Goal: Task Accomplishment & Management: Use online tool/utility

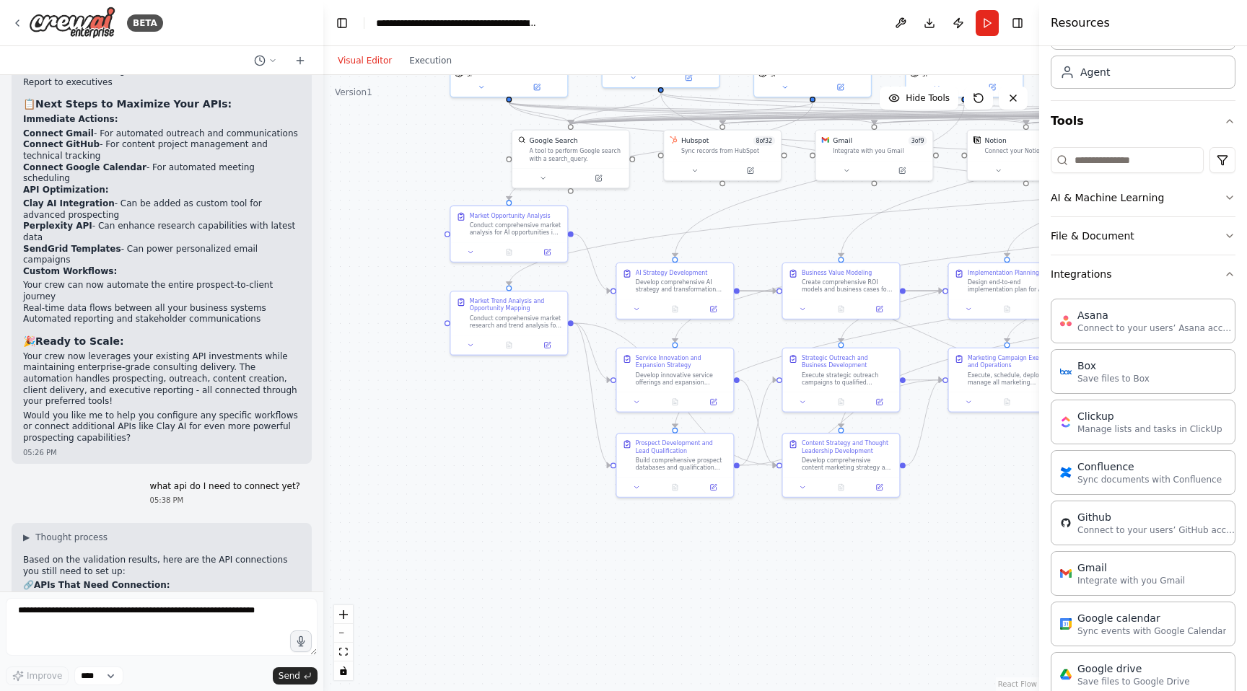
scroll to position [13149, 0]
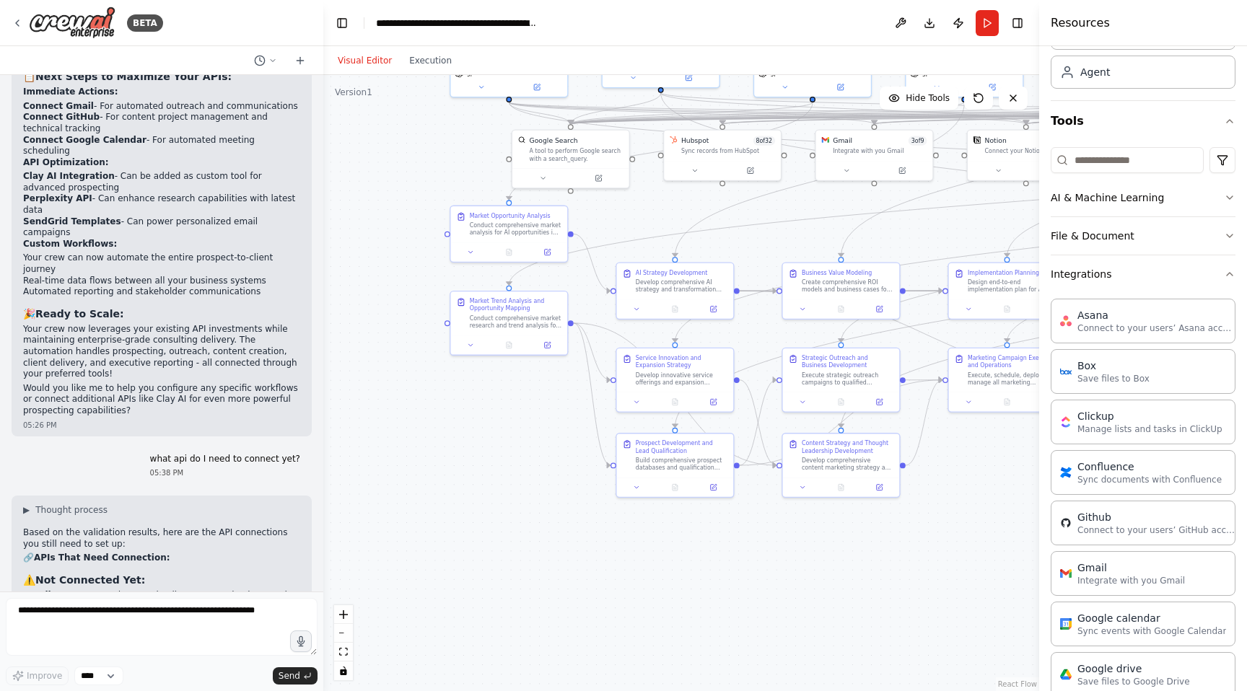
click at [376, 272] on div ".deletable-edge-delete-btn { width: 20px; height: 20px; border: 0px solid #ffff…" at bounding box center [681, 383] width 716 height 616
click at [340, 22] on button "Toggle Left Sidebar" at bounding box center [342, 23] width 20 height 20
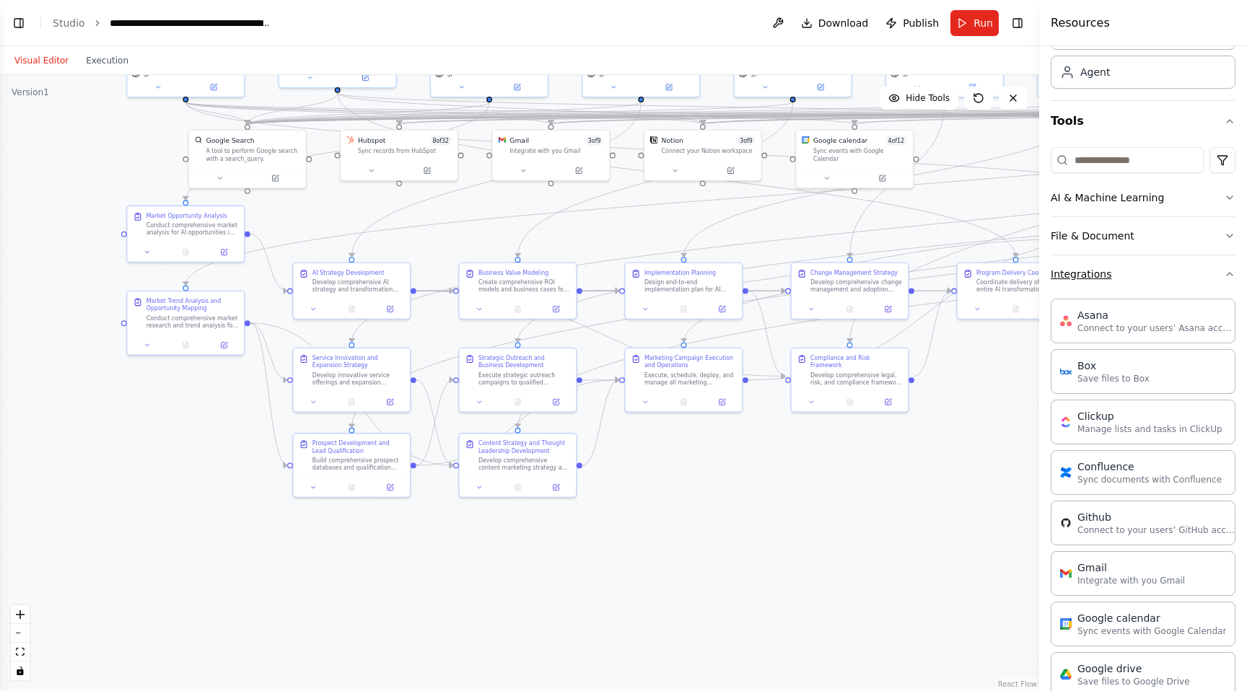
click at [1230, 271] on icon "button" at bounding box center [1230, 274] width 12 height 12
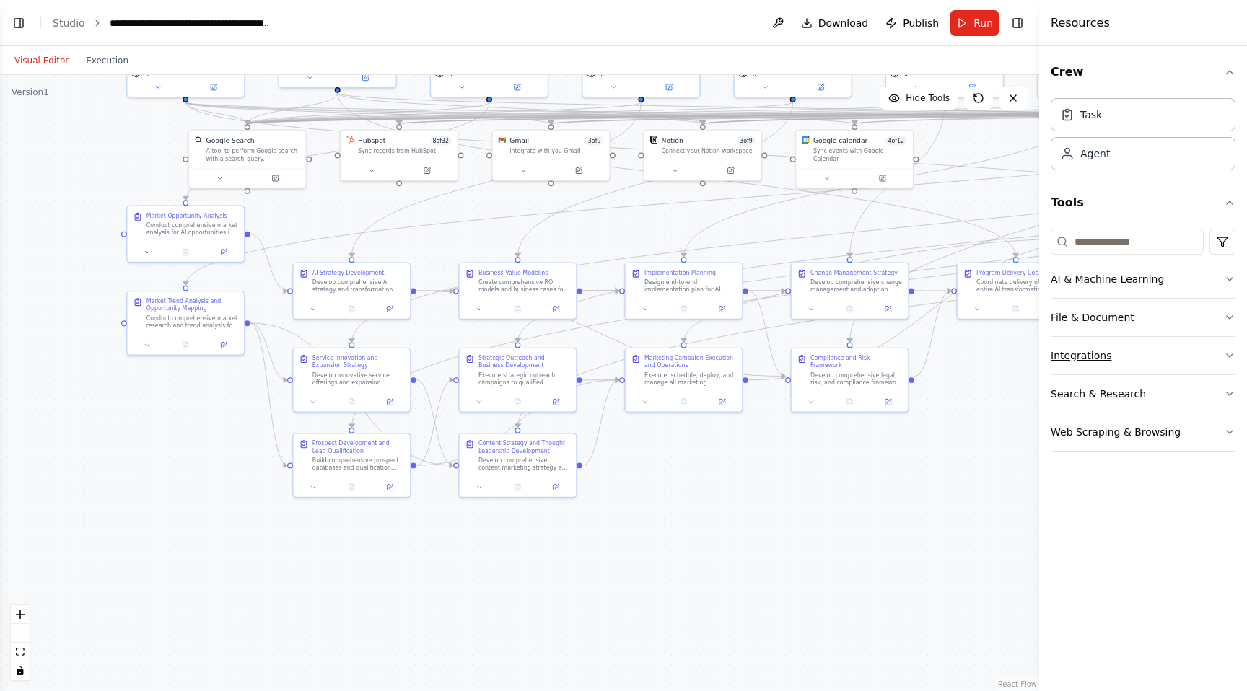
click at [1230, 271] on button "AI & Machine Learning" at bounding box center [1143, 279] width 185 height 38
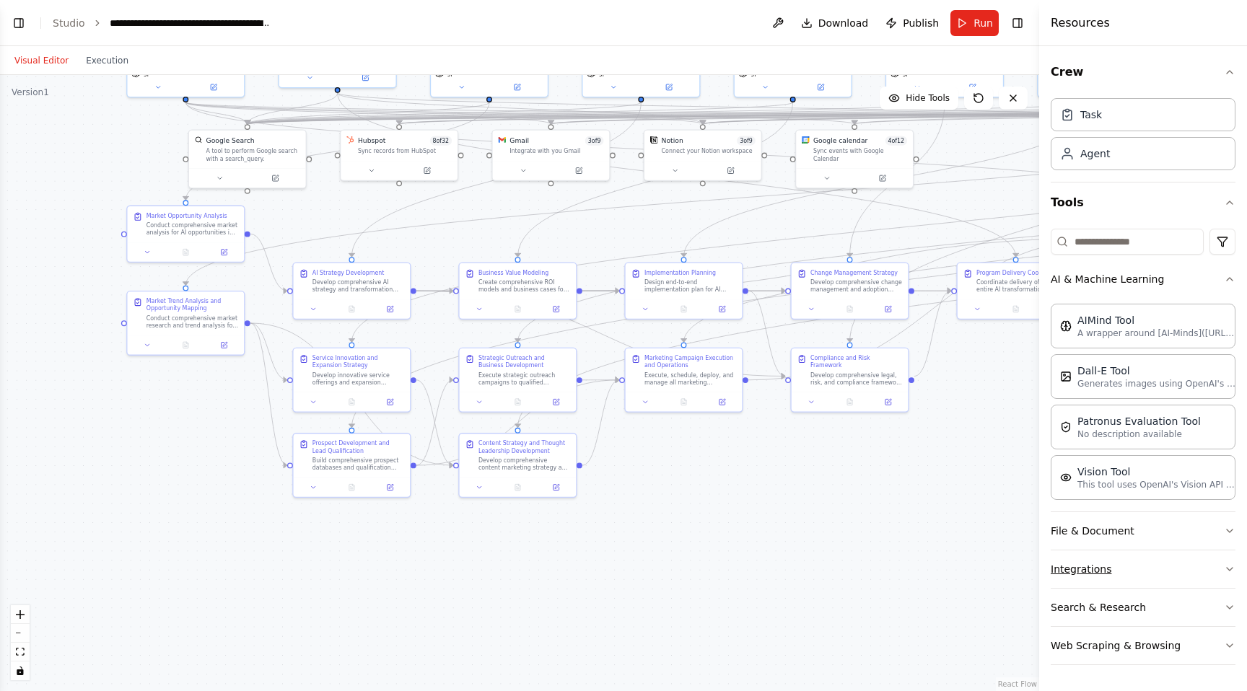
click at [1230, 271] on button "AI & Machine Learning" at bounding box center [1143, 279] width 185 height 38
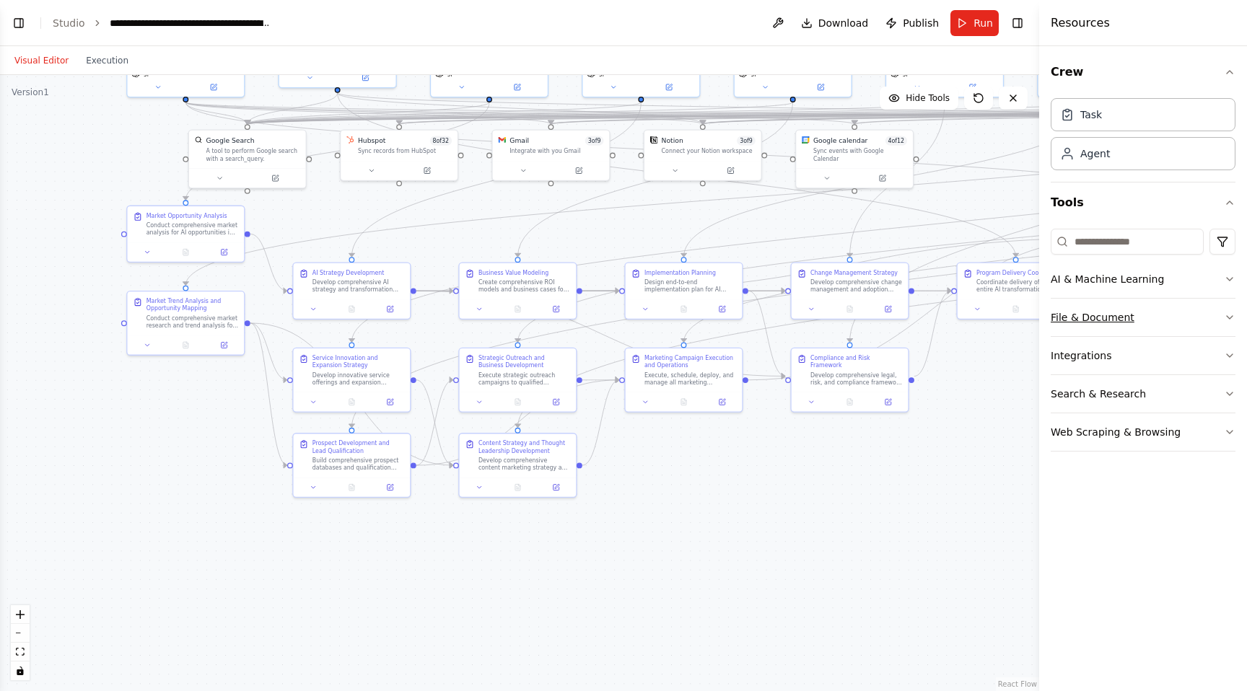
click at [1222, 314] on button "File & Document" at bounding box center [1143, 318] width 185 height 38
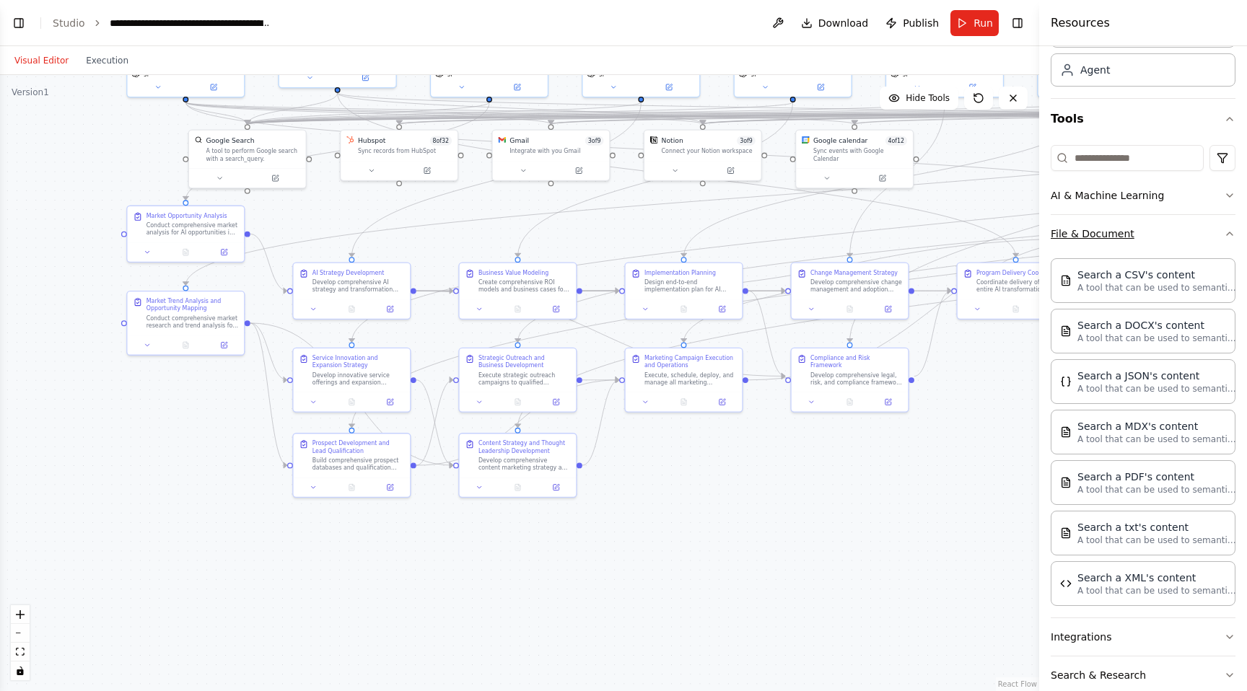
scroll to position [149, 0]
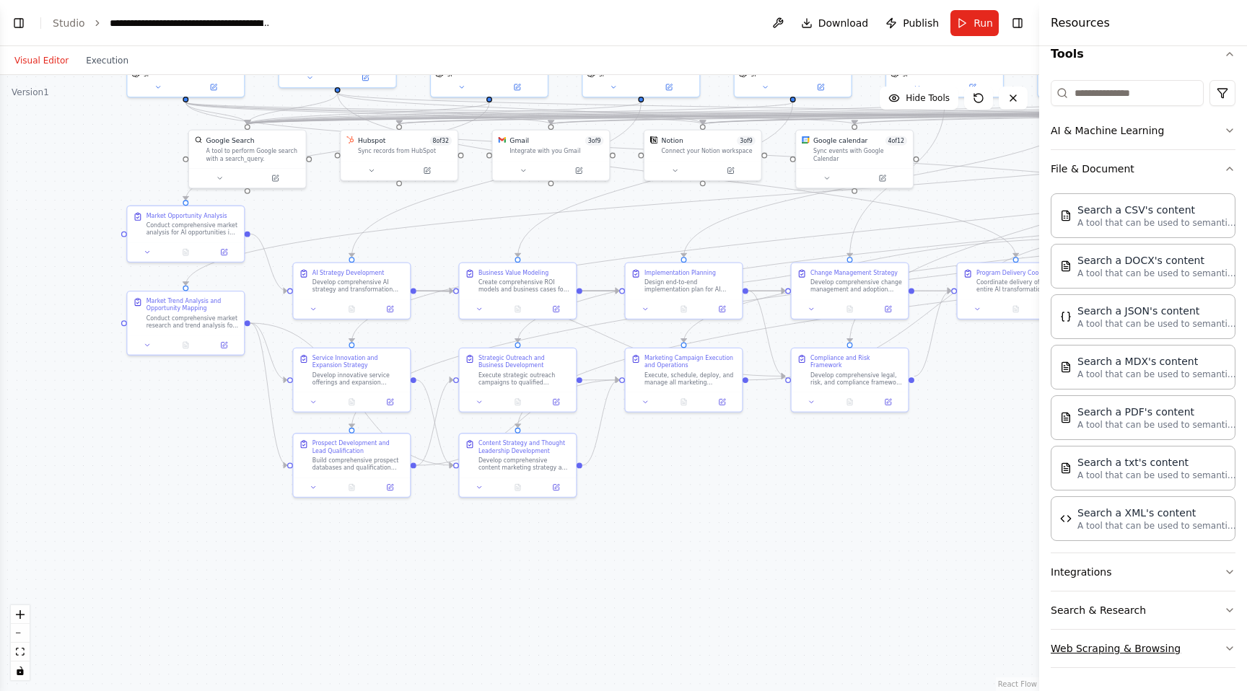
click at [1229, 645] on icon "button" at bounding box center [1230, 649] width 12 height 12
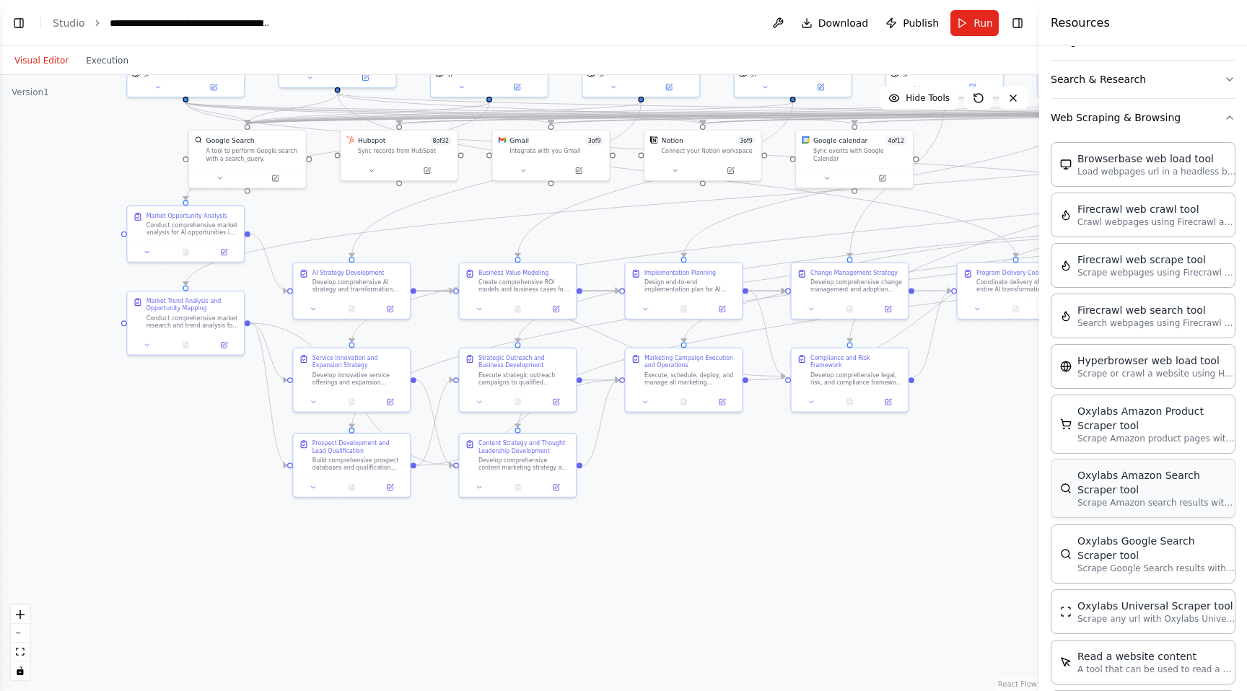
scroll to position [675, 0]
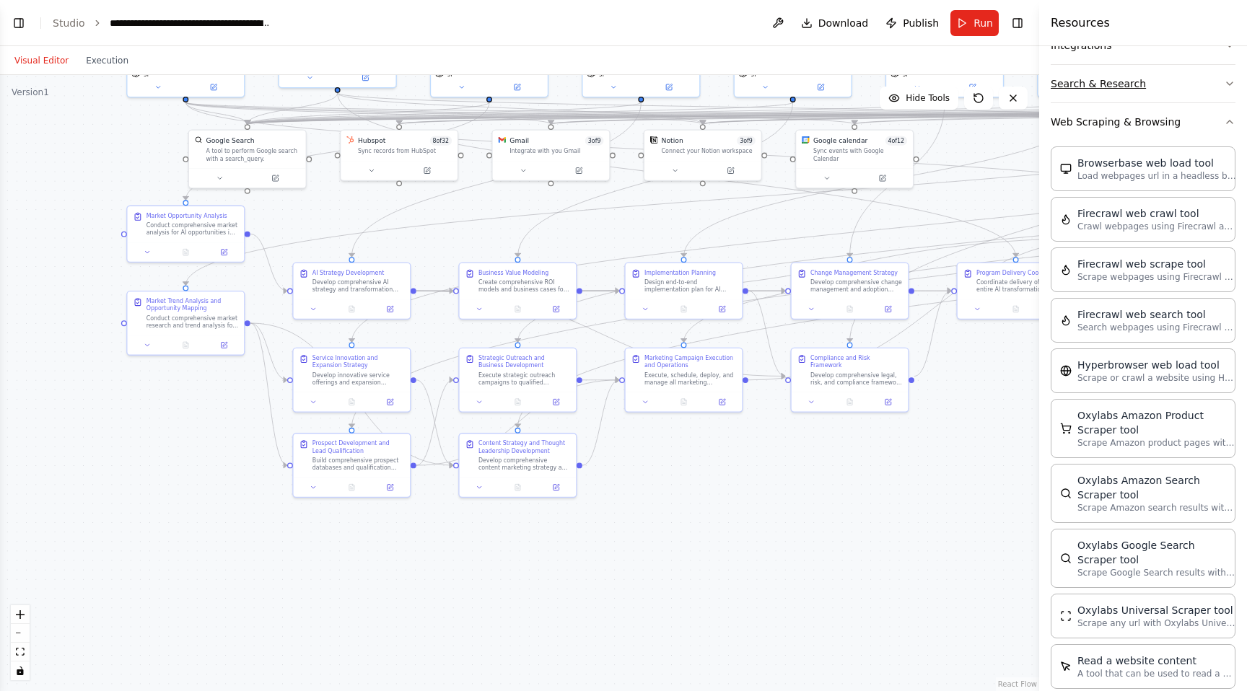
click at [1134, 76] on button "Search & Research" at bounding box center [1143, 84] width 185 height 38
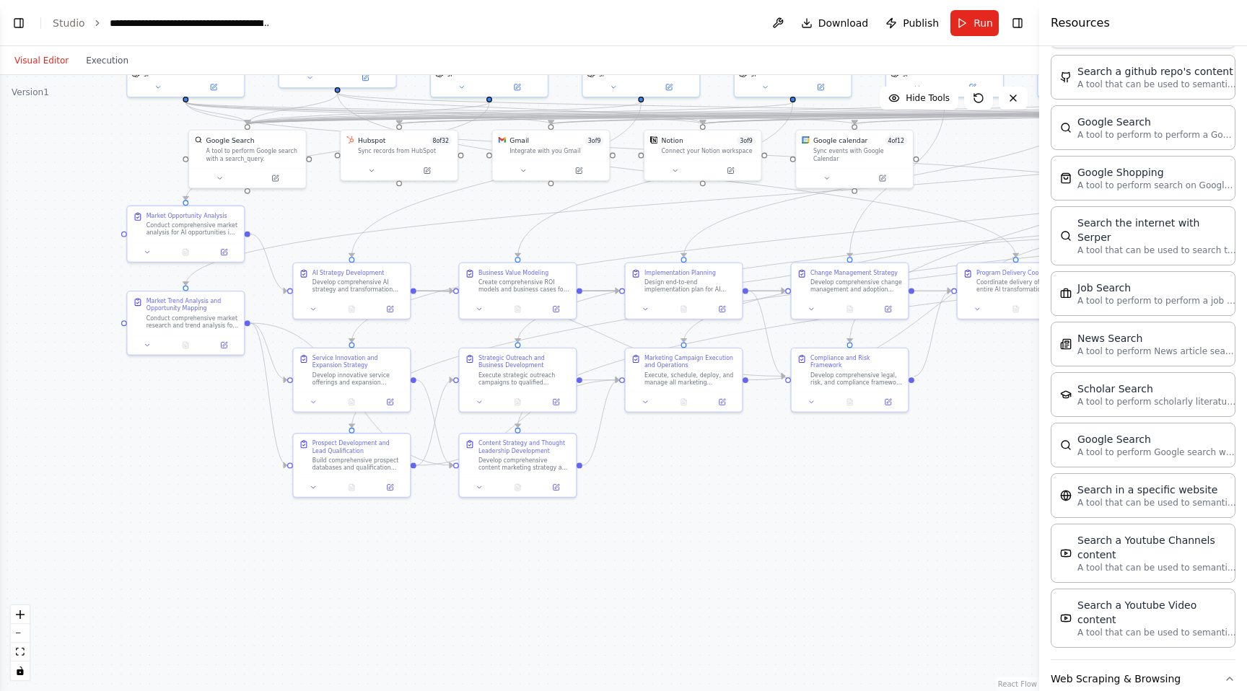
scroll to position [880, 0]
click at [1125, 245] on p "A tool that can be used to search the internet with a search_query. Supports di…" at bounding box center [1156, 251] width 159 height 12
click at [1092, 245] on p "A tool that can be used to search the internet with a search_query. Supports di…" at bounding box center [1156, 251] width 159 height 12
click at [1151, 224] on div "Search the internet with Serper" at bounding box center [1156, 230] width 159 height 29
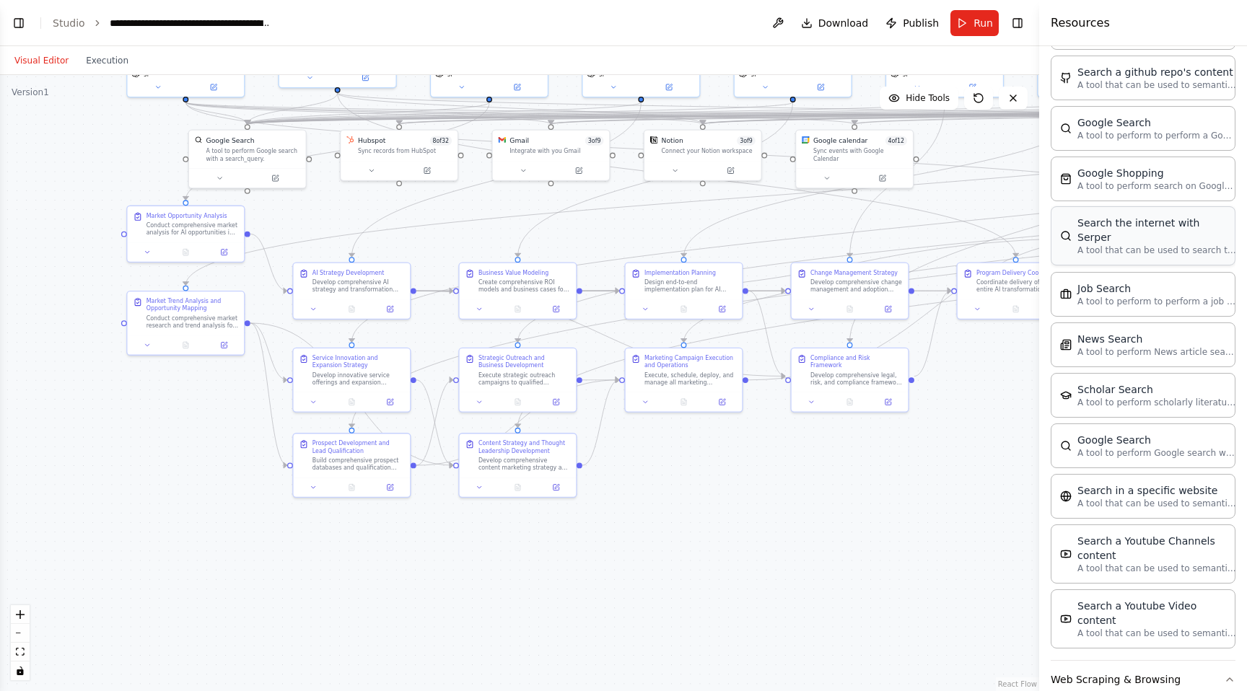
click at [1151, 224] on div "Search the internet with Serper" at bounding box center [1156, 230] width 159 height 29
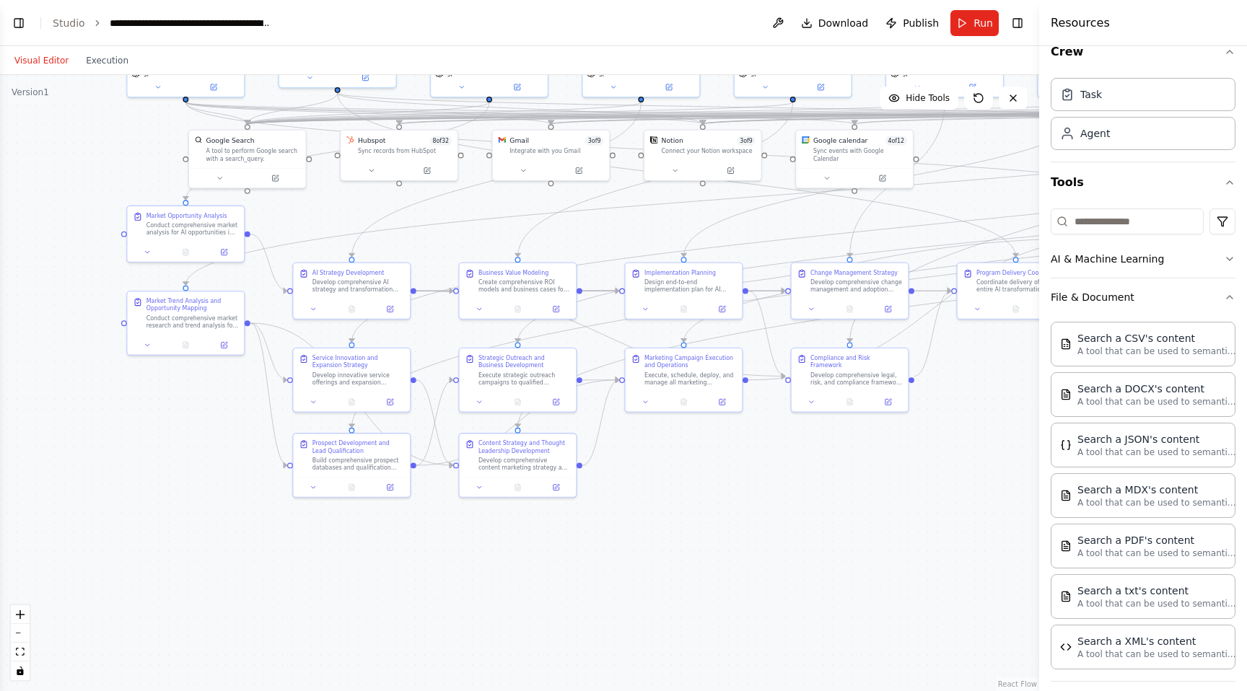
scroll to position [0, 0]
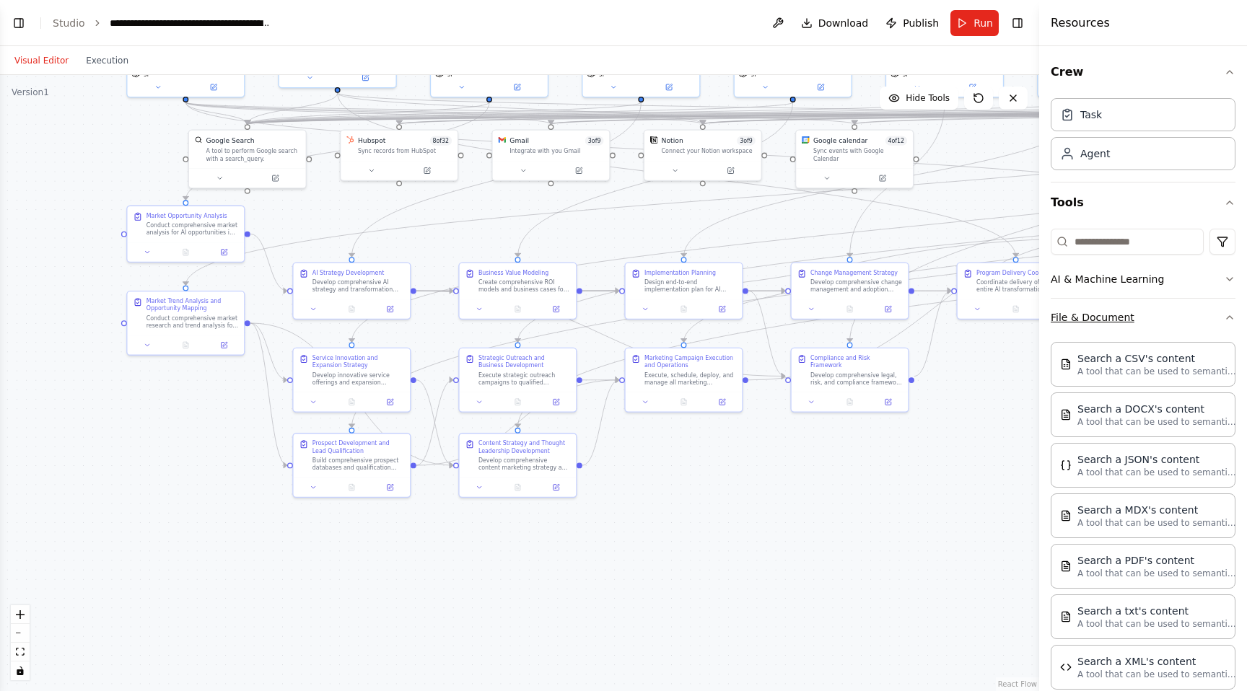
click at [1230, 305] on button "File & Document" at bounding box center [1143, 318] width 185 height 38
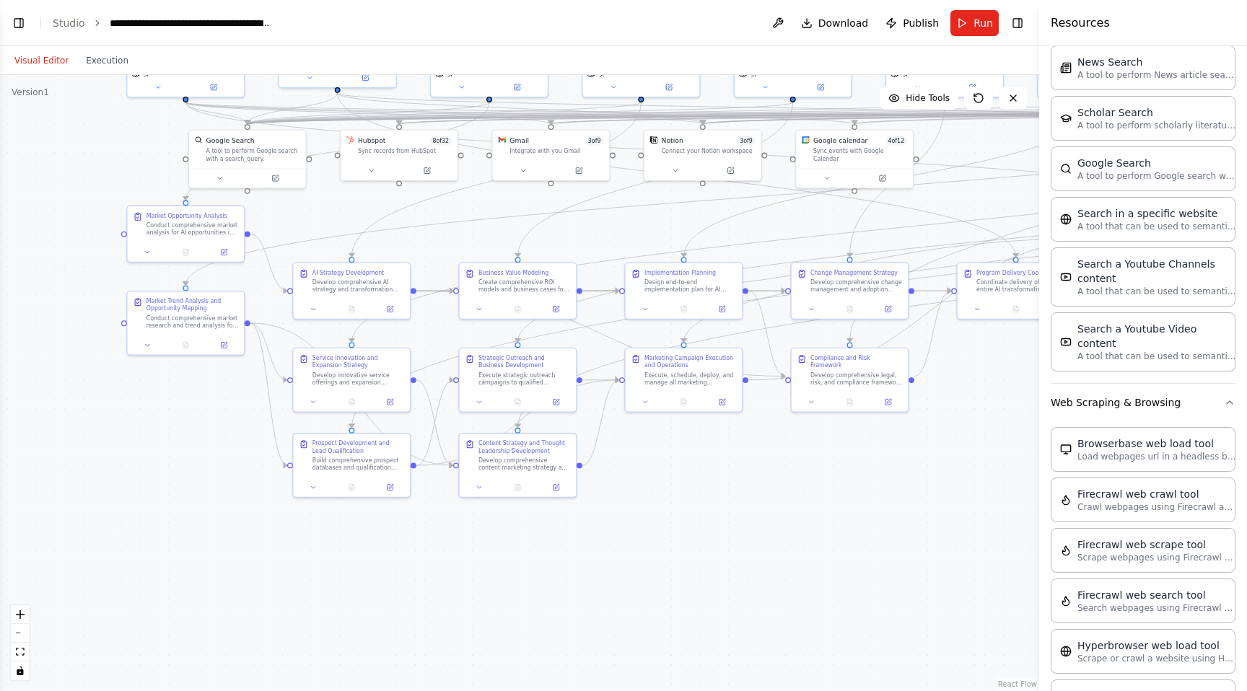
scroll to position [909, 0]
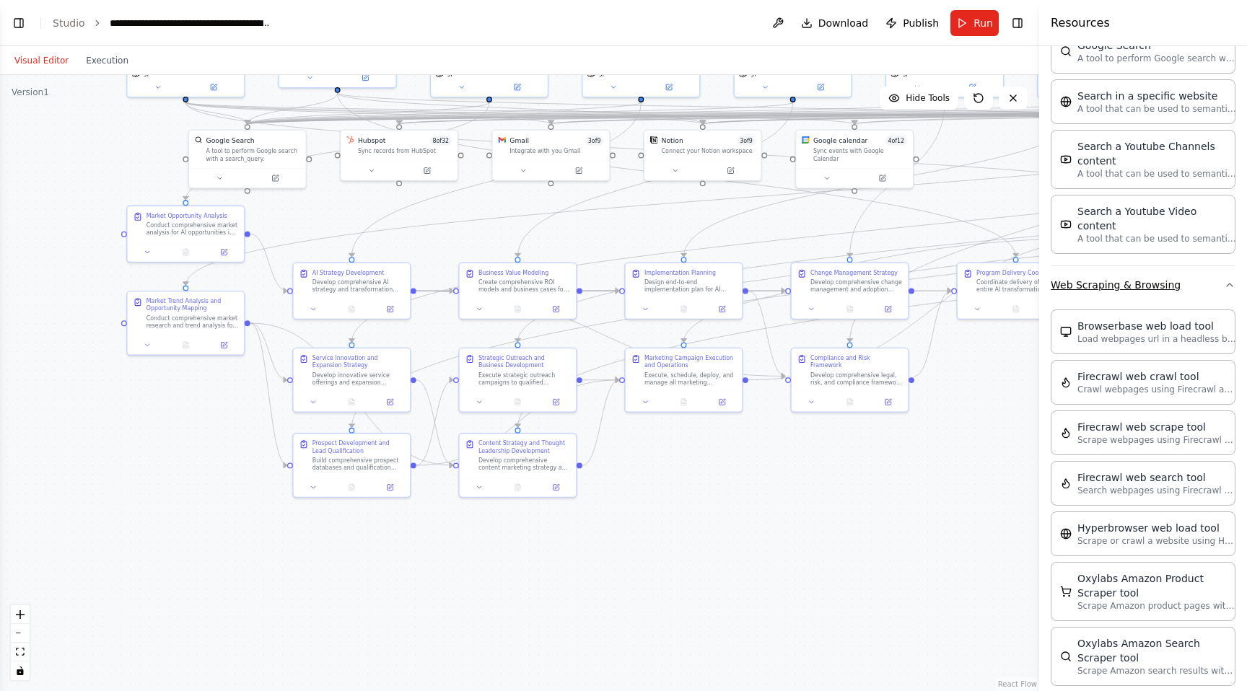
click at [1229, 266] on button "Web Scraping & Browsing" at bounding box center [1143, 285] width 185 height 38
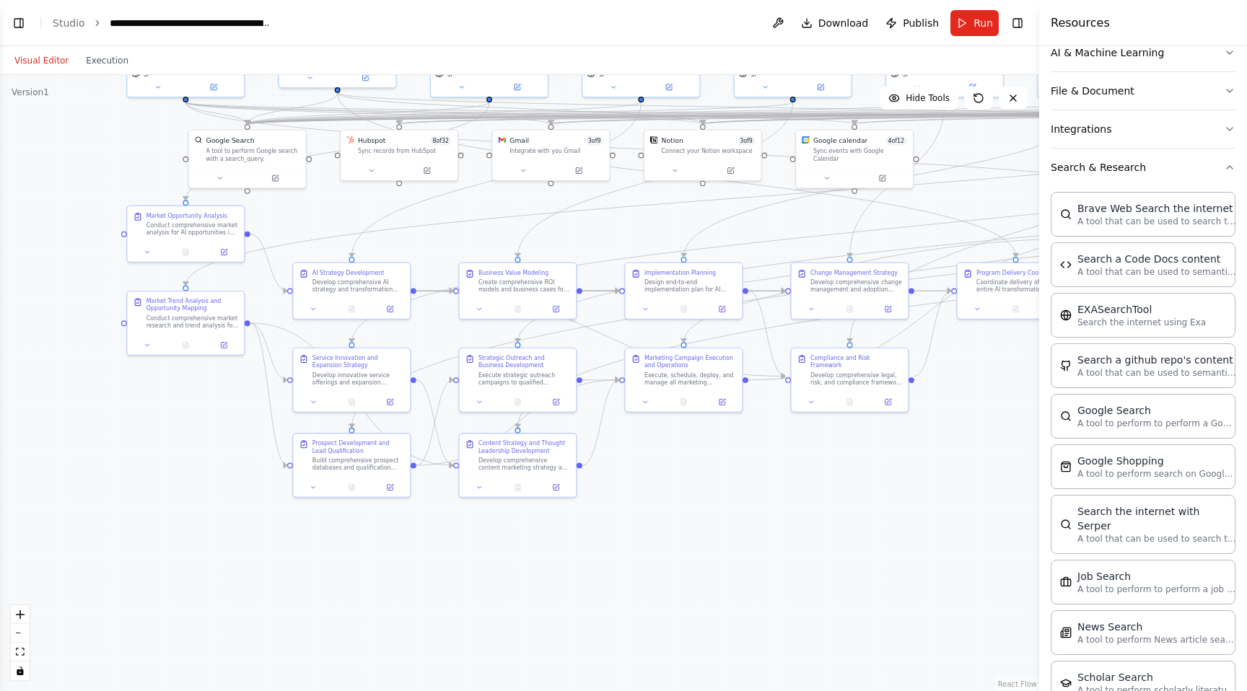
scroll to position [89, 0]
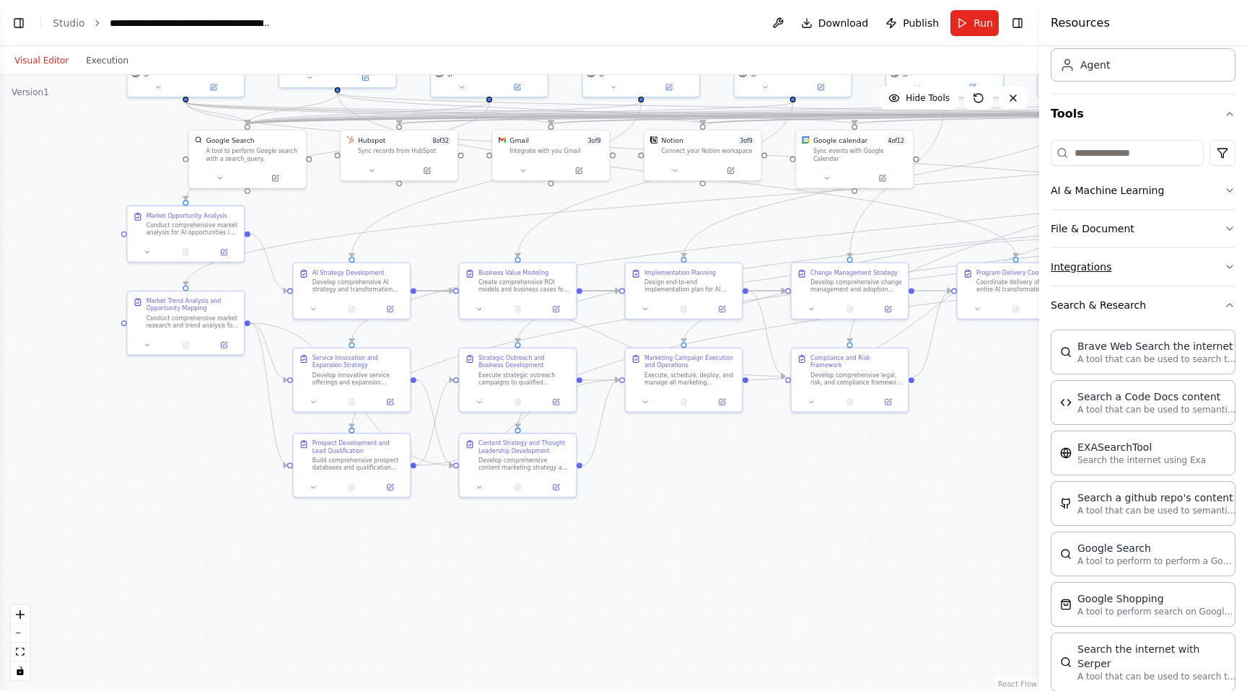
click at [1224, 270] on icon "button" at bounding box center [1230, 267] width 12 height 12
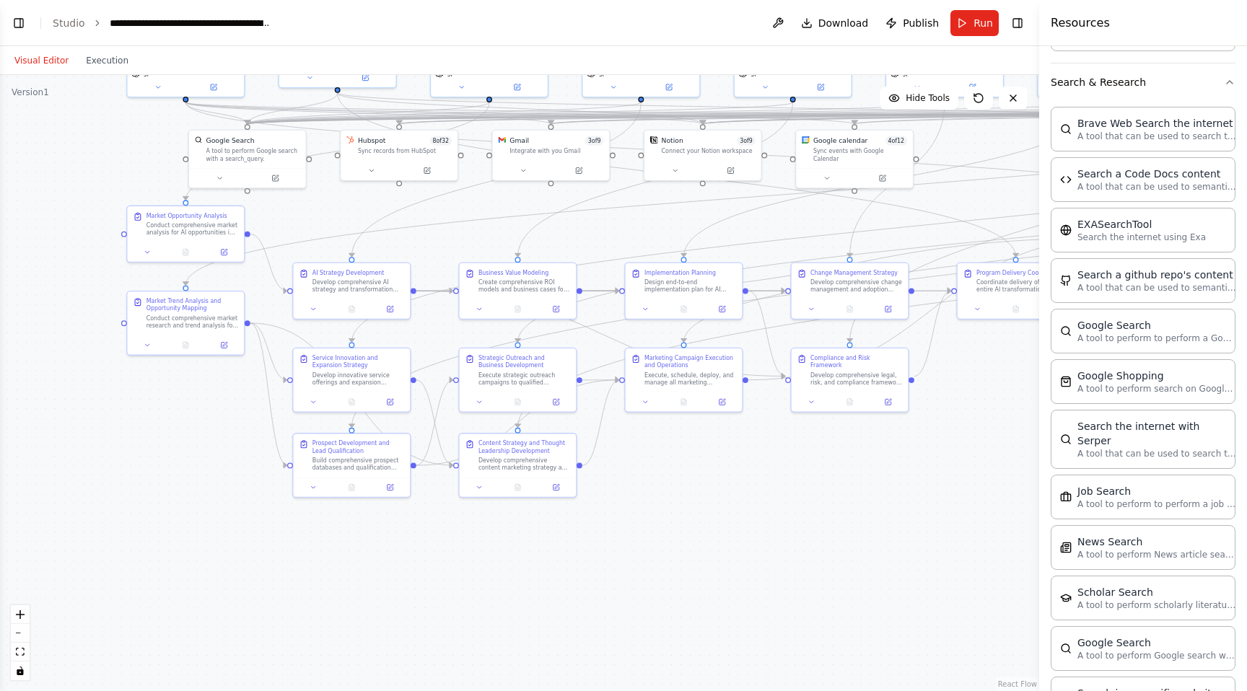
scroll to position [1488, 0]
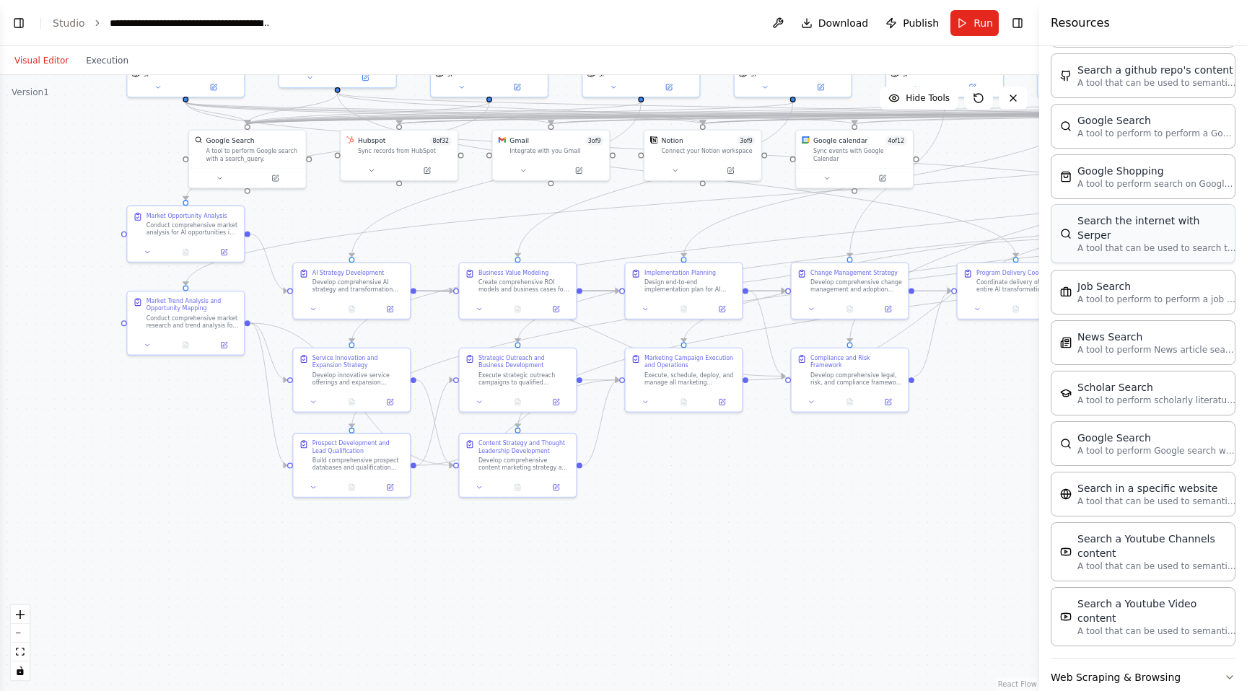
click at [1134, 245] on div "Search the internet with Serper A tool that can be used to search the internet …" at bounding box center [1143, 233] width 185 height 59
click at [978, 594] on div "Search the internet with Serper" at bounding box center [941, 599] width 94 height 19
click at [982, 566] on icon at bounding box center [982, 568] width 9 height 9
click at [931, 569] on button "Confirm" at bounding box center [941, 568] width 51 height 17
click at [973, 19] on button "Run" at bounding box center [974, 23] width 48 height 26
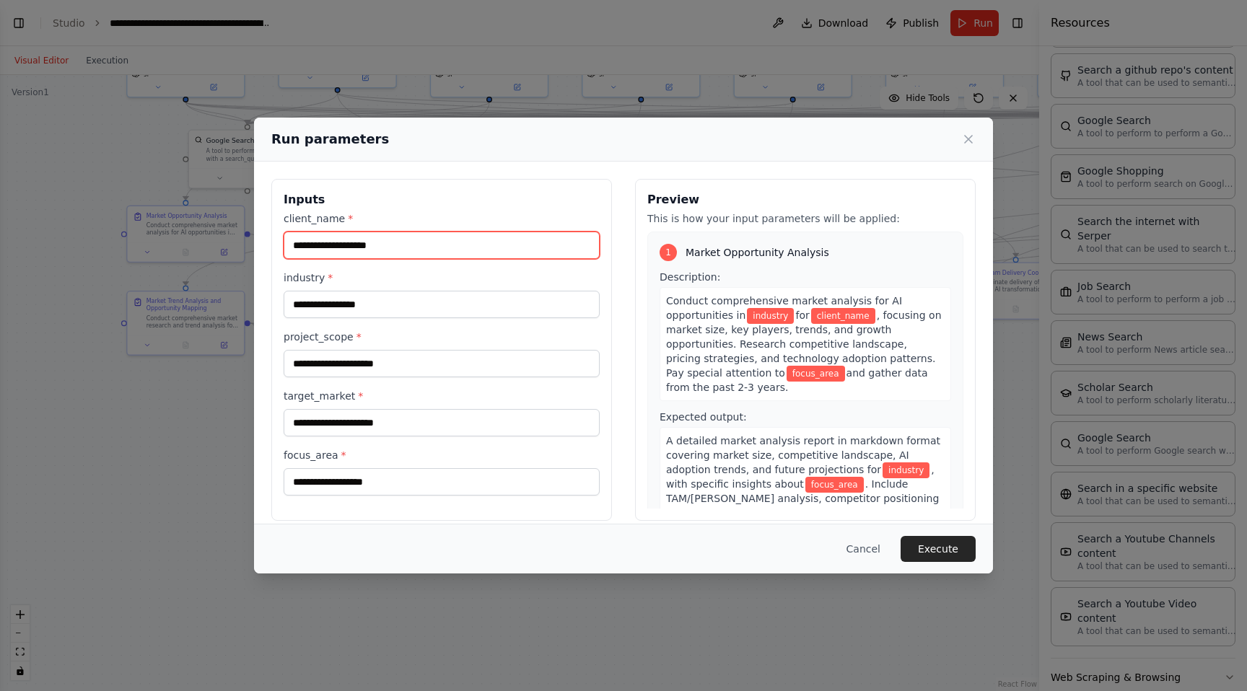
click at [413, 242] on input "client_name *" at bounding box center [442, 245] width 316 height 27
type input "**********"
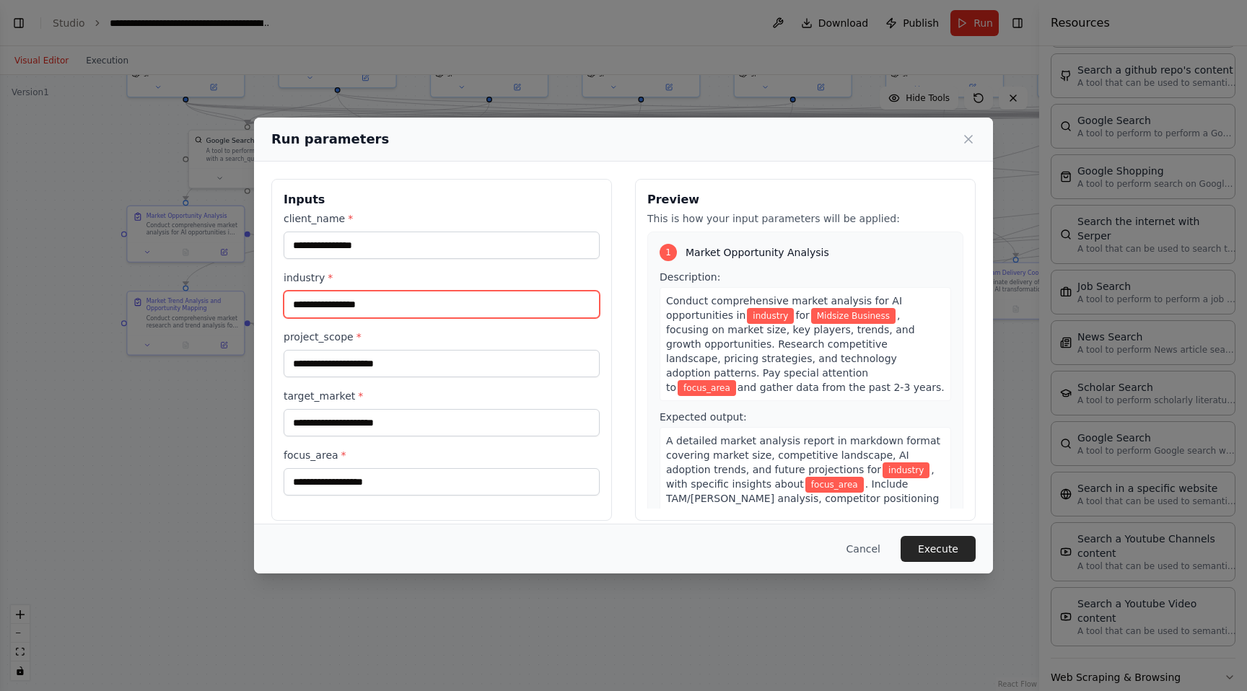
click at [356, 306] on input "industry *" at bounding box center [442, 304] width 316 height 27
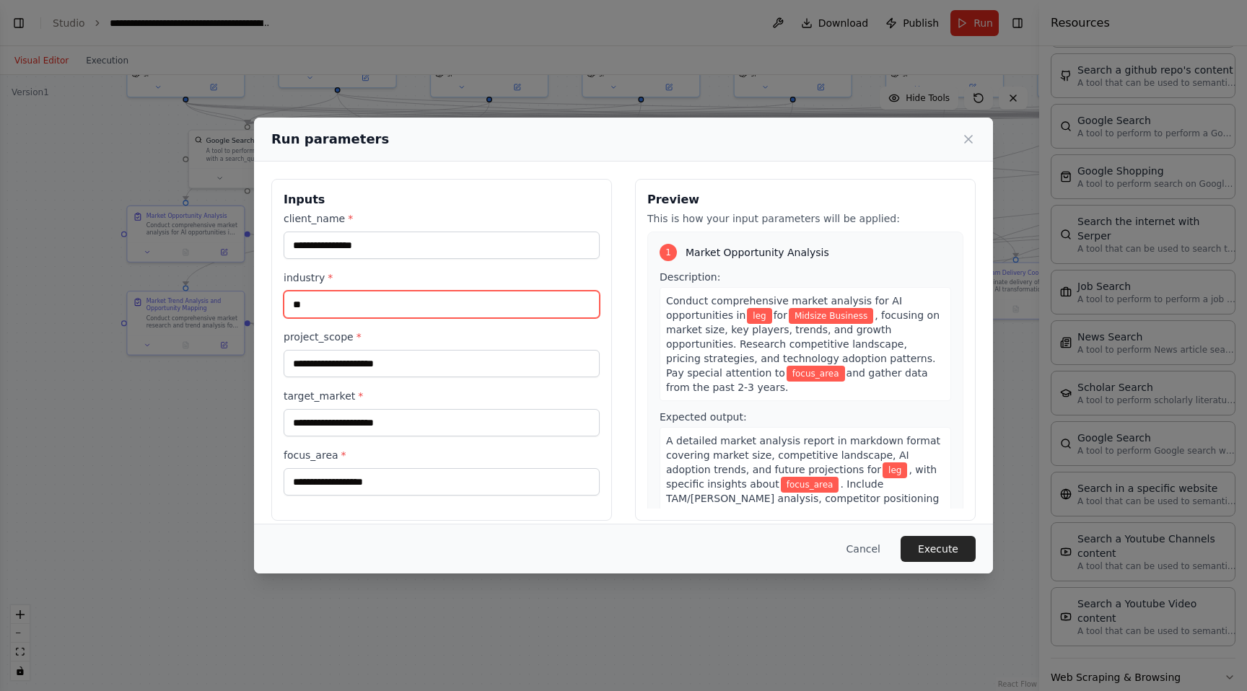
type input "*"
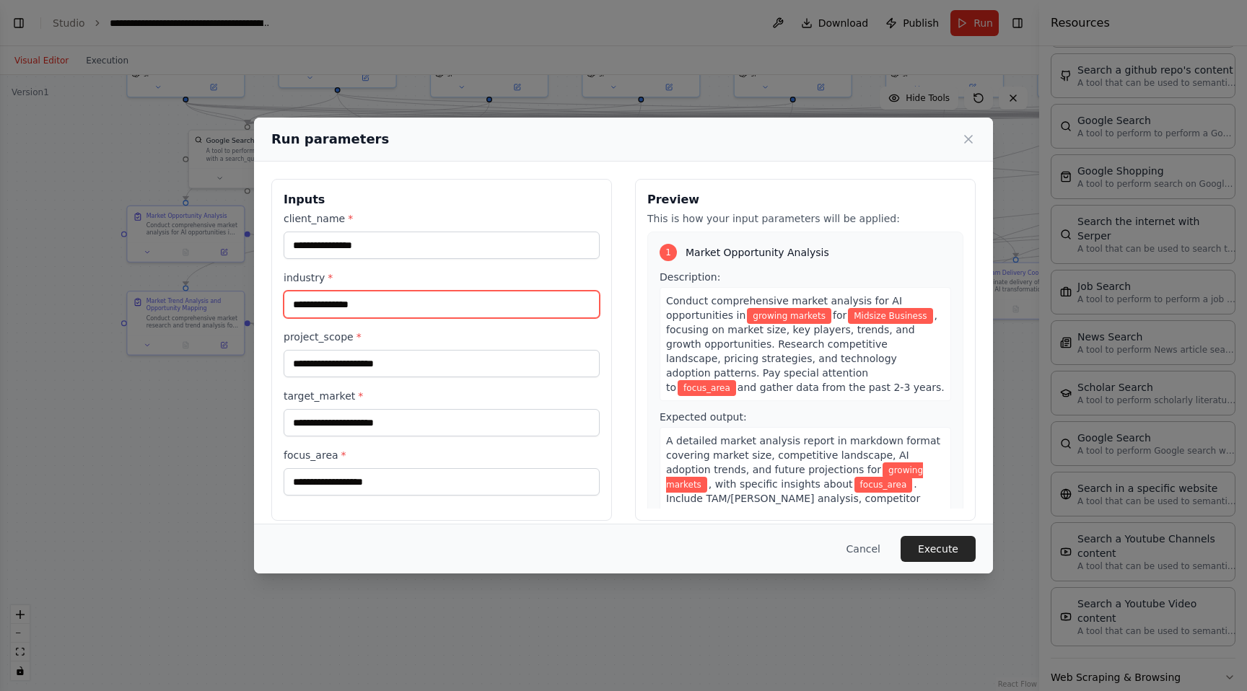
click at [333, 305] on input "**********" at bounding box center [442, 304] width 316 height 27
click at [349, 306] on input "**********" at bounding box center [442, 304] width 316 height 27
type input "*"
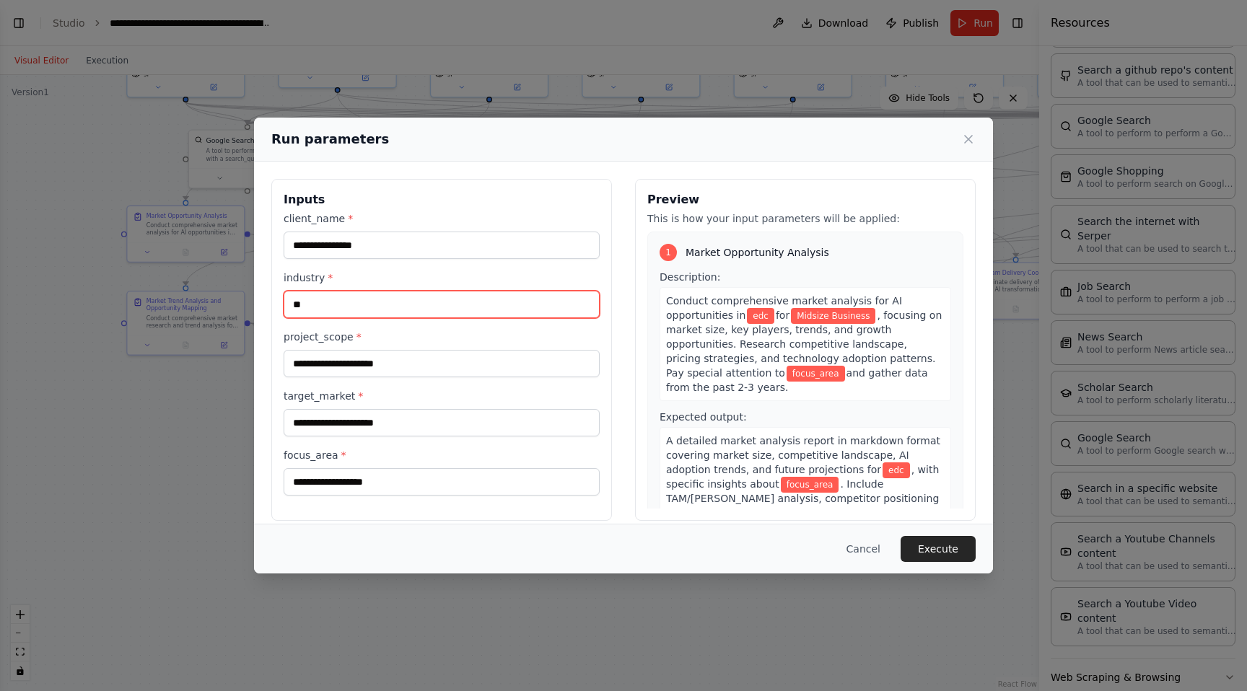
type input "*"
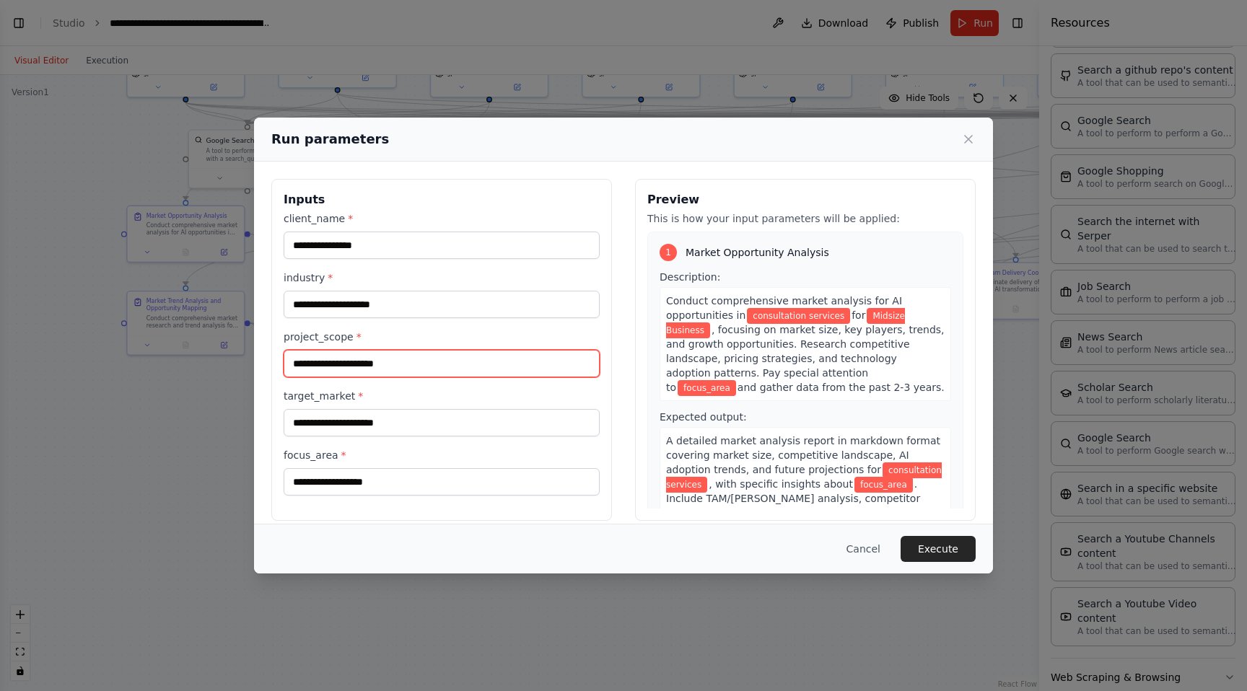
click at [350, 367] on input "project_scope *" at bounding box center [442, 363] width 316 height 27
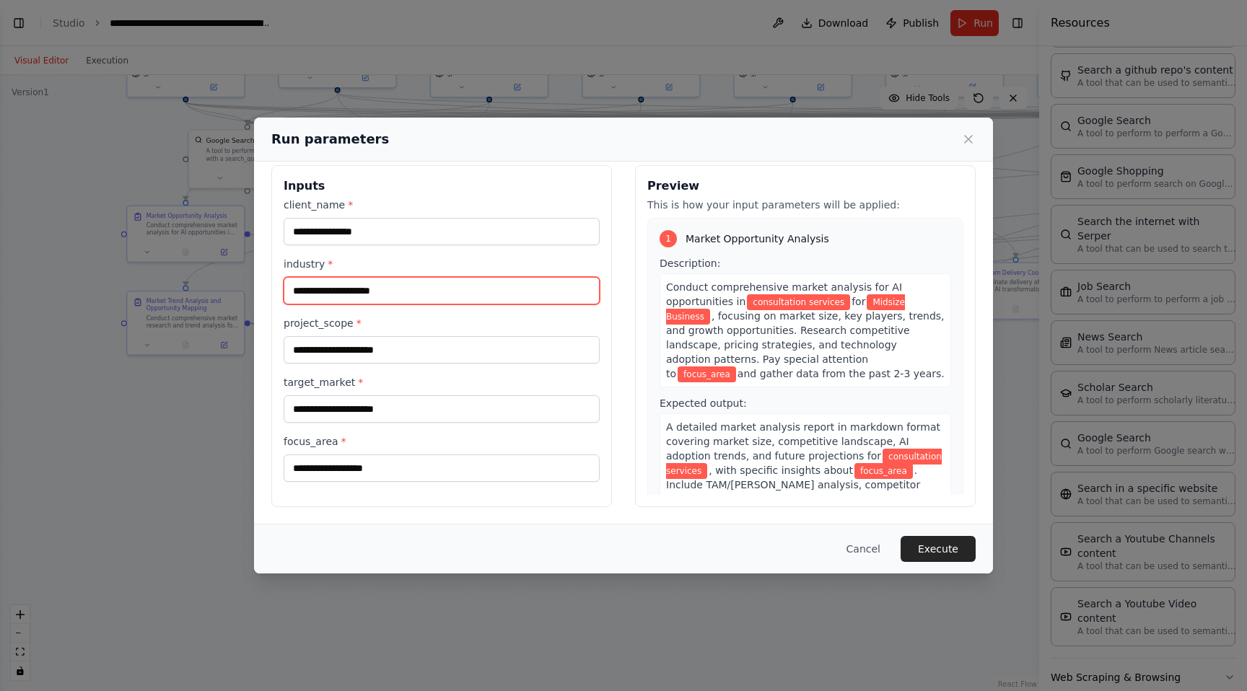
click at [407, 291] on input "**********" at bounding box center [442, 290] width 316 height 27
type input "**********"
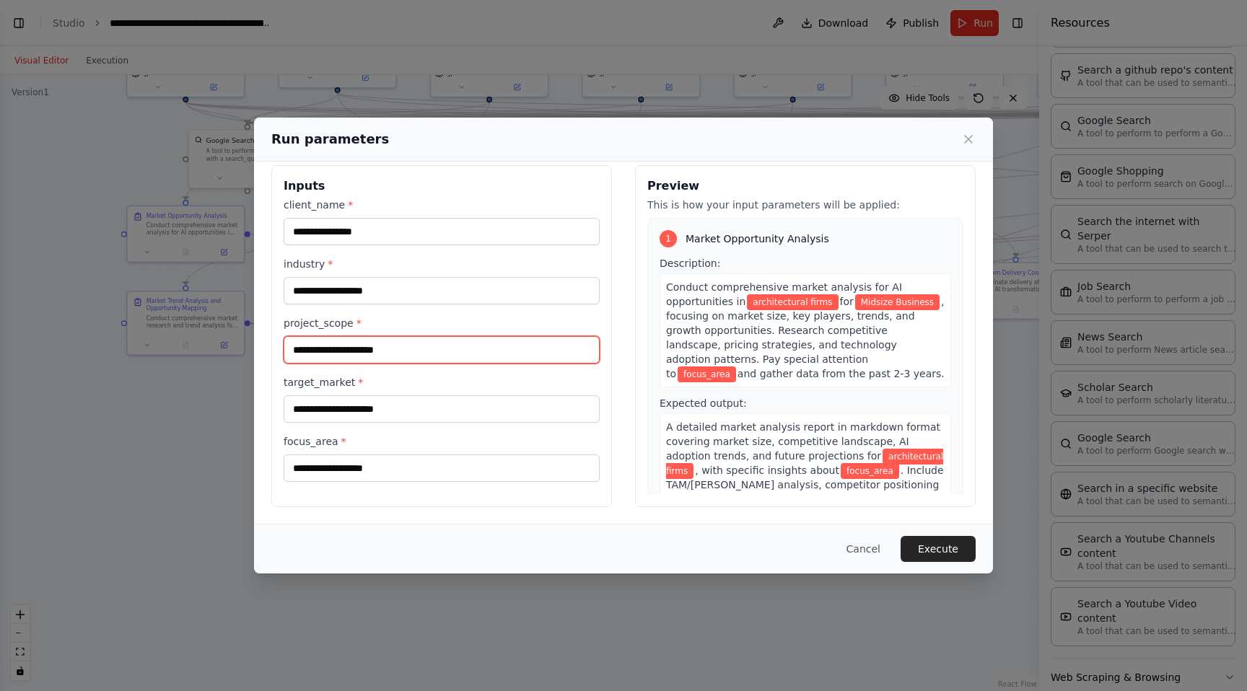
click at [387, 357] on input "project_scope *" at bounding box center [442, 349] width 316 height 27
type input "**********"
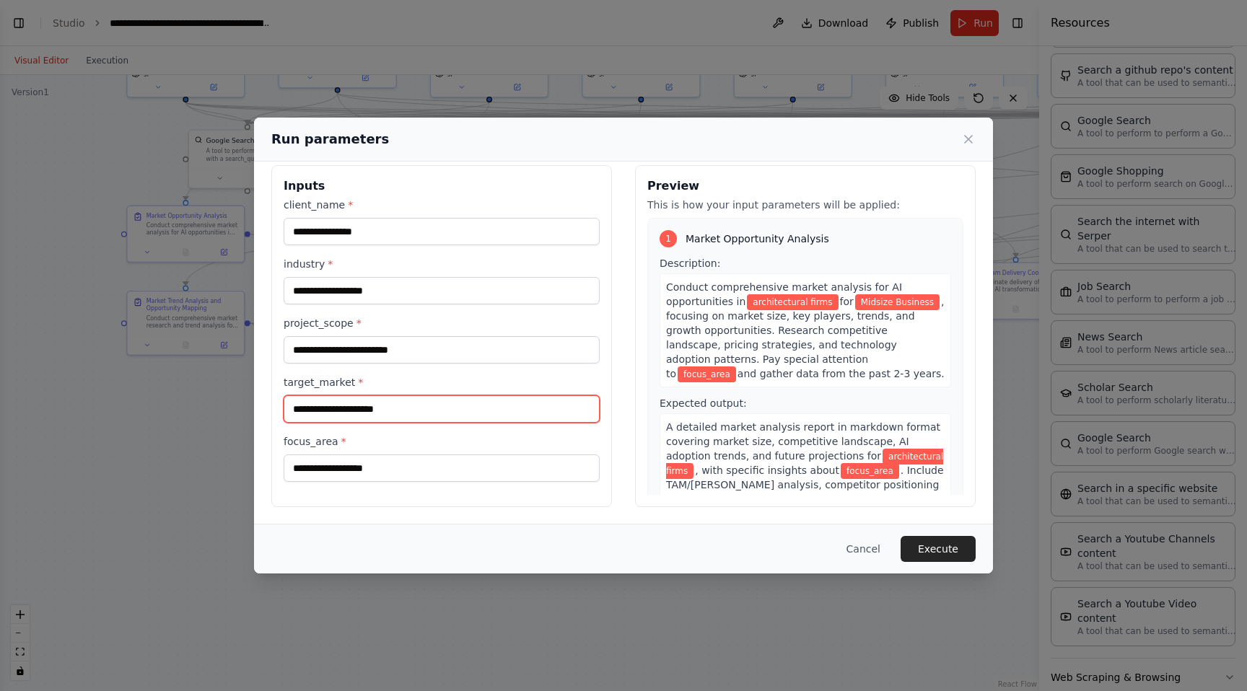
click at [361, 411] on input "target_market *" at bounding box center [442, 408] width 316 height 27
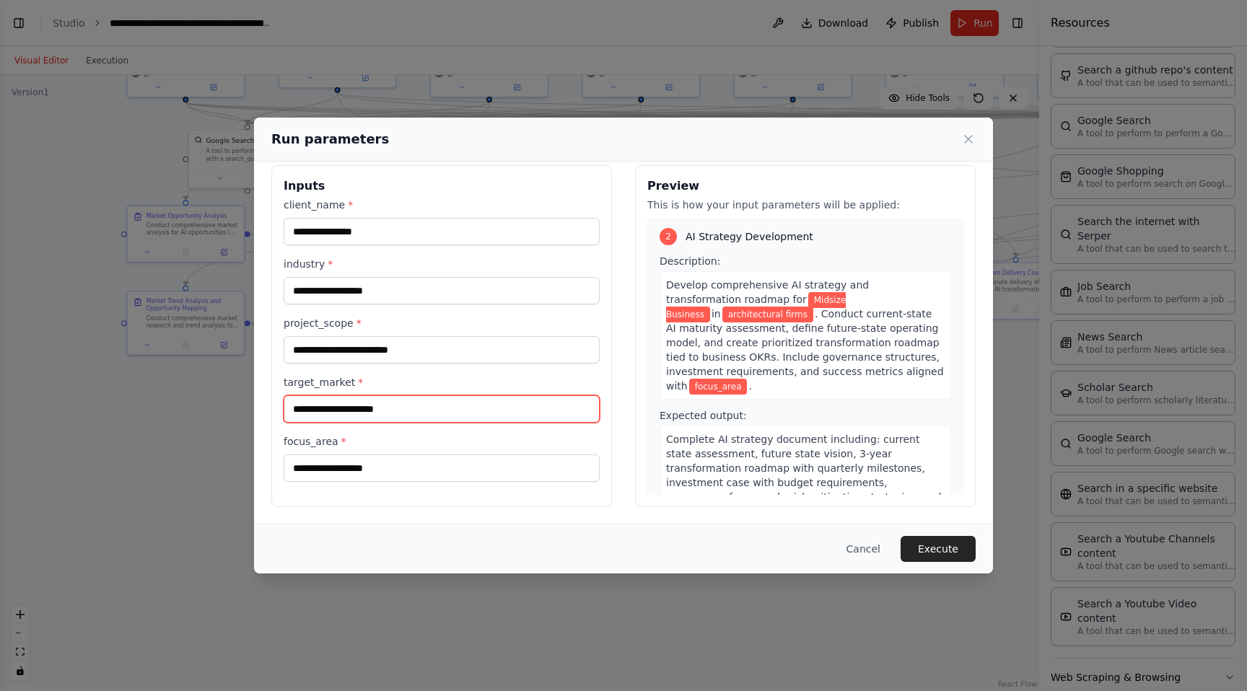
scroll to position [337, 0]
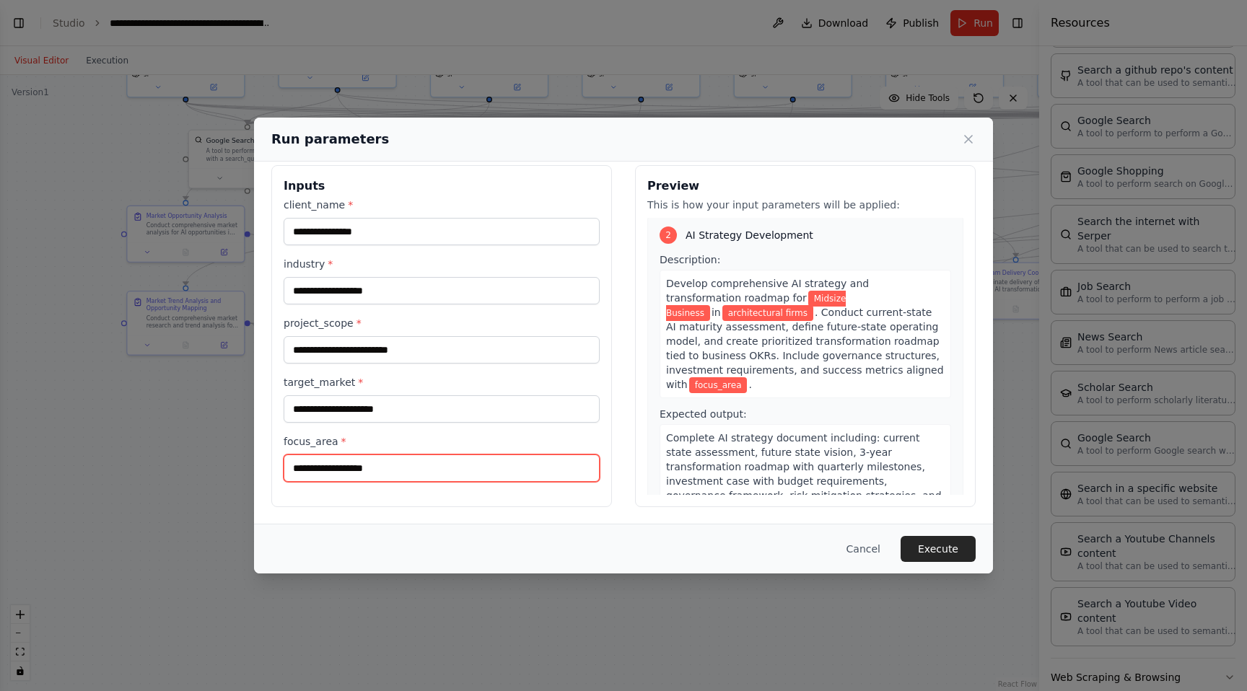
click at [389, 465] on input "focus_area *" at bounding box center [442, 468] width 316 height 27
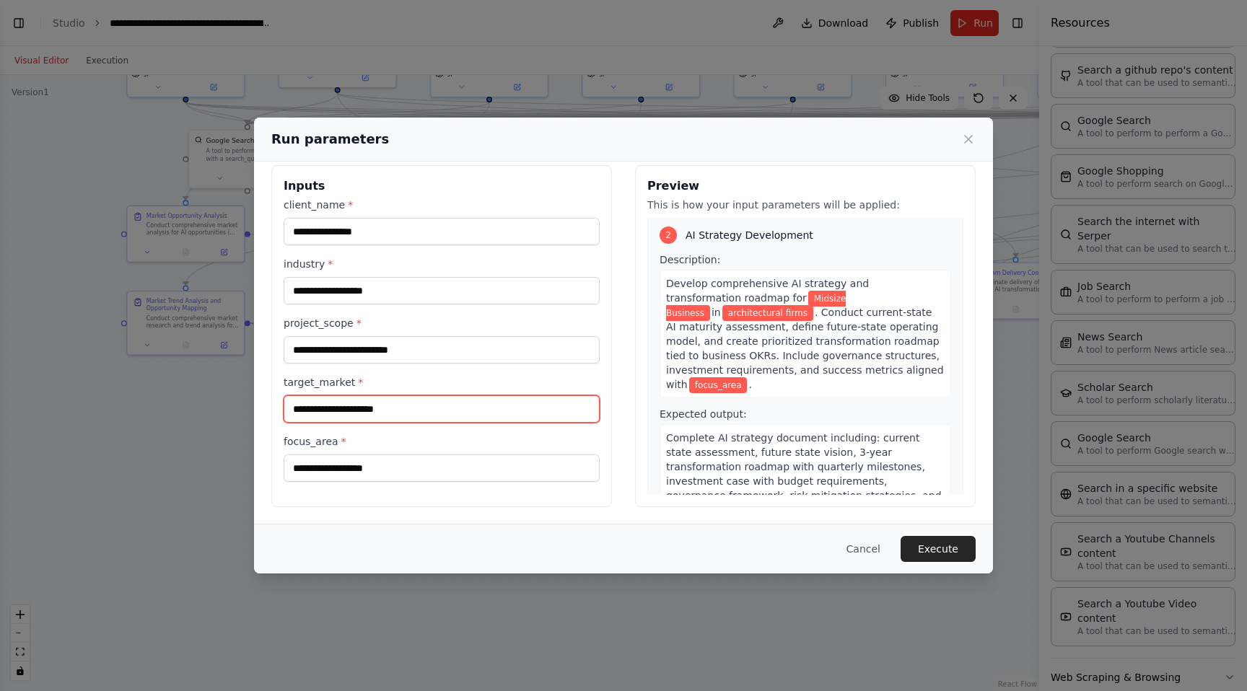
click at [404, 411] on input "target_market *" at bounding box center [442, 408] width 316 height 27
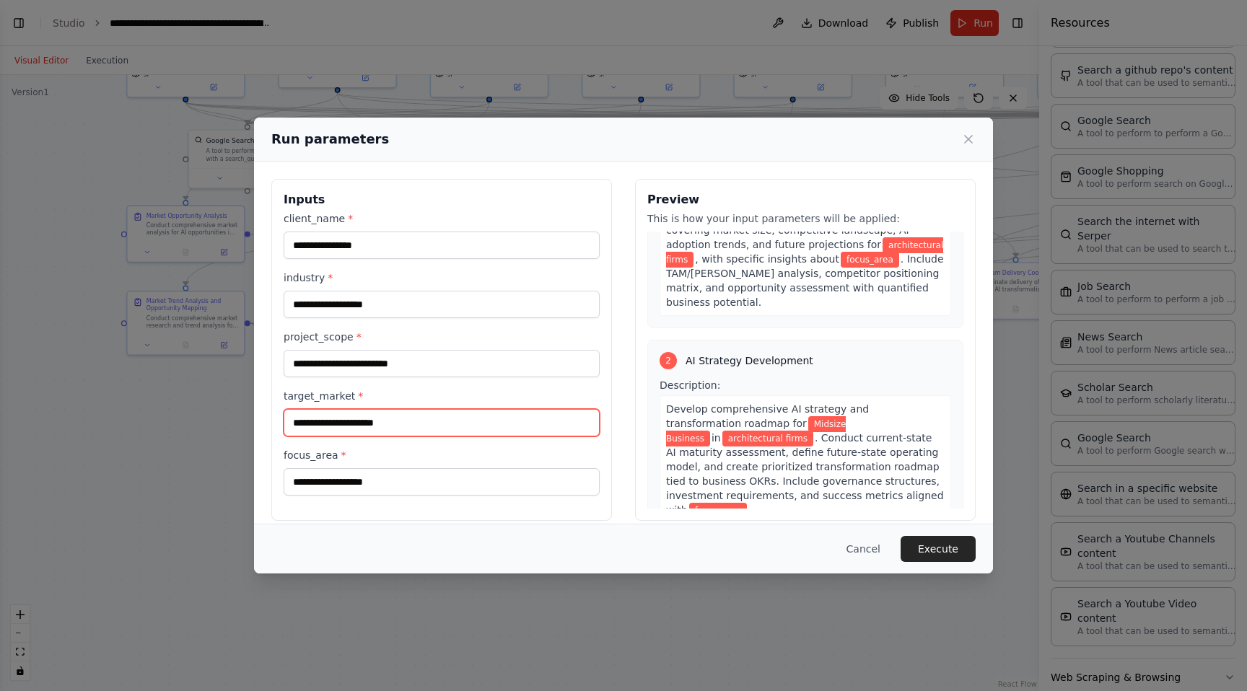
scroll to position [299, 0]
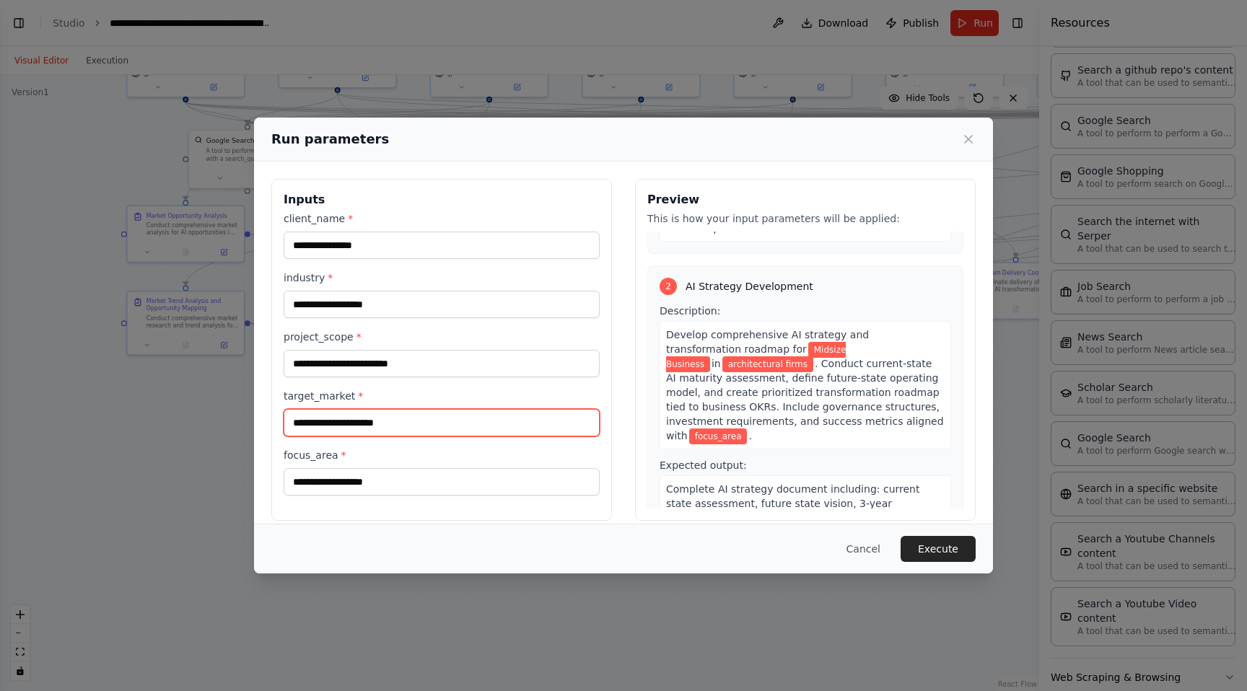
click at [385, 414] on input "target_market *" at bounding box center [442, 422] width 316 height 27
click at [385, 428] on input "target_market *" at bounding box center [442, 422] width 316 height 27
type input "**********"
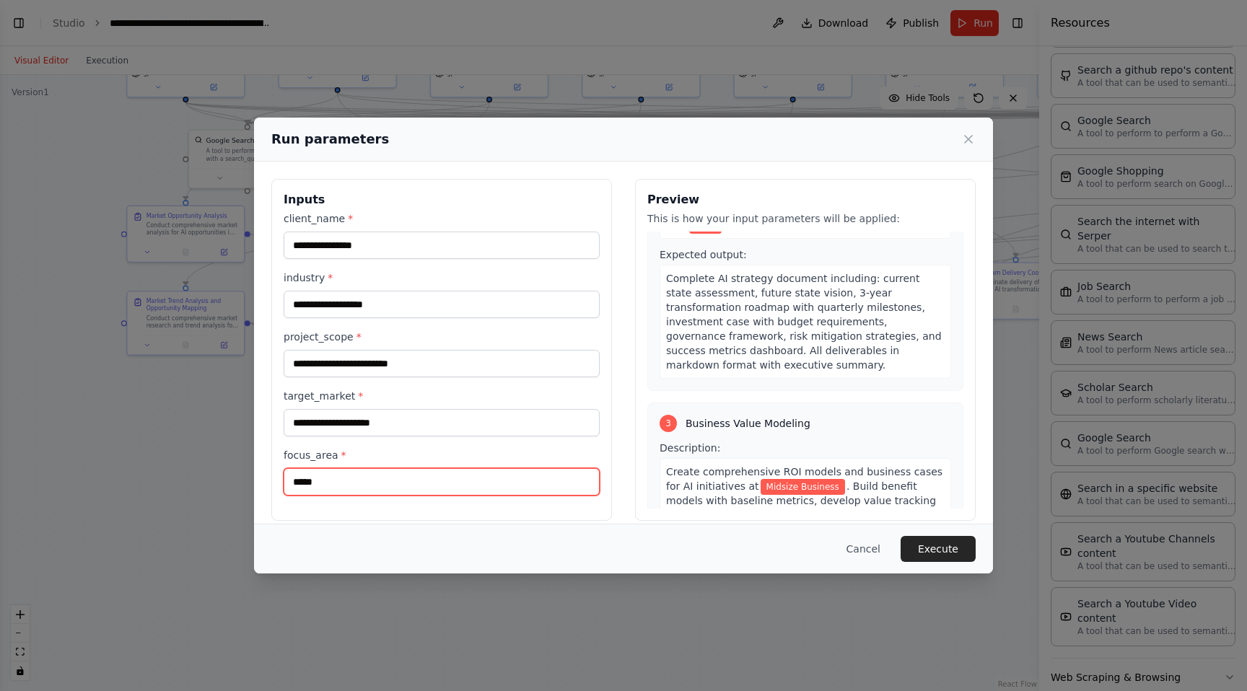
scroll to position [525, 0]
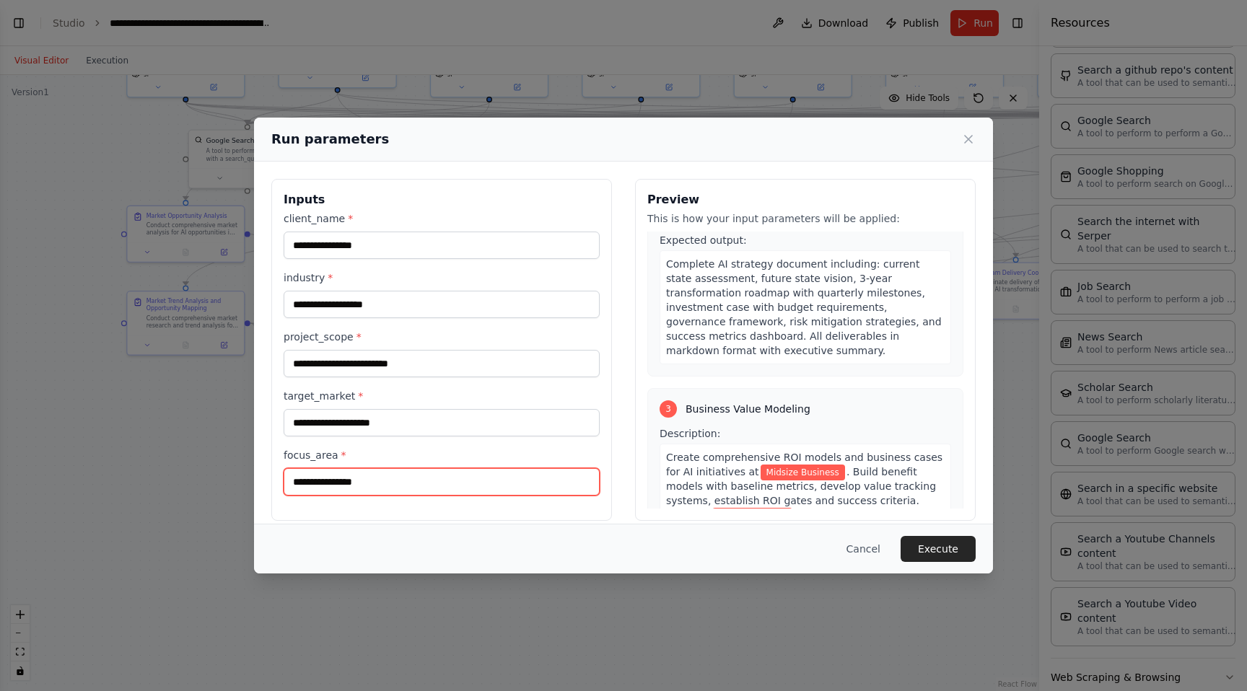
type input "**********"
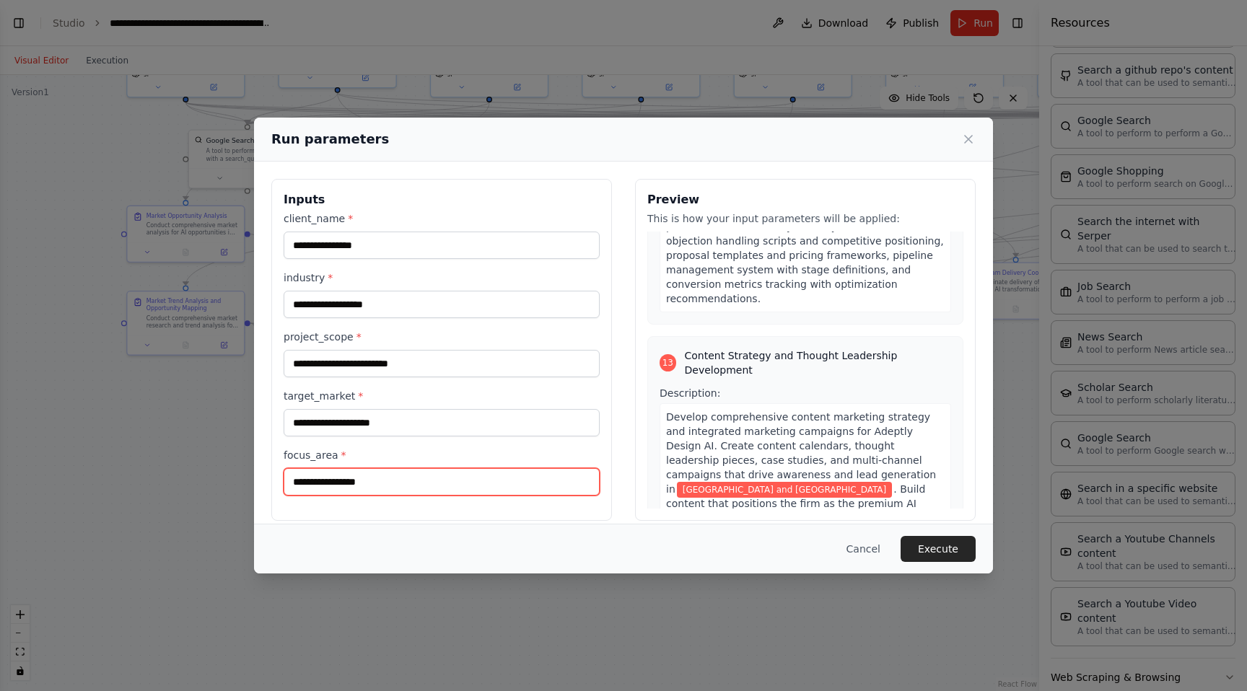
scroll to position [4159, 0]
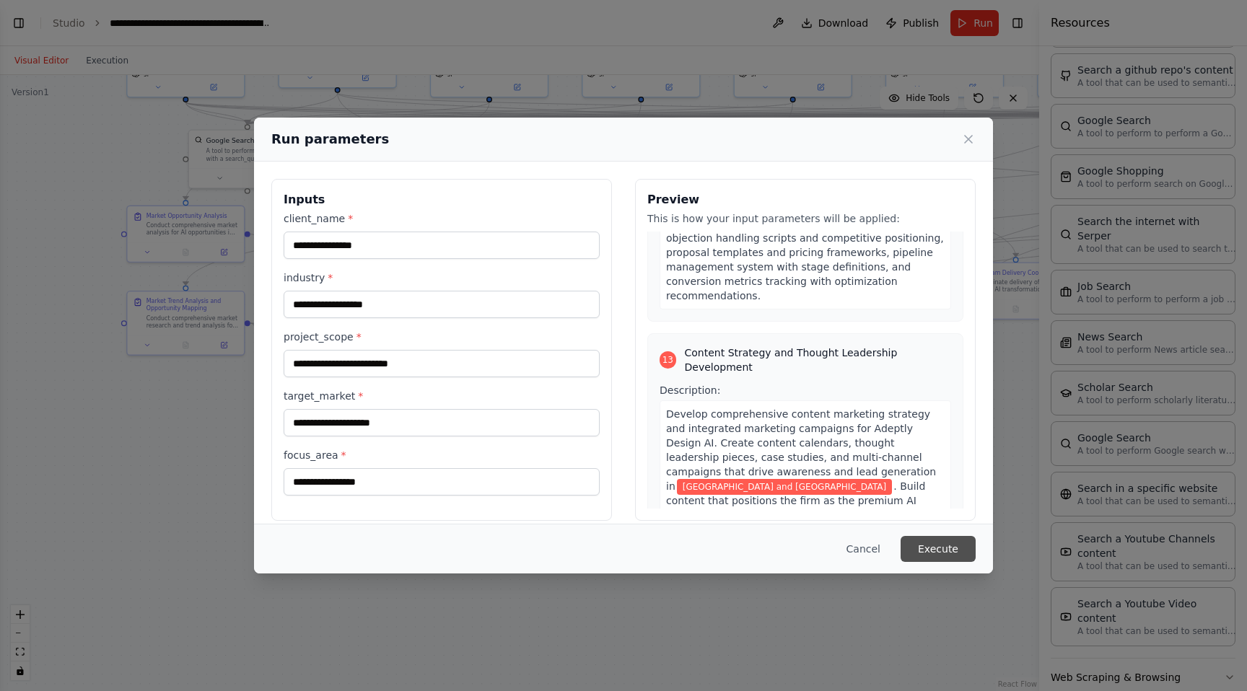
click at [932, 548] on button "Execute" at bounding box center [938, 549] width 75 height 26
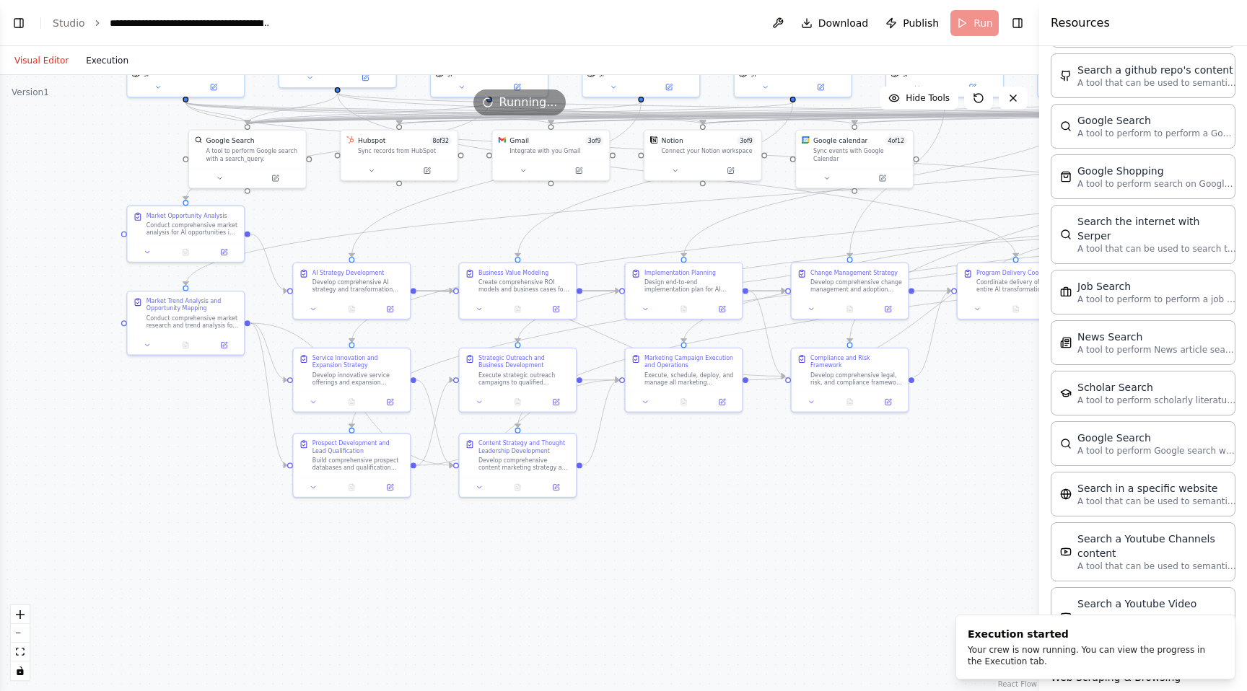
click at [107, 57] on button "Execution" at bounding box center [107, 60] width 60 height 17
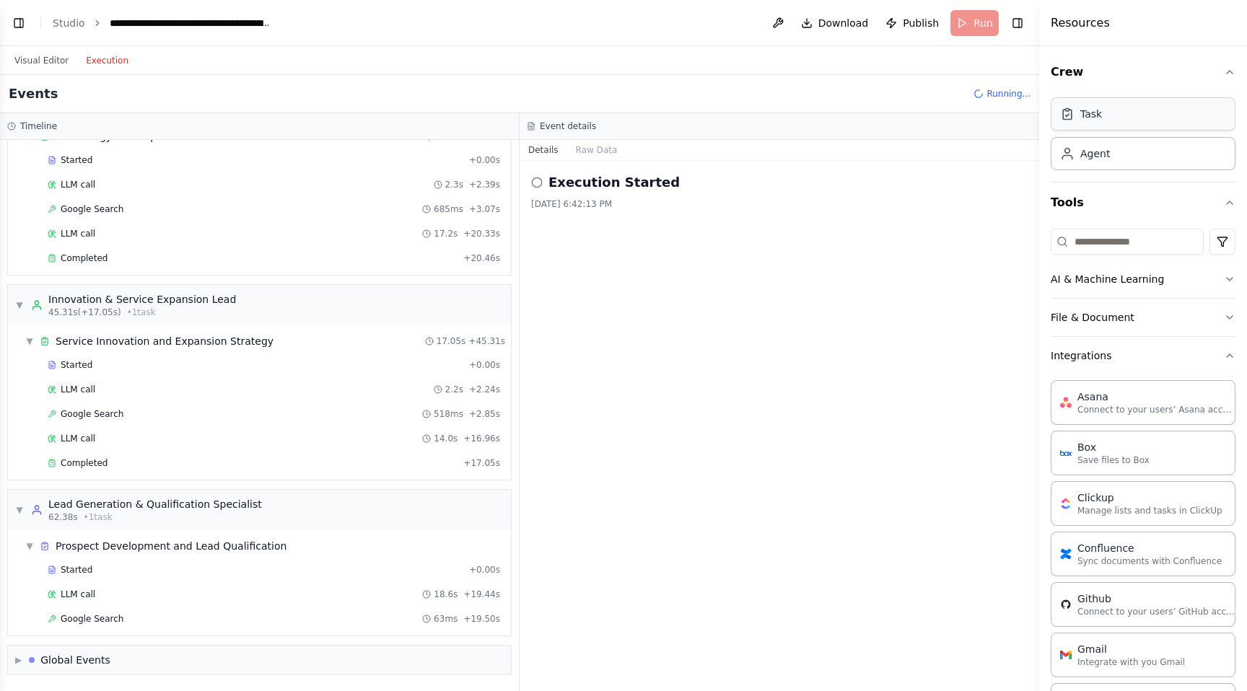
scroll to position [453, 0]
click at [1142, 105] on div "Task" at bounding box center [1143, 113] width 185 height 33
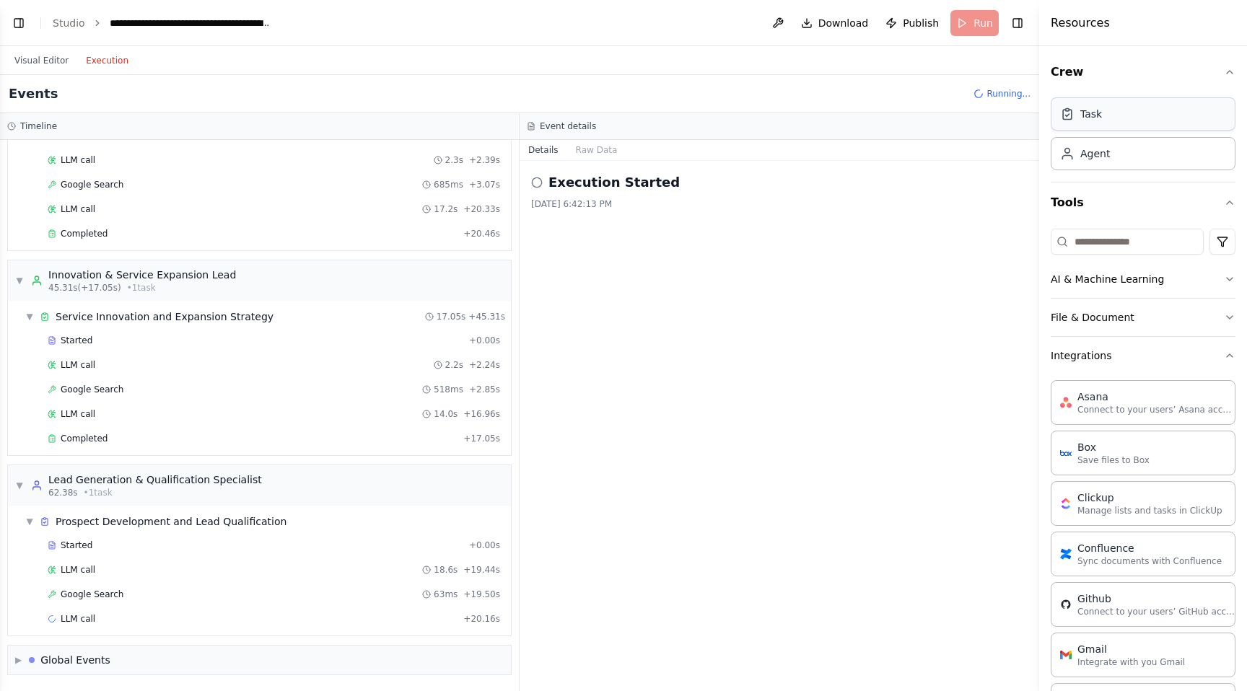
click at [1118, 110] on div "Task" at bounding box center [1143, 113] width 185 height 33
click at [1116, 116] on div "Task" at bounding box center [1143, 113] width 185 height 33
click at [1114, 147] on div "Agent" at bounding box center [1143, 152] width 185 height 33
click at [1105, 123] on div "Task" at bounding box center [1143, 113] width 185 height 33
click at [1061, 76] on button "Crew" at bounding box center [1143, 72] width 185 height 40
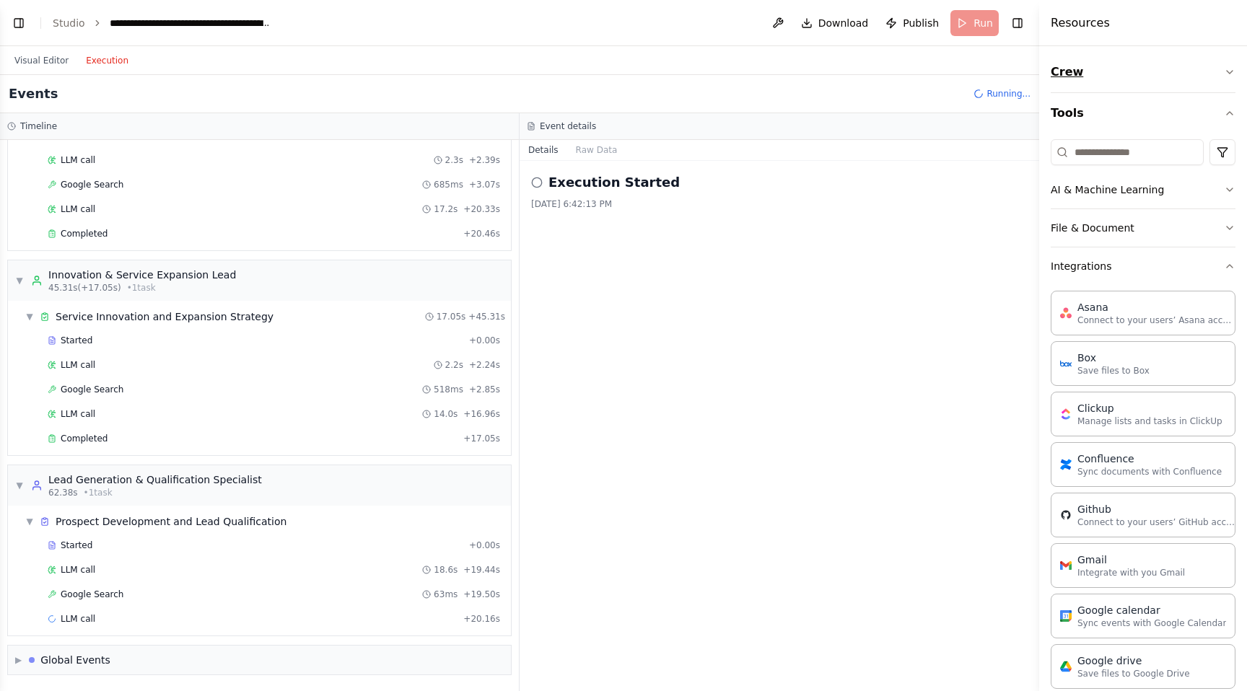
click at [1061, 76] on button "Crew" at bounding box center [1143, 72] width 185 height 40
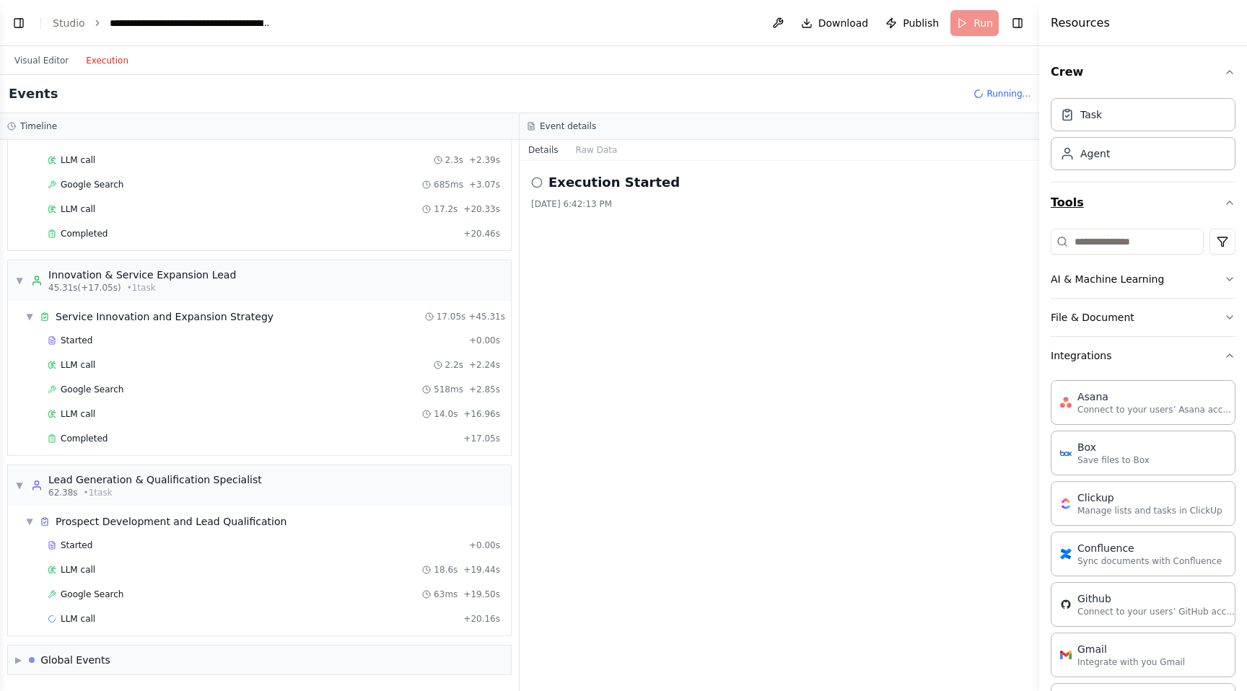
click at [1093, 211] on button "Tools" at bounding box center [1143, 203] width 185 height 40
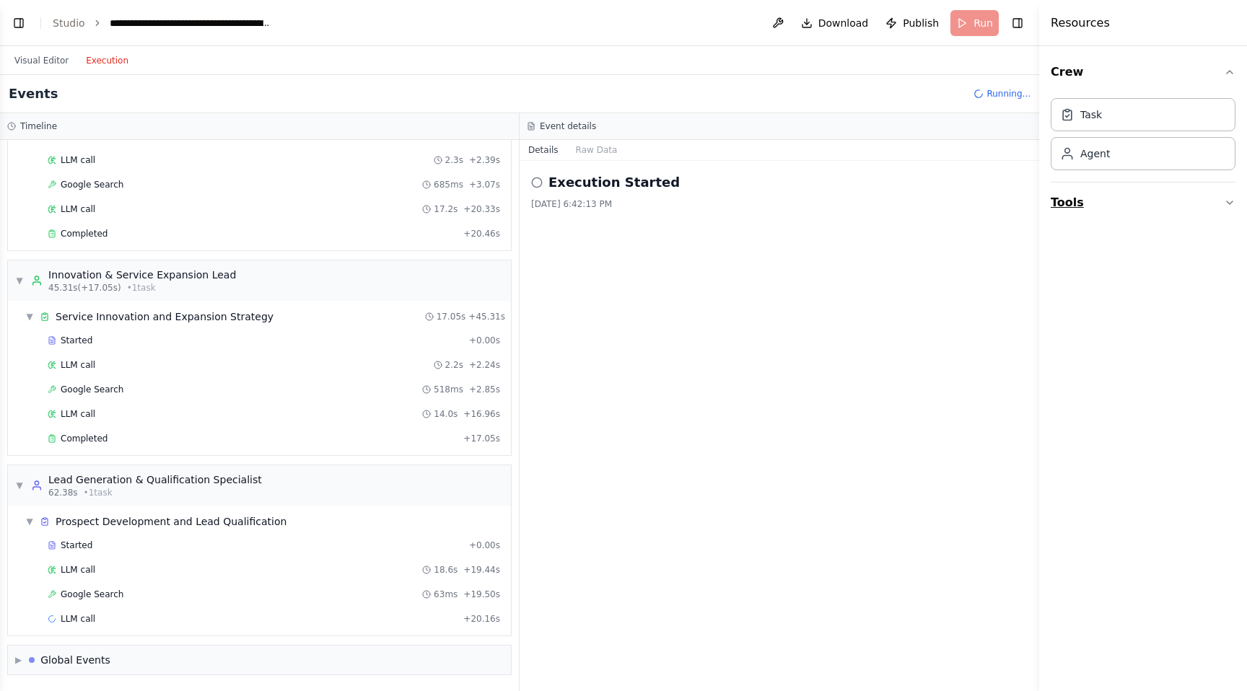
click at [1093, 211] on button "Tools" at bounding box center [1143, 203] width 185 height 40
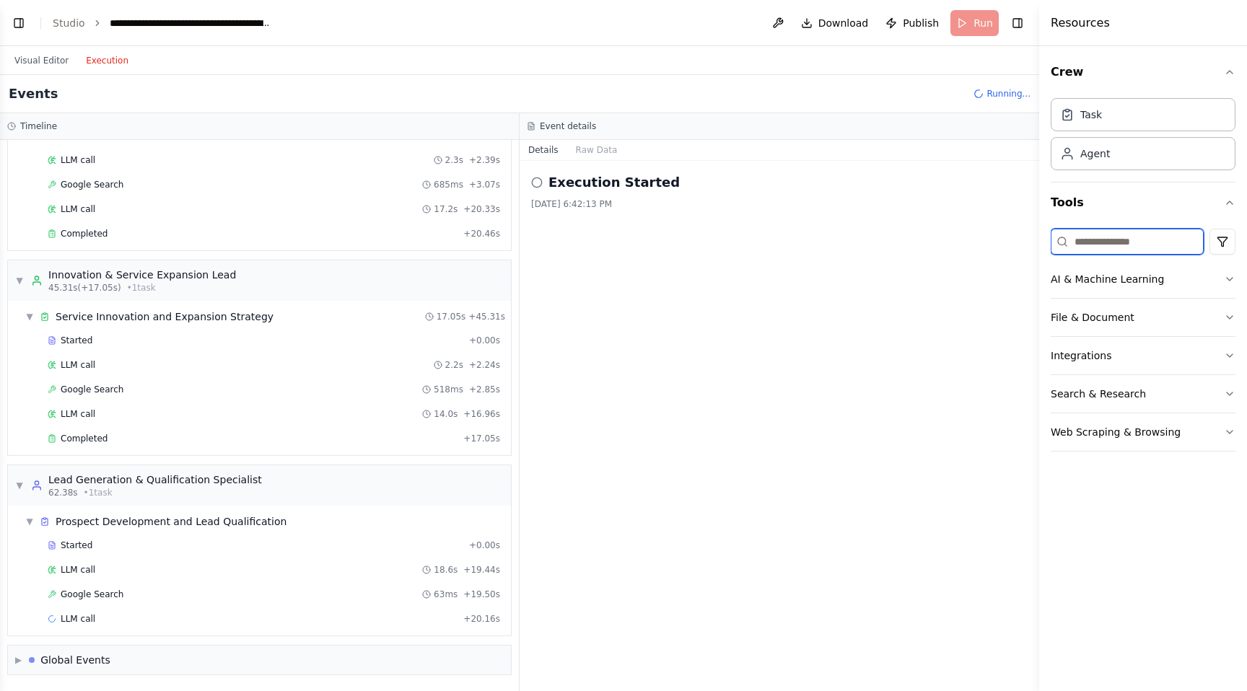
click at [1098, 247] on input at bounding box center [1127, 242] width 153 height 26
type input "*"
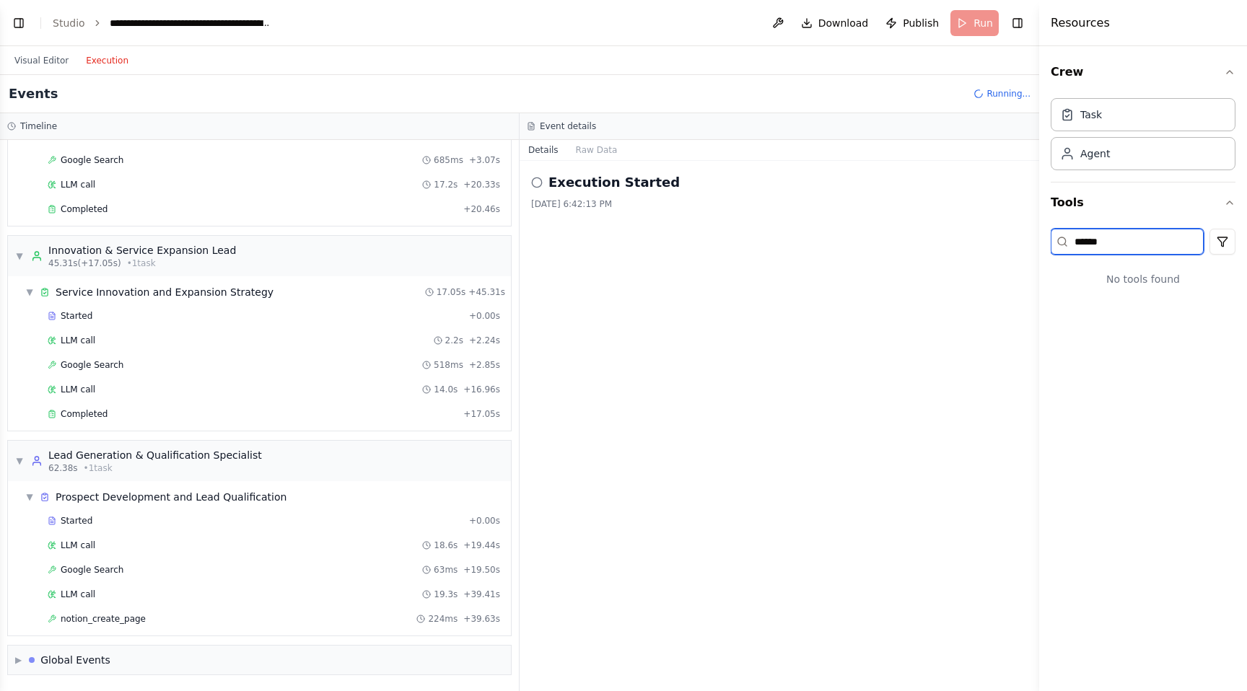
scroll to position [502, 0]
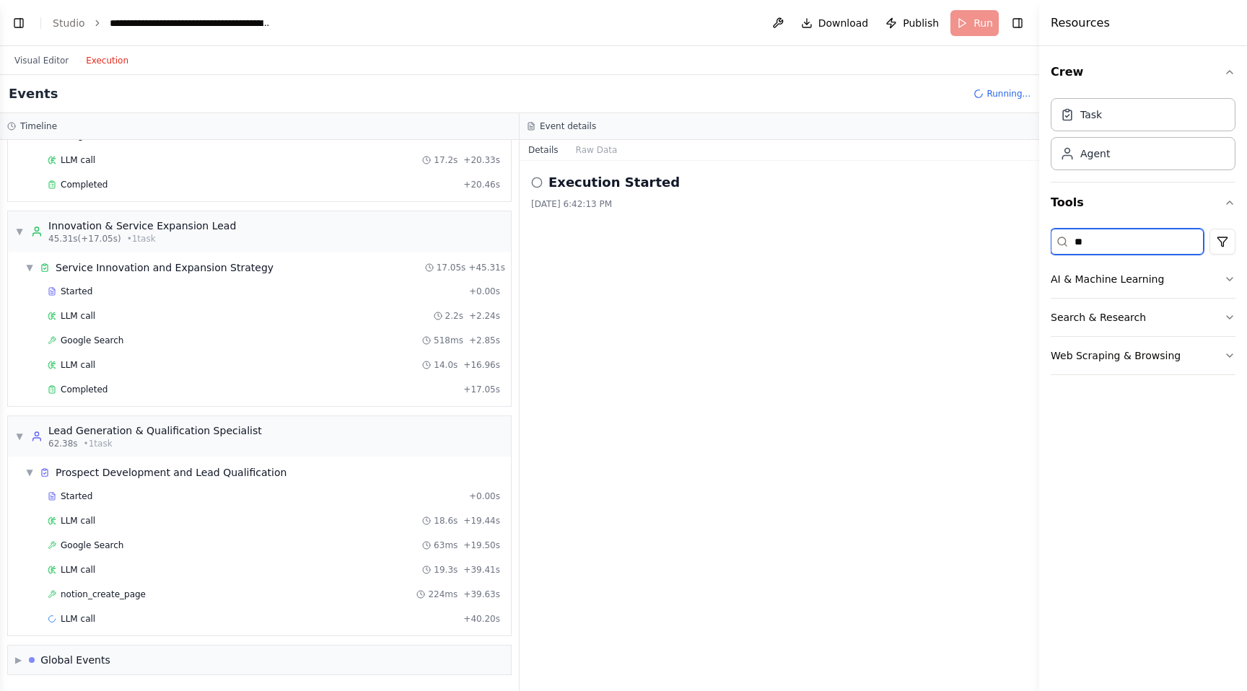
type input "*"
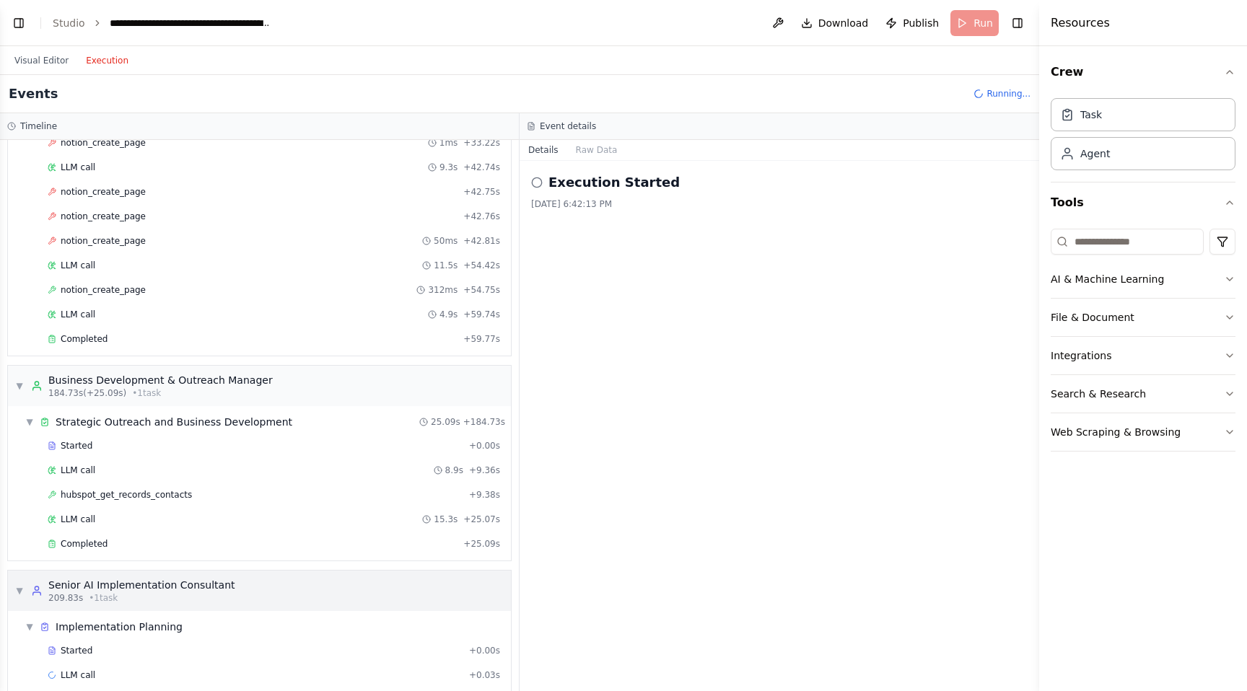
scroll to position [1616, 0]
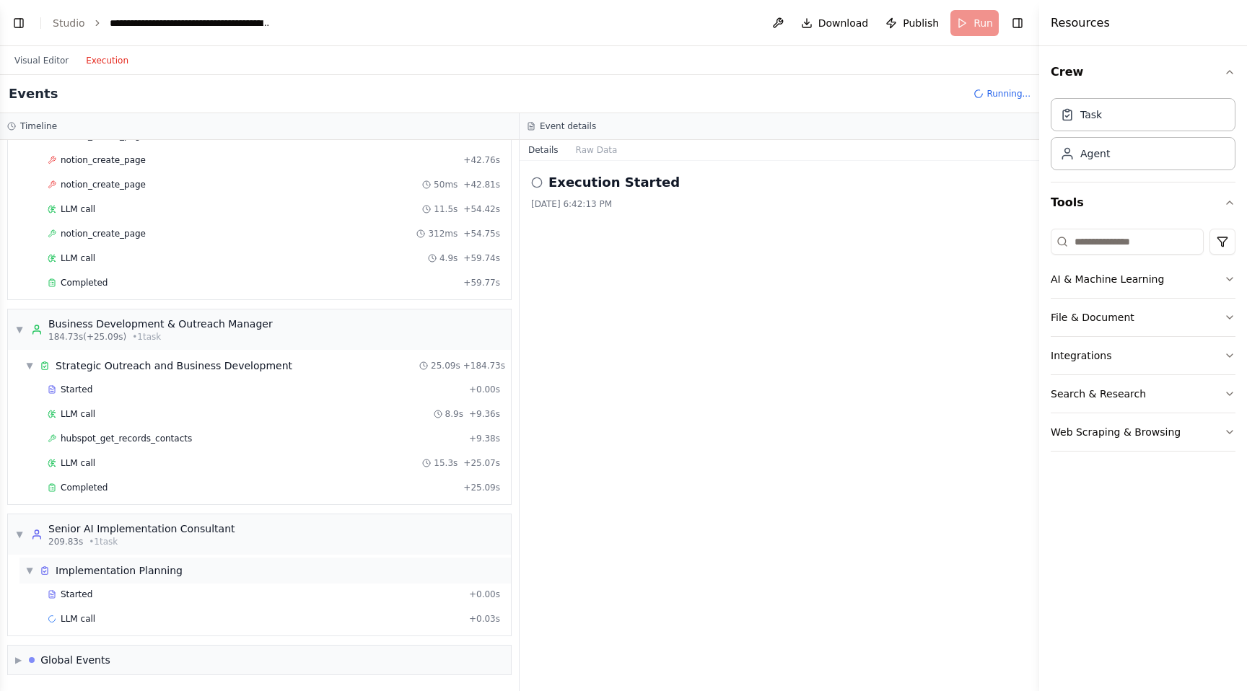
click at [196, 571] on div "▼ Implementation Planning" at bounding box center [264, 571] width 491 height 26
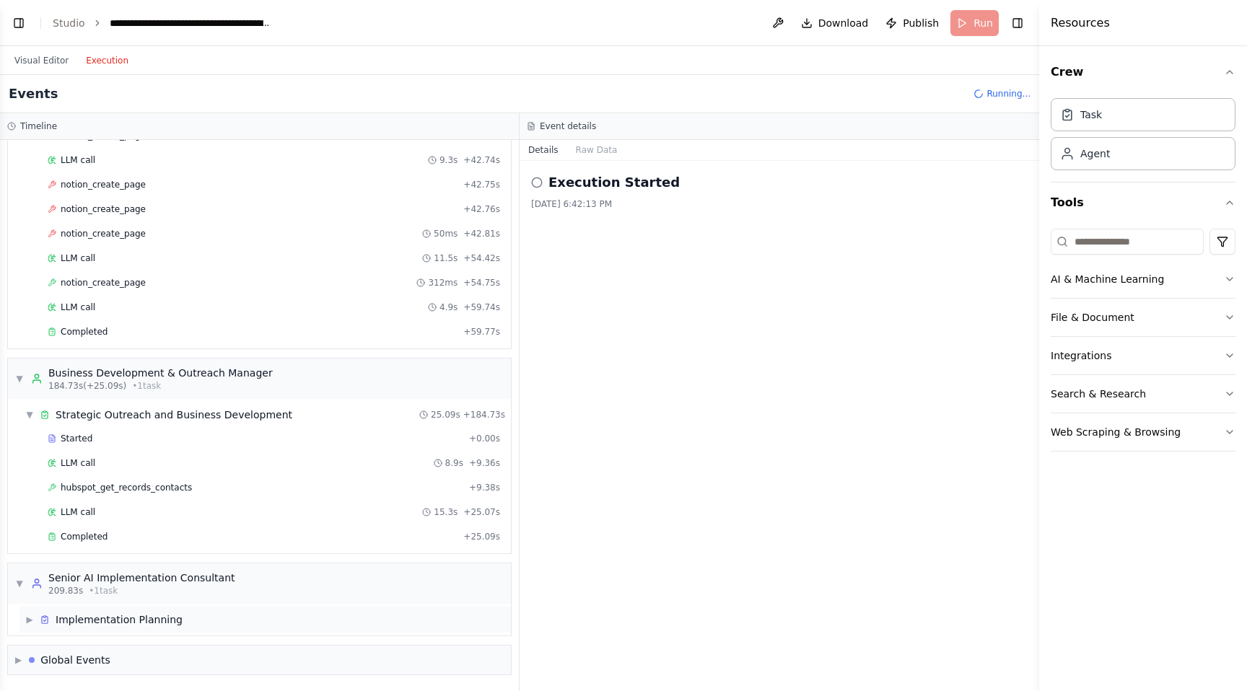
click at [196, 571] on div "Senior AI Implementation Consultant" at bounding box center [141, 578] width 187 height 14
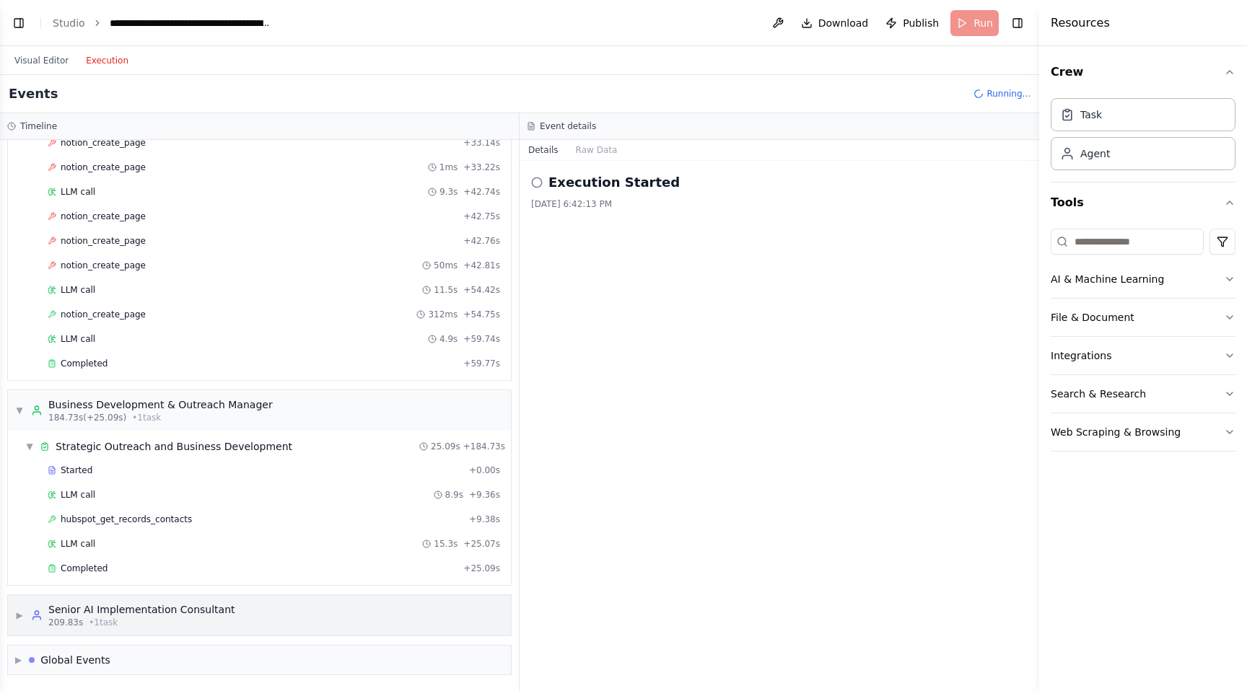
click at [18, 616] on span "▶" at bounding box center [19, 616] width 9 height 12
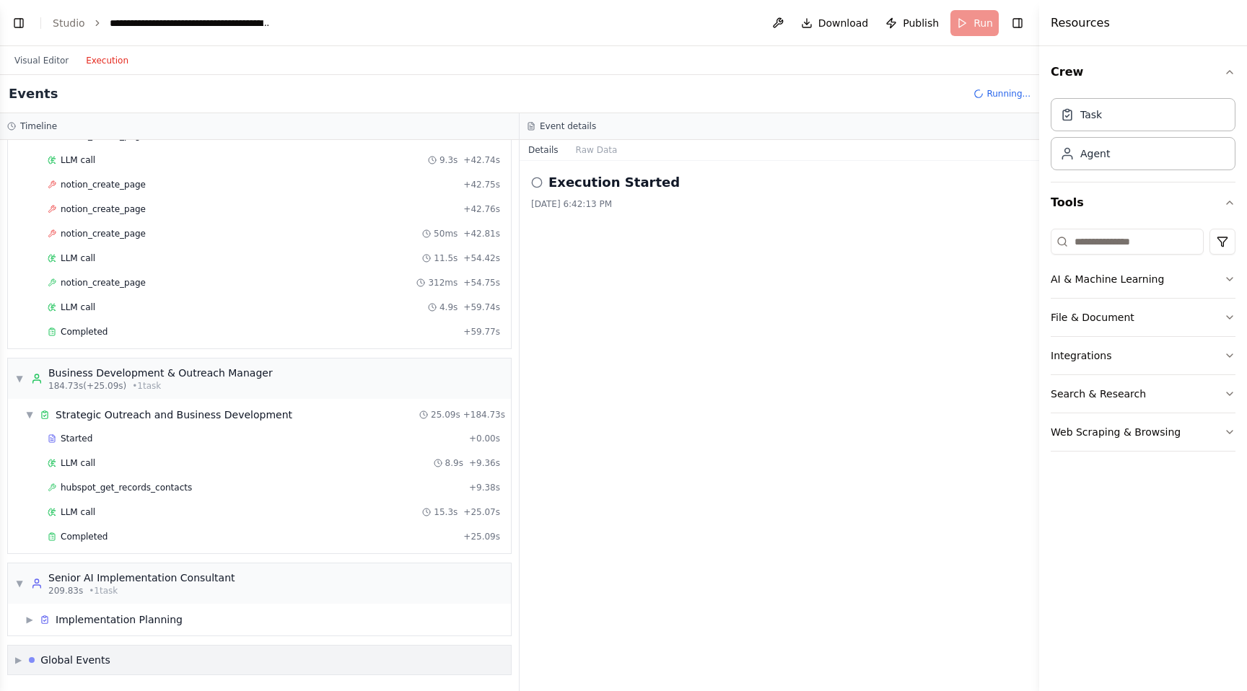
click at [20, 658] on span "▶" at bounding box center [18, 660] width 6 height 12
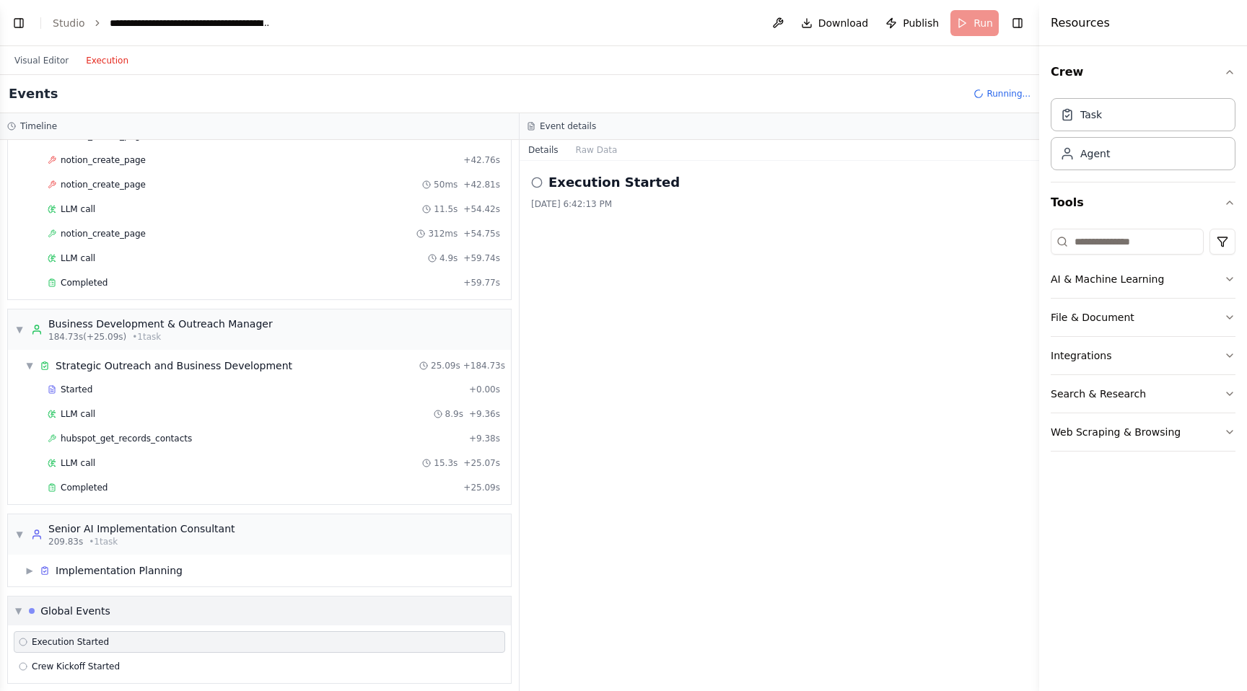
scroll to position [1625, 0]
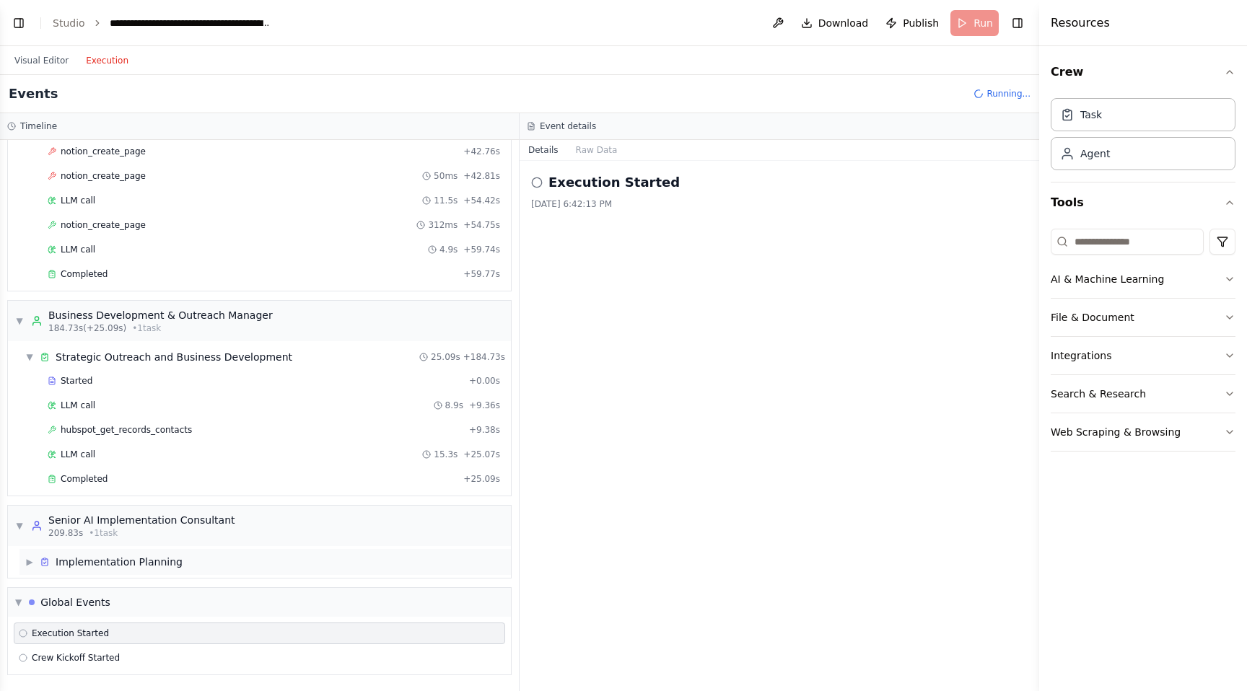
click at [33, 562] on span "▶" at bounding box center [29, 562] width 9 height 12
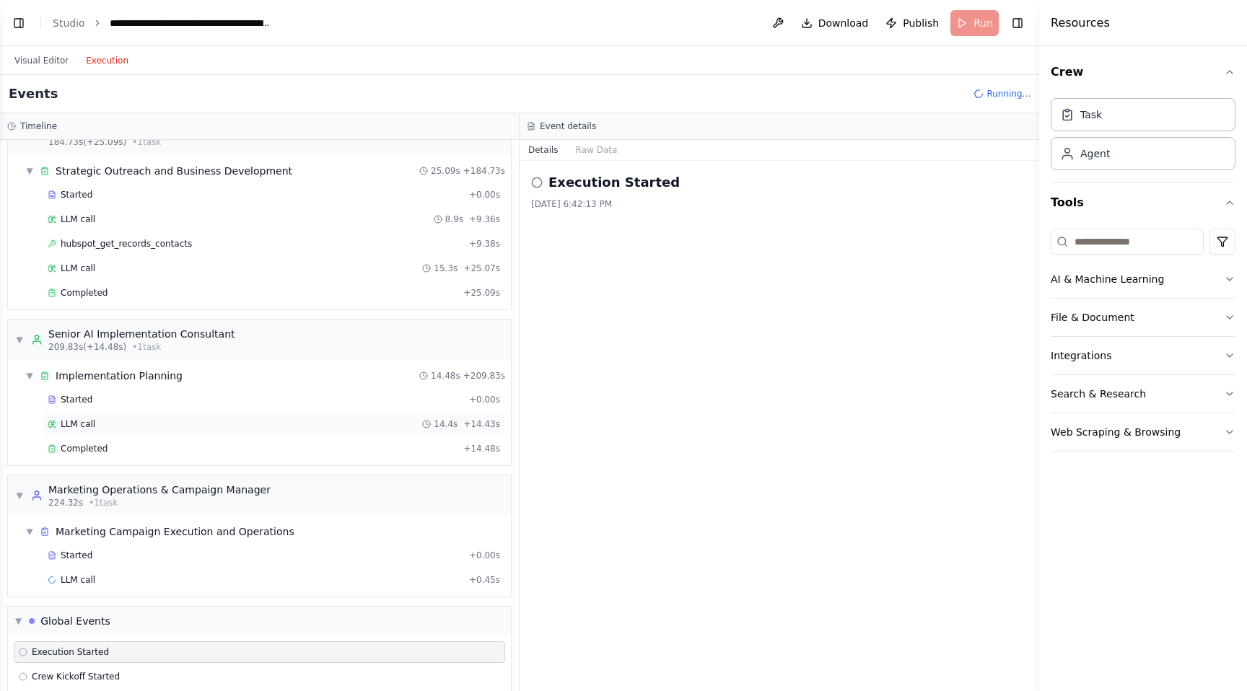
scroll to position [1830, 0]
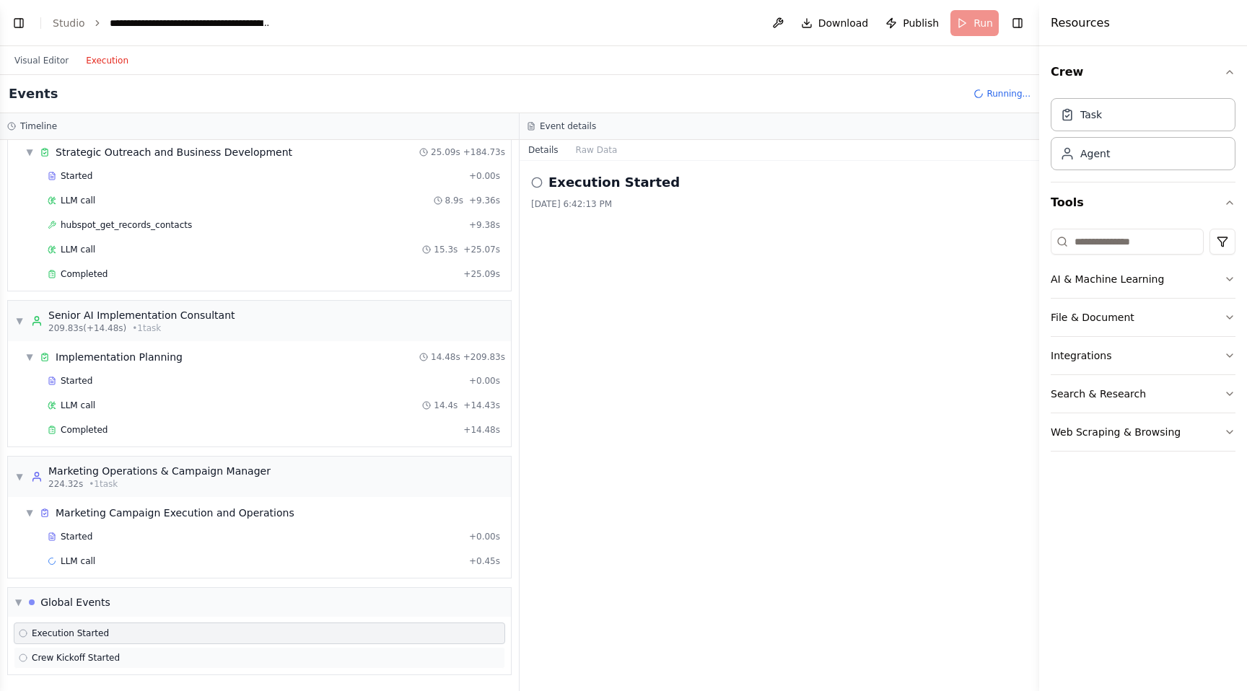
click at [136, 654] on div "Crew Kickoff Started" at bounding box center [259, 658] width 481 height 12
click at [138, 626] on div "Execution Started" at bounding box center [259, 634] width 491 height 22
click at [1221, 324] on button "File & Document" at bounding box center [1143, 318] width 185 height 38
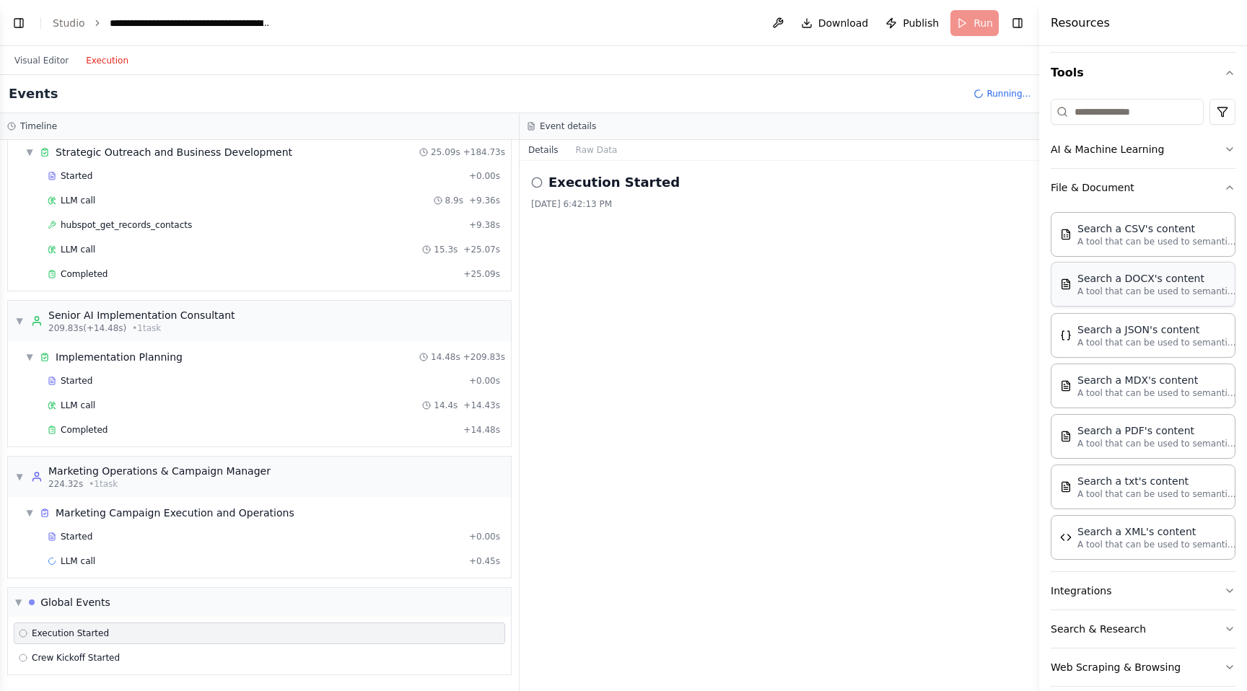
scroll to position [149, 0]
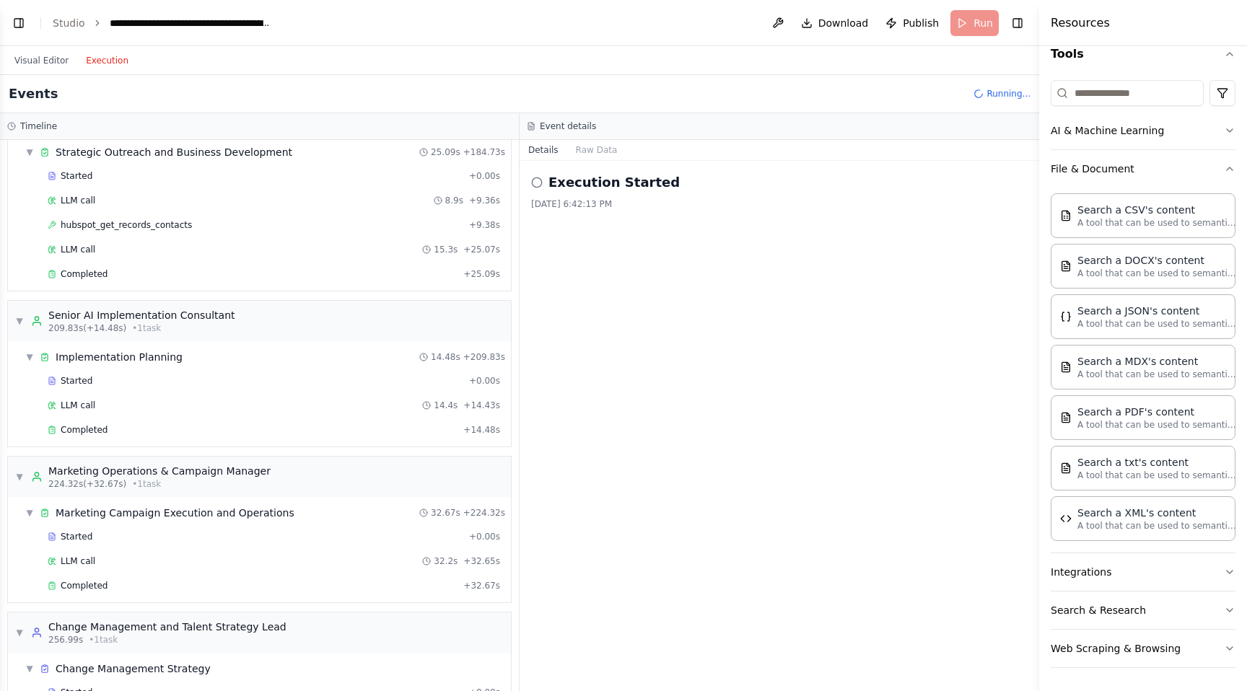
click at [863, 447] on div "Execution Started 8/18/2025, 6:42:13 PM" at bounding box center [780, 426] width 520 height 530
click at [618, 189] on h2 "Execution Started" at bounding box center [613, 182] width 131 height 20
click at [635, 187] on h2 "Execution Started" at bounding box center [613, 182] width 131 height 20
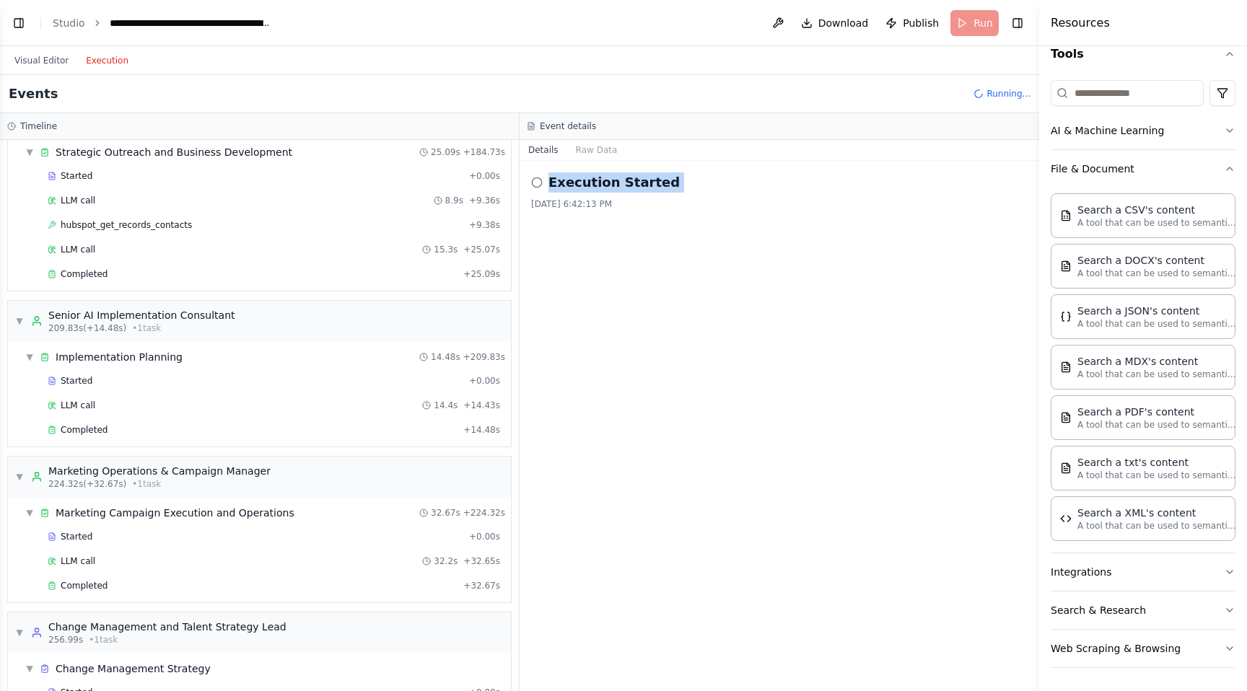
click at [635, 187] on h2 "Execution Started" at bounding box center [613, 182] width 131 height 20
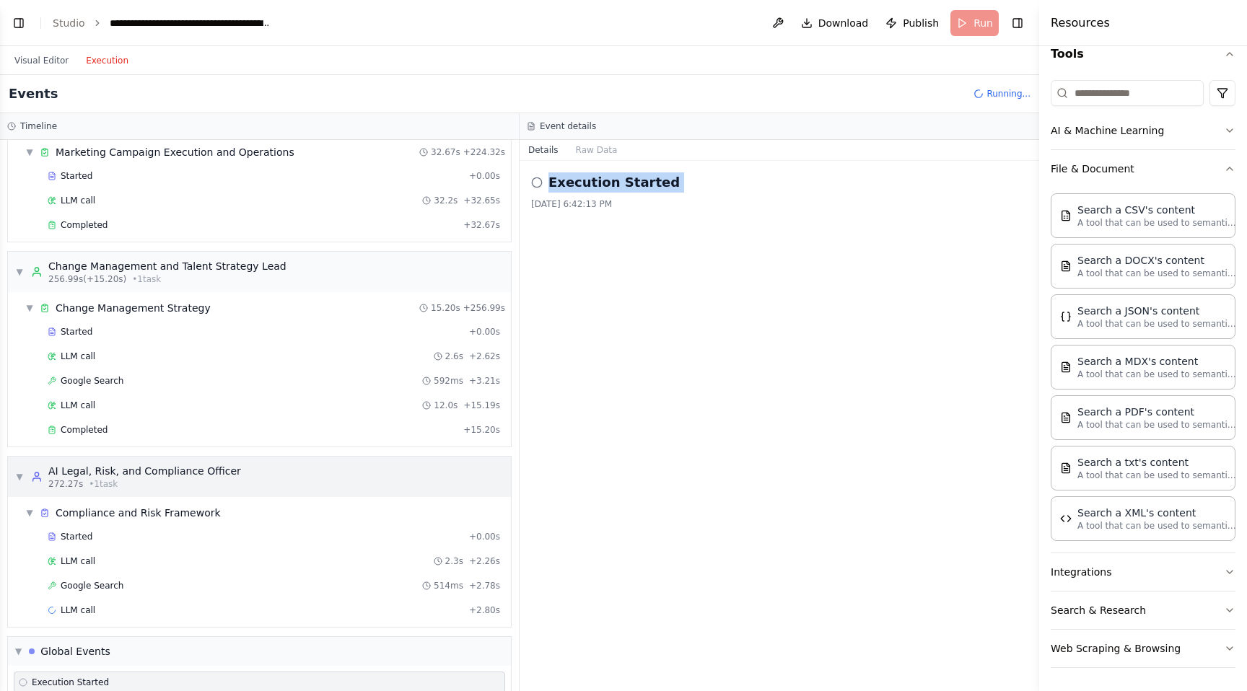
scroll to position [2240, 0]
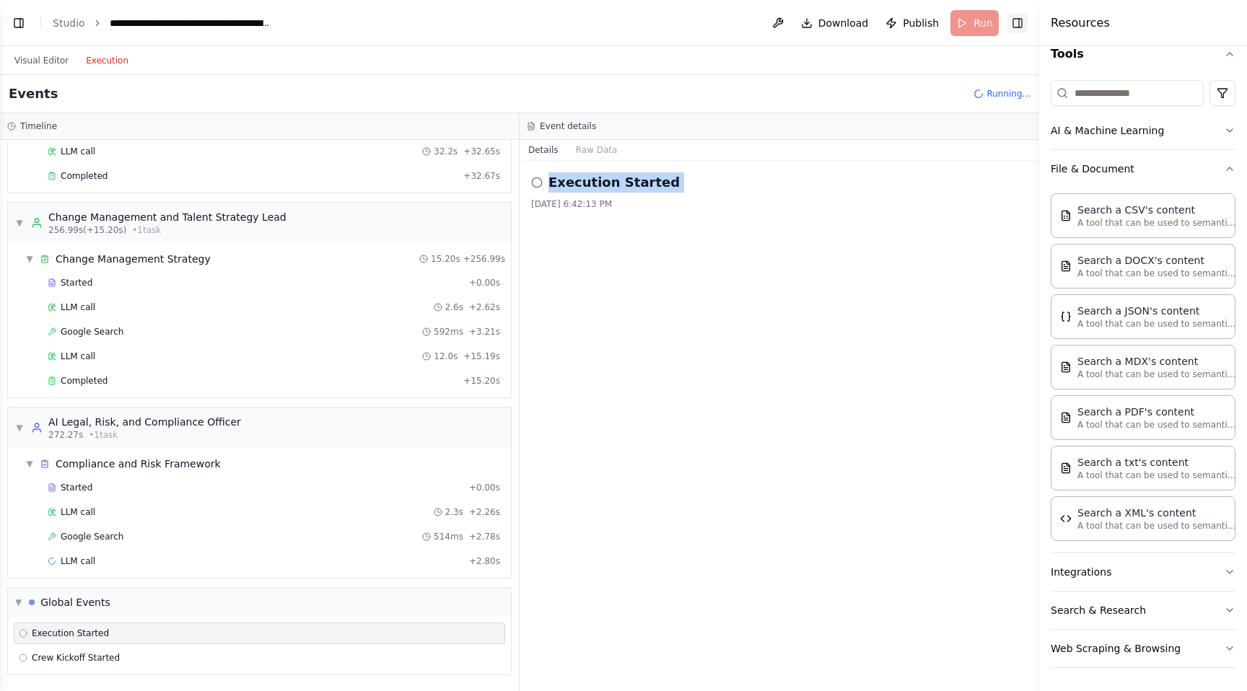
click at [1025, 25] on button "Toggle Right Sidebar" at bounding box center [1017, 23] width 20 height 20
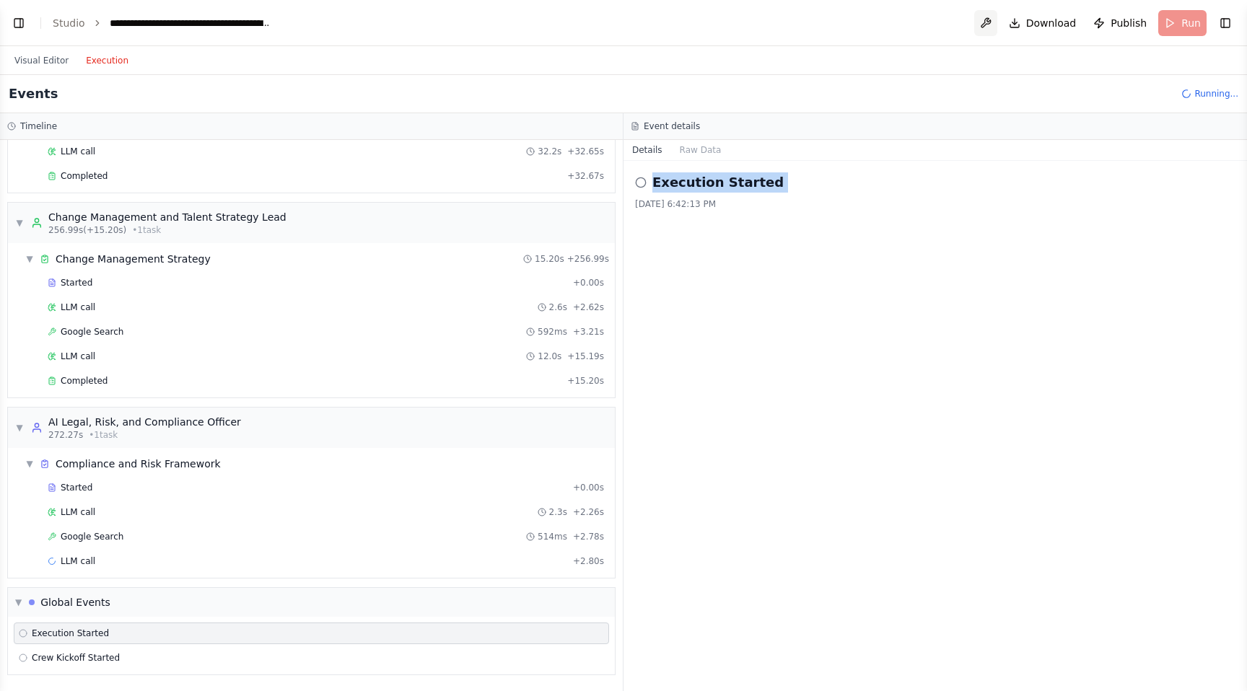
click at [991, 24] on button at bounding box center [985, 23] width 23 height 26
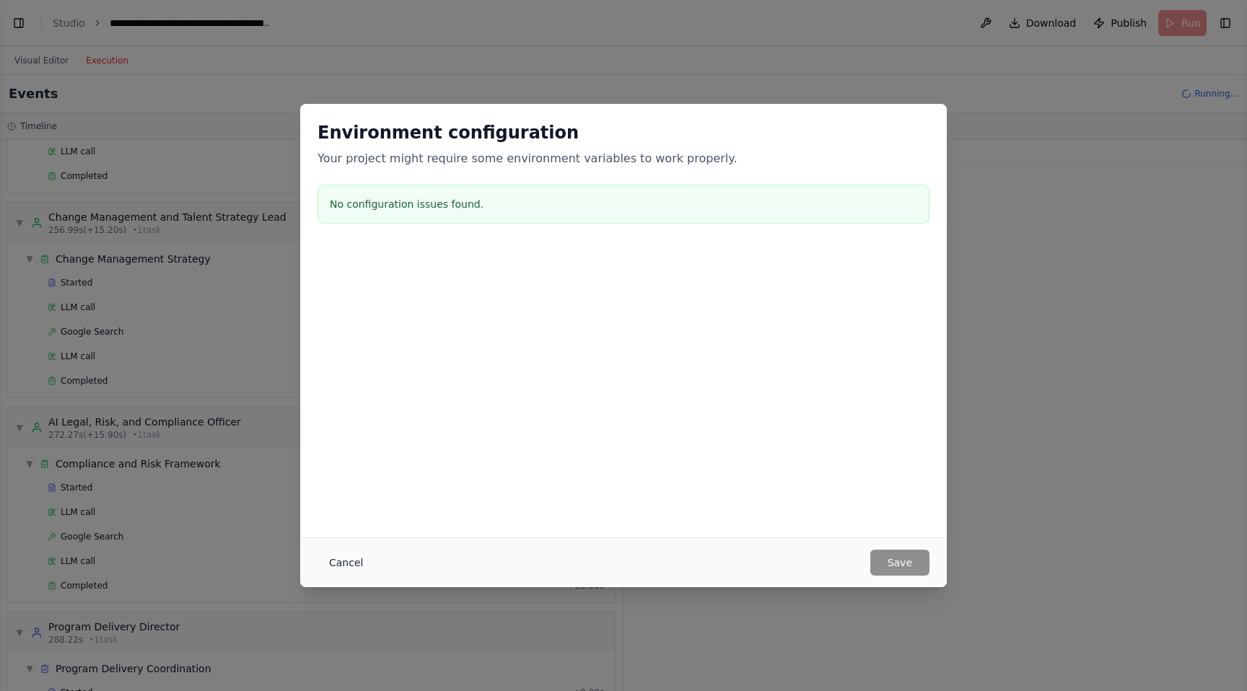
click at [349, 559] on button "Cancel" at bounding box center [345, 563] width 57 height 26
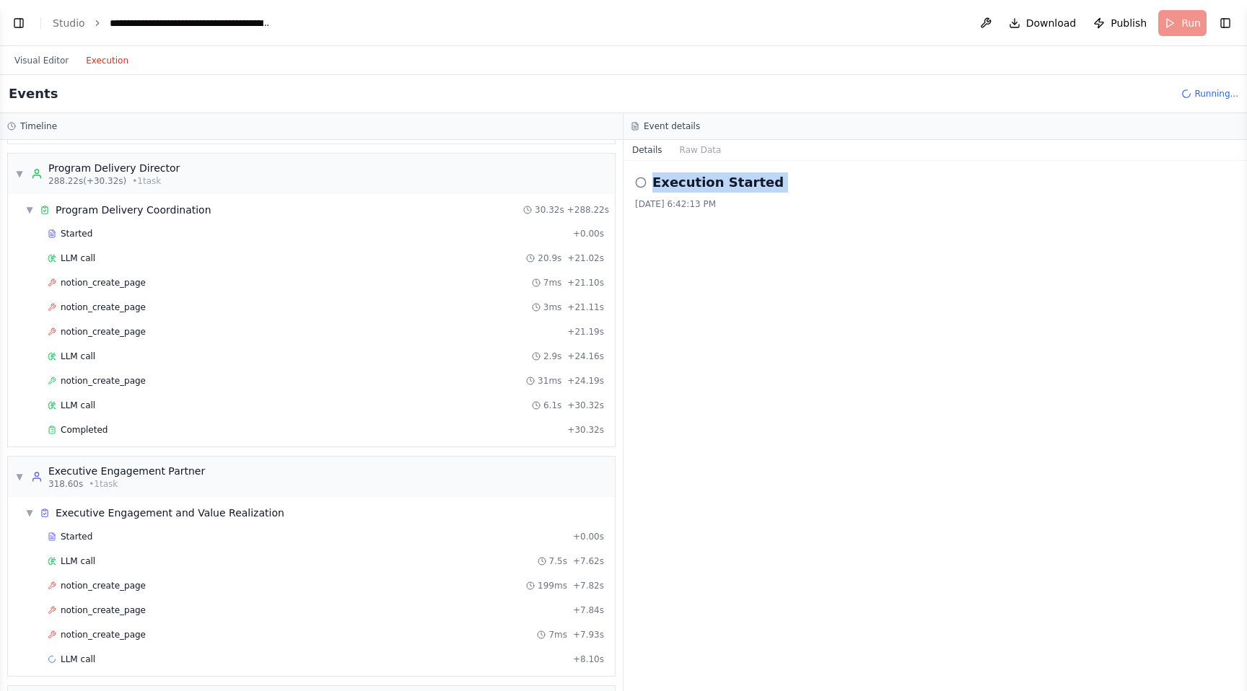
scroll to position [2797, 0]
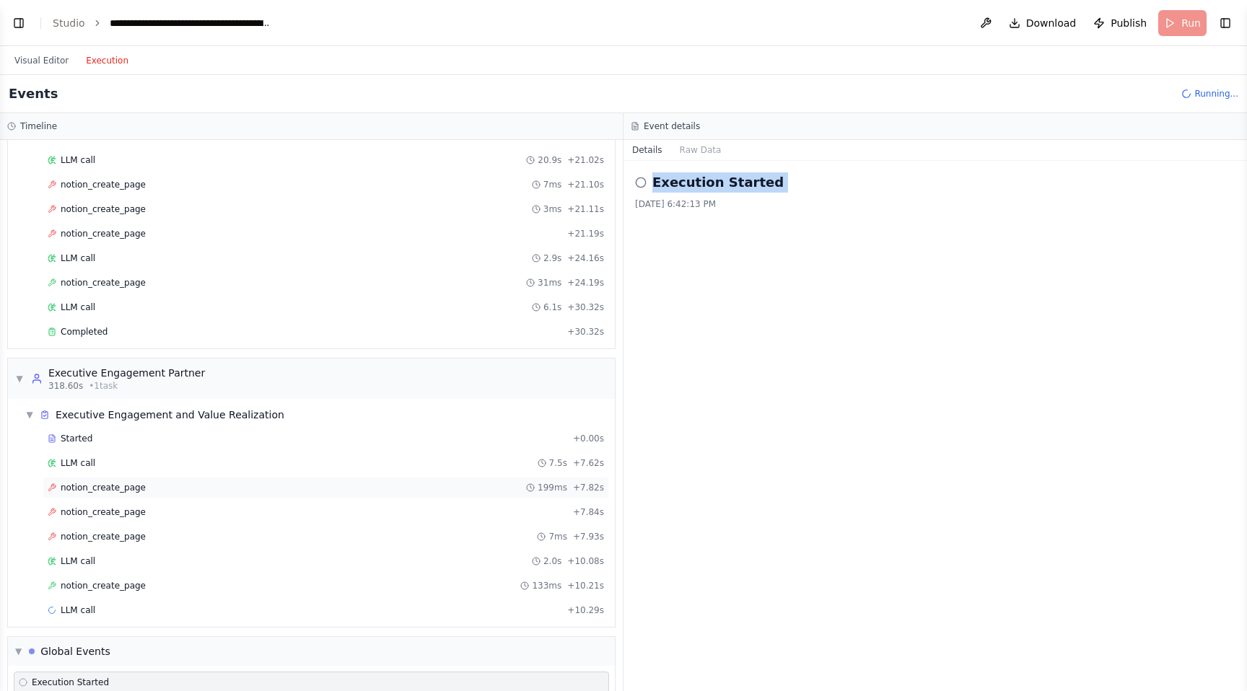
click at [87, 486] on span "notion_create_page" at bounding box center [103, 488] width 85 height 12
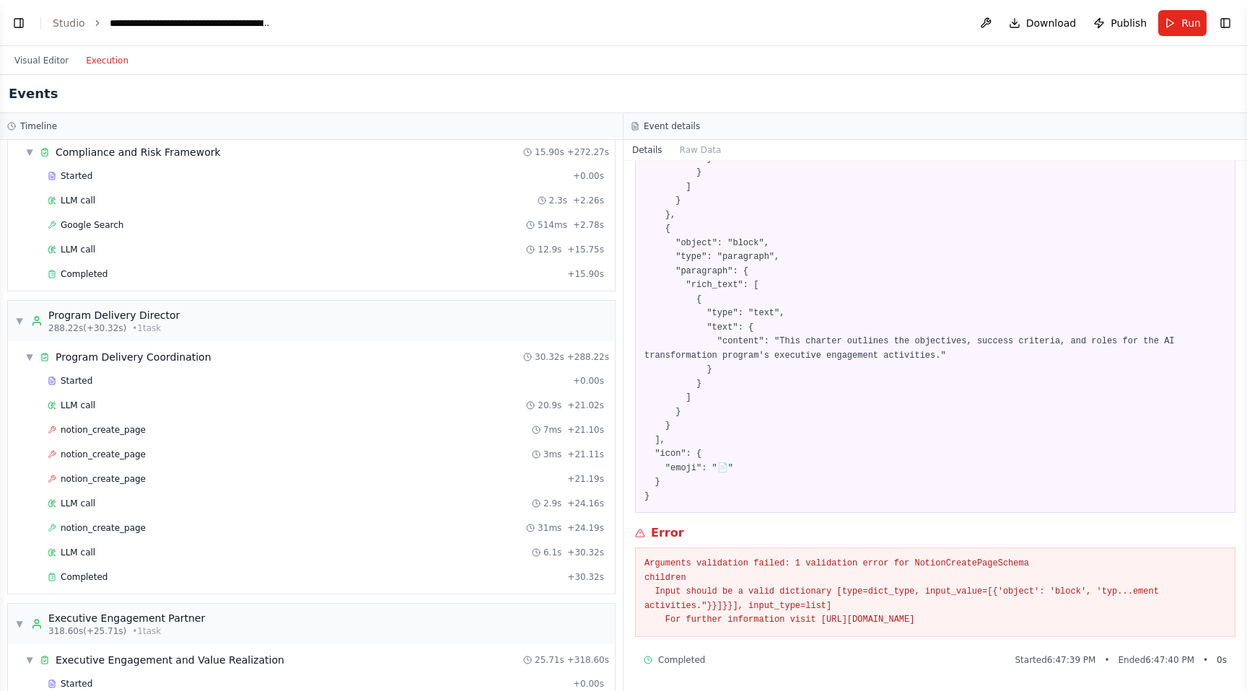
scroll to position [2521, 0]
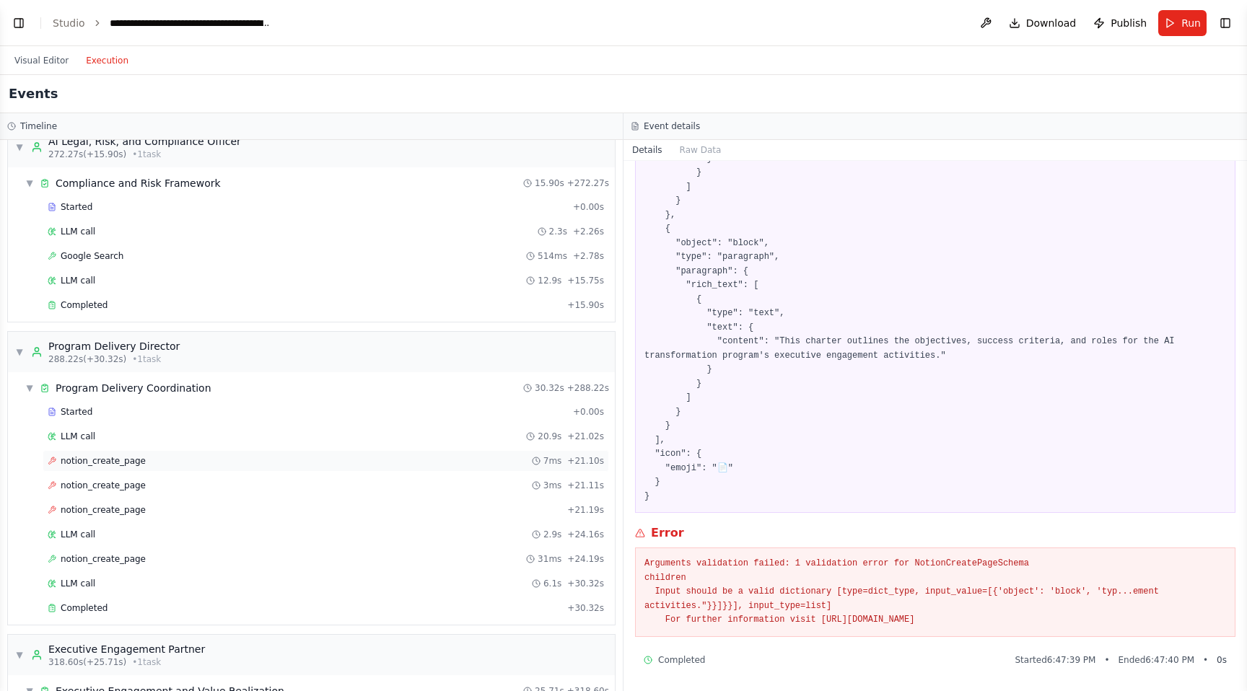
click at [175, 460] on div "notion_create_page 7ms + 21.10s" at bounding box center [326, 461] width 556 height 12
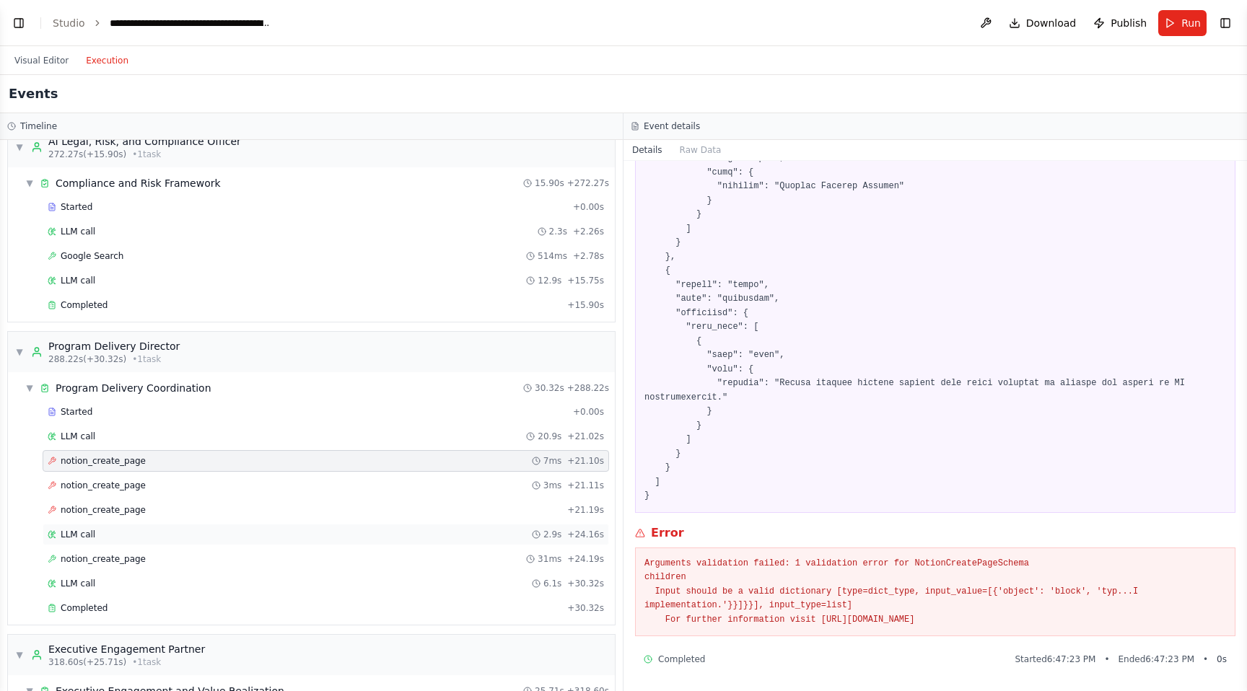
scroll to position [2920, 0]
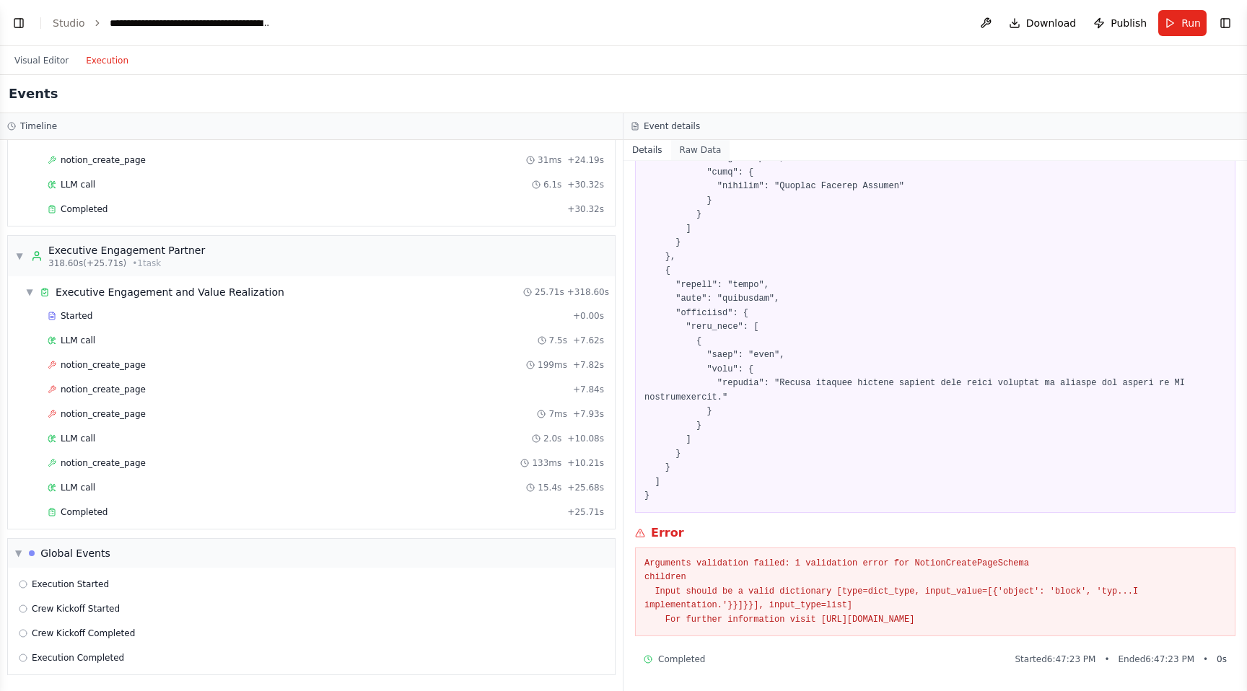
click at [704, 152] on button "Raw Data" at bounding box center [700, 150] width 59 height 20
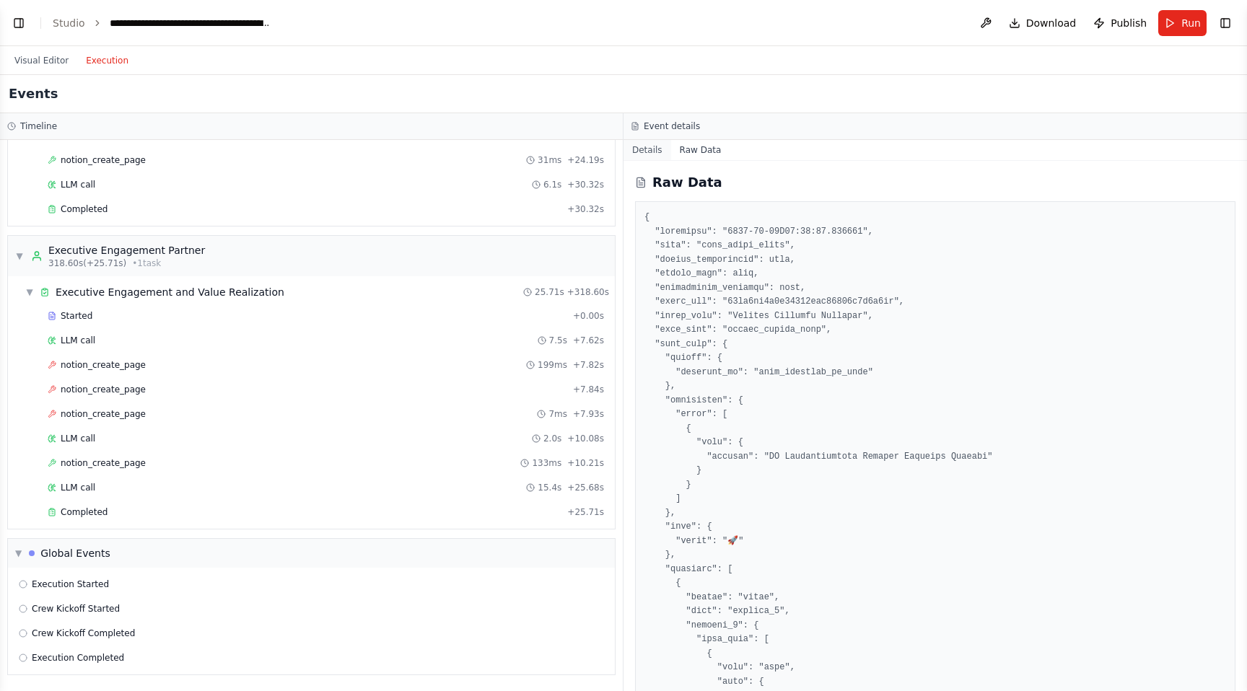
click at [638, 141] on button "Details" at bounding box center [647, 150] width 48 height 20
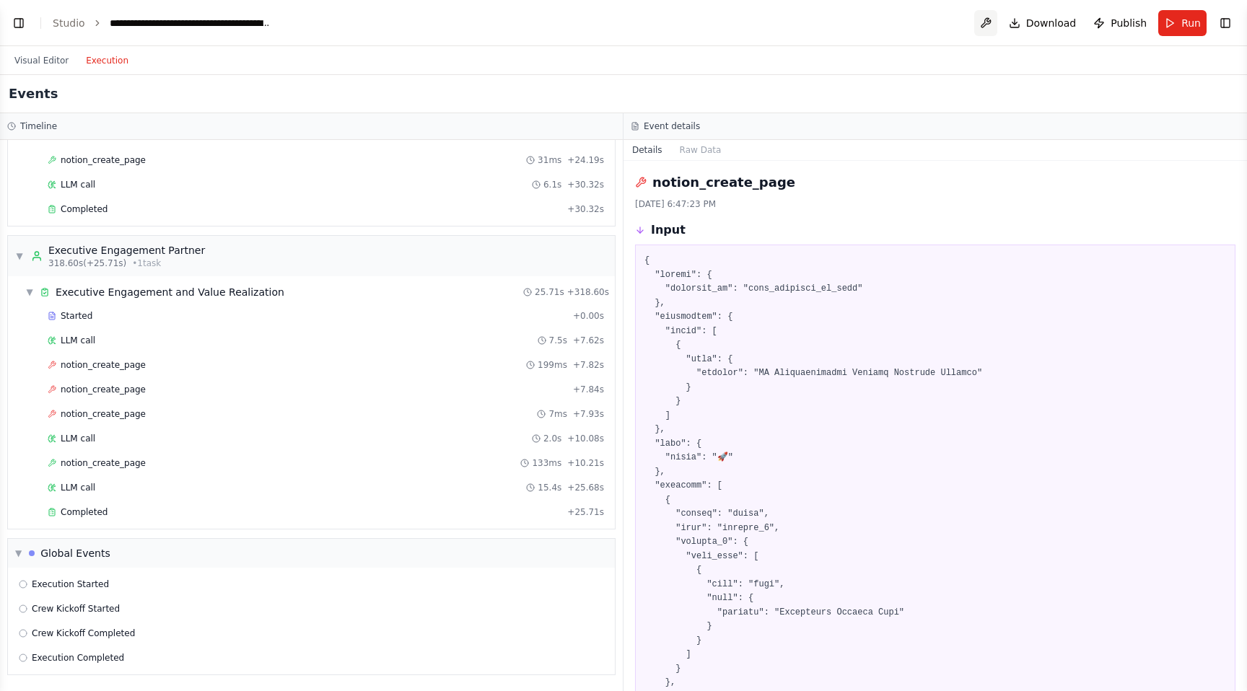
click at [989, 22] on button at bounding box center [985, 23] width 23 height 26
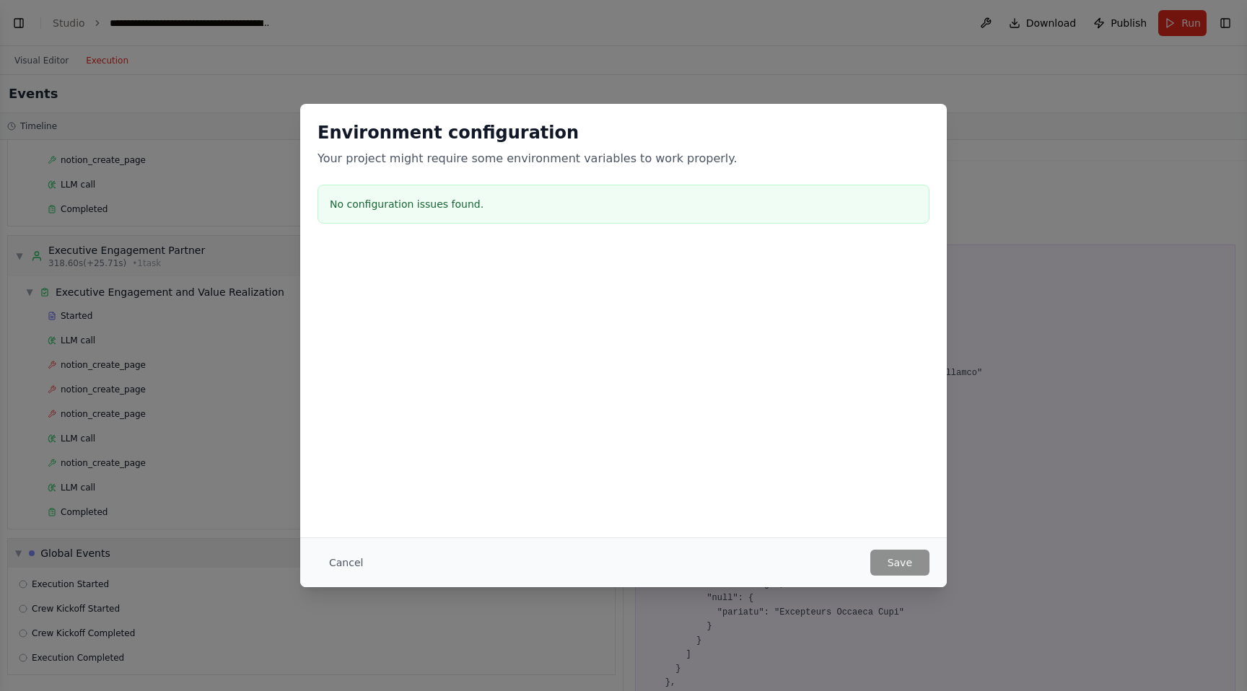
click at [356, 565] on button "Cancel" at bounding box center [345, 563] width 57 height 26
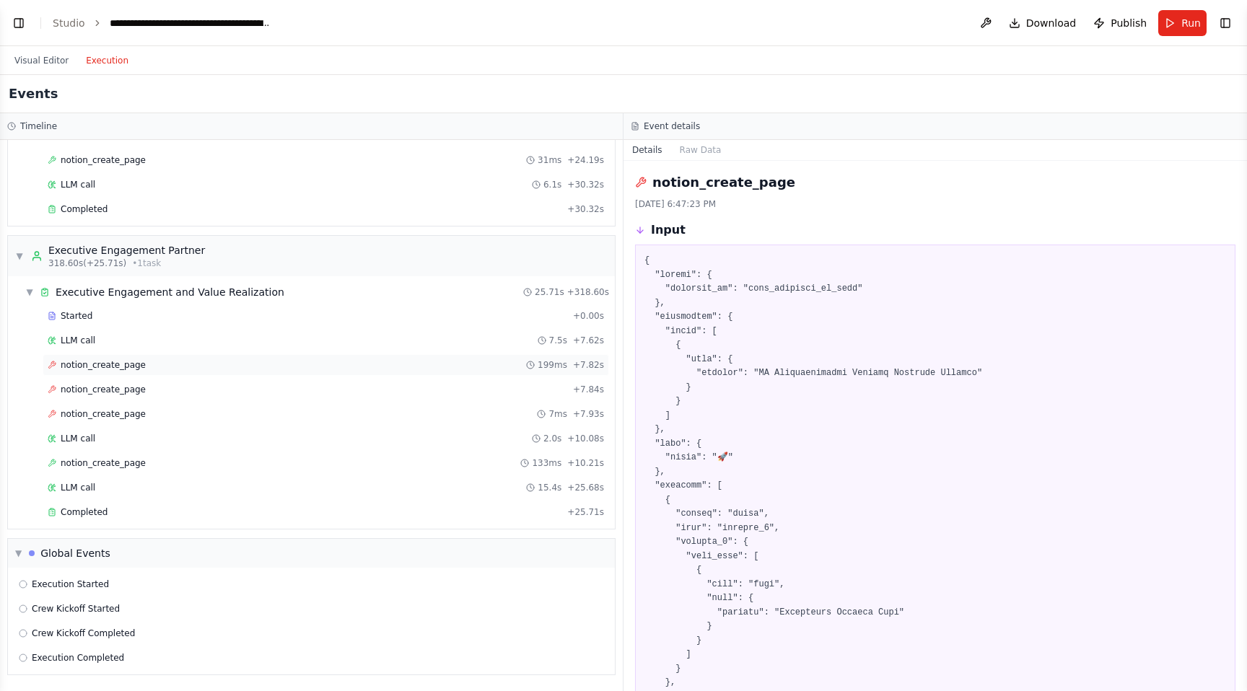
click at [138, 369] on span "notion_create_page" at bounding box center [103, 365] width 85 height 12
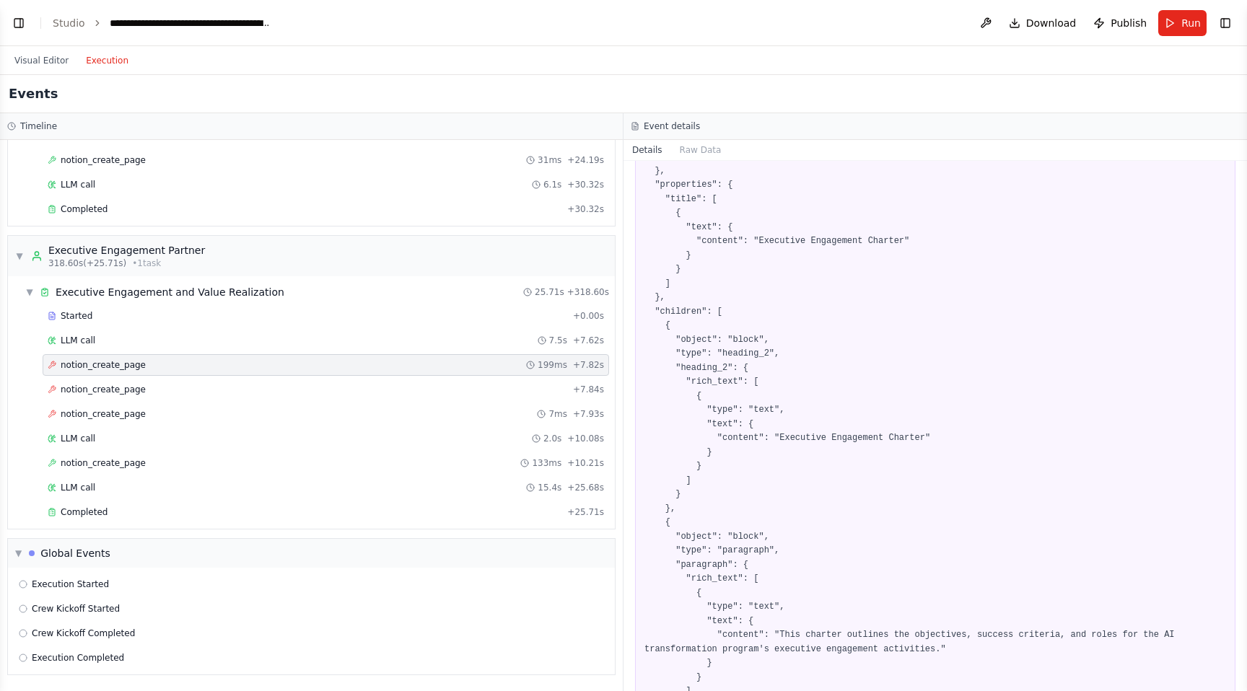
scroll to position [426, 0]
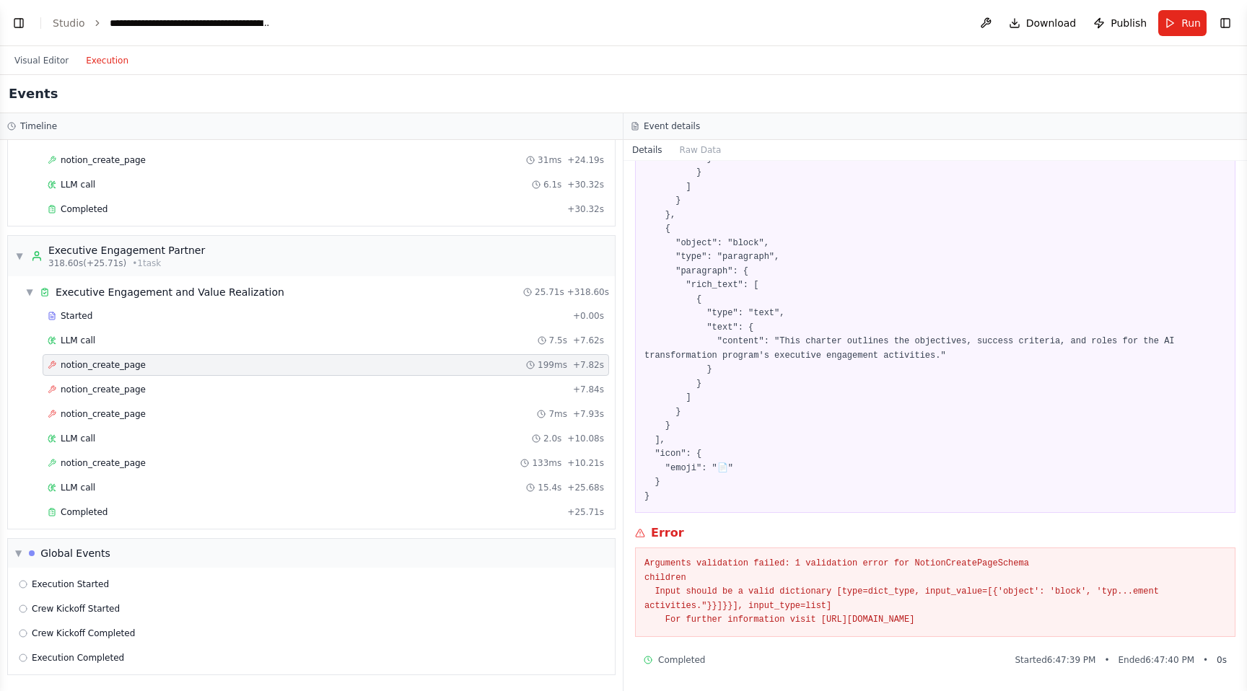
drag, startPoint x: 642, startPoint y: 564, endPoint x: 1053, endPoint y: 618, distance: 414.1
click at [1053, 618] on div "Arguments validation failed: 1 validation error for NotionCreatePageSchema chil…" at bounding box center [935, 592] width 600 height 89
copy pre "Arguments validation failed: 1 validation error for NotionCreatePageSchema chil…"
click at [42, 57] on button "Visual Editor" at bounding box center [41, 60] width 71 height 17
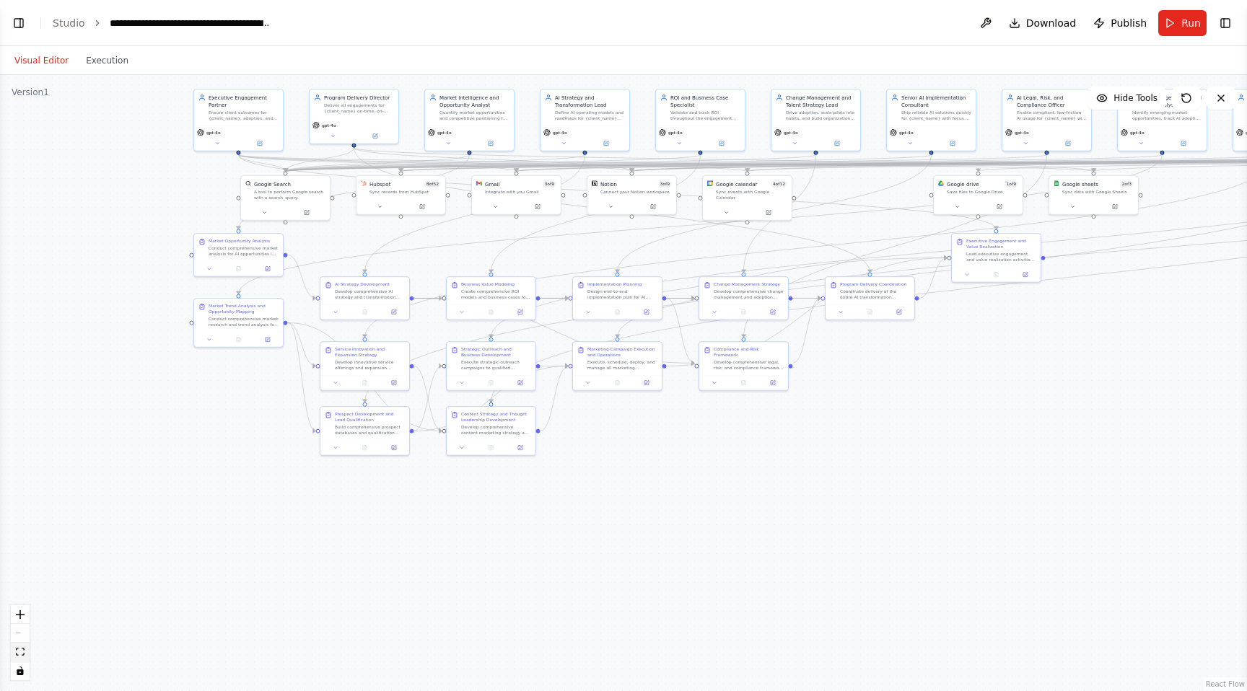
click at [14, 654] on button "fit view" at bounding box center [20, 652] width 19 height 19
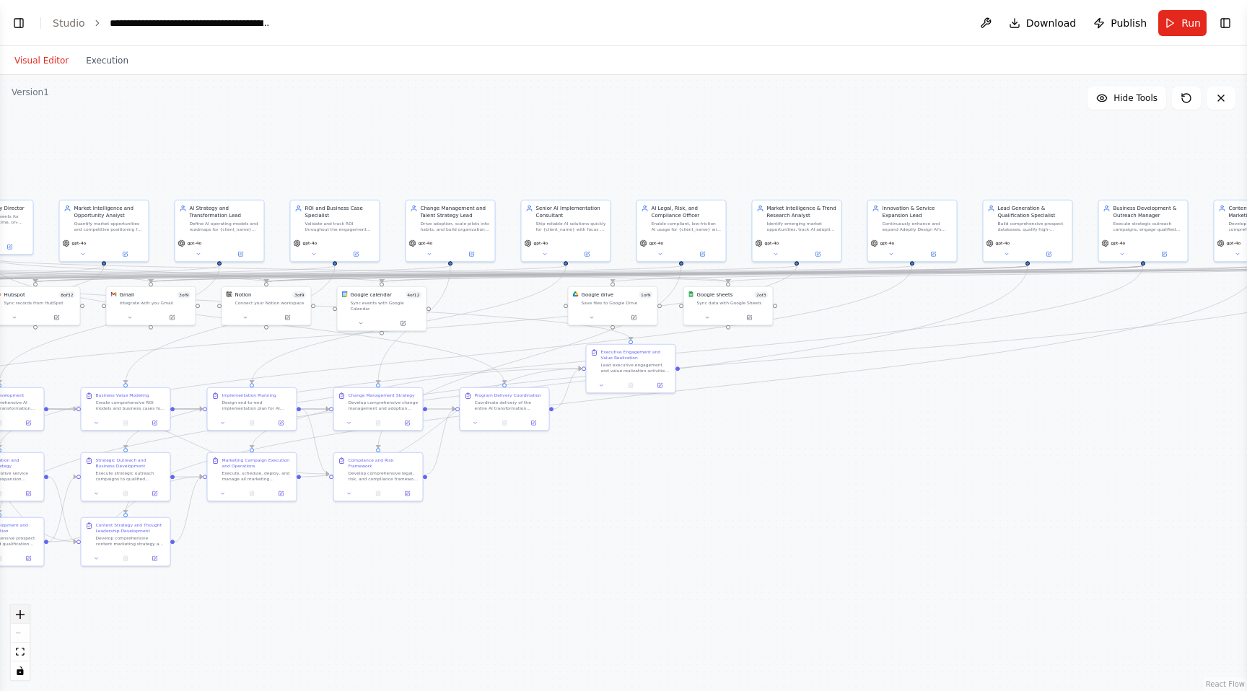
click at [24, 613] on icon "zoom in" at bounding box center [20, 614] width 9 height 9
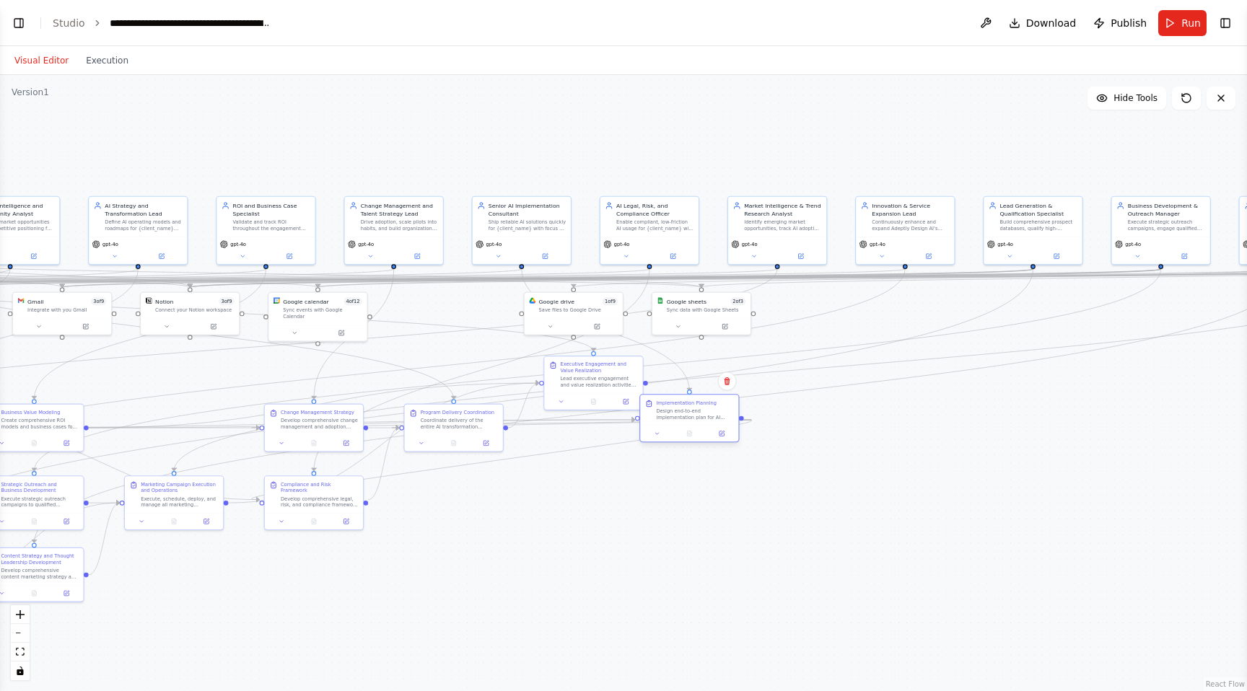
drag, startPoint x: 126, startPoint y: 405, endPoint x: 641, endPoint y: 394, distance: 515.3
click at [641, 394] on div "Implementation Planning Design end-to-end implementation plan for AI solutions …" at bounding box center [689, 418] width 100 height 48
click at [608, 527] on div ".deletable-edge-delete-btn { width: 20px; height: 20px; border: 0px solid #ffff…" at bounding box center [623, 383] width 1247 height 616
type input "*********"
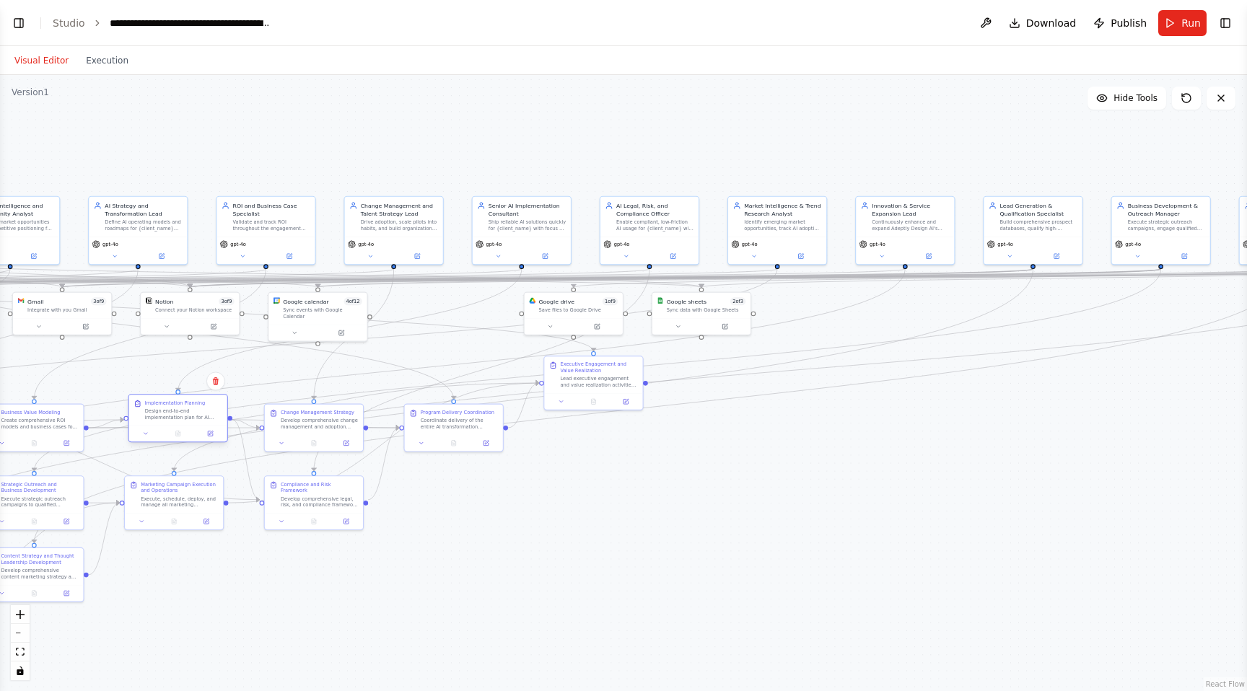
drag, startPoint x: 675, startPoint y: 425, endPoint x: 160, endPoint y: 426, distance: 515.2
click at [160, 426] on div at bounding box center [178, 433] width 98 height 17
click at [235, 597] on div ".deletable-edge-delete-btn { width: 20px; height: 20px; border: 0px solid #ffff…" at bounding box center [623, 383] width 1247 height 616
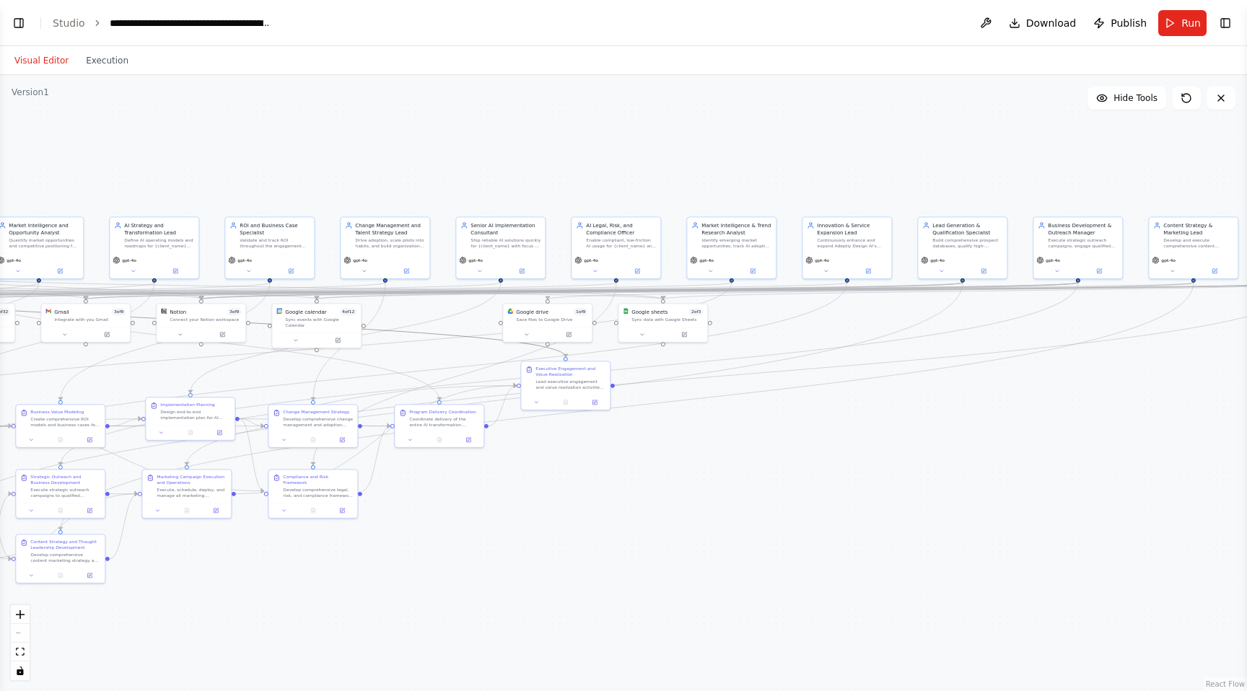
drag, startPoint x: 424, startPoint y: 332, endPoint x: 754, endPoint y: 571, distance: 407.6
click at [754, 571] on div ".deletable-edge-delete-btn { width: 20px; height: 20px; border: 0px solid #ffff…" at bounding box center [623, 383] width 1247 height 616
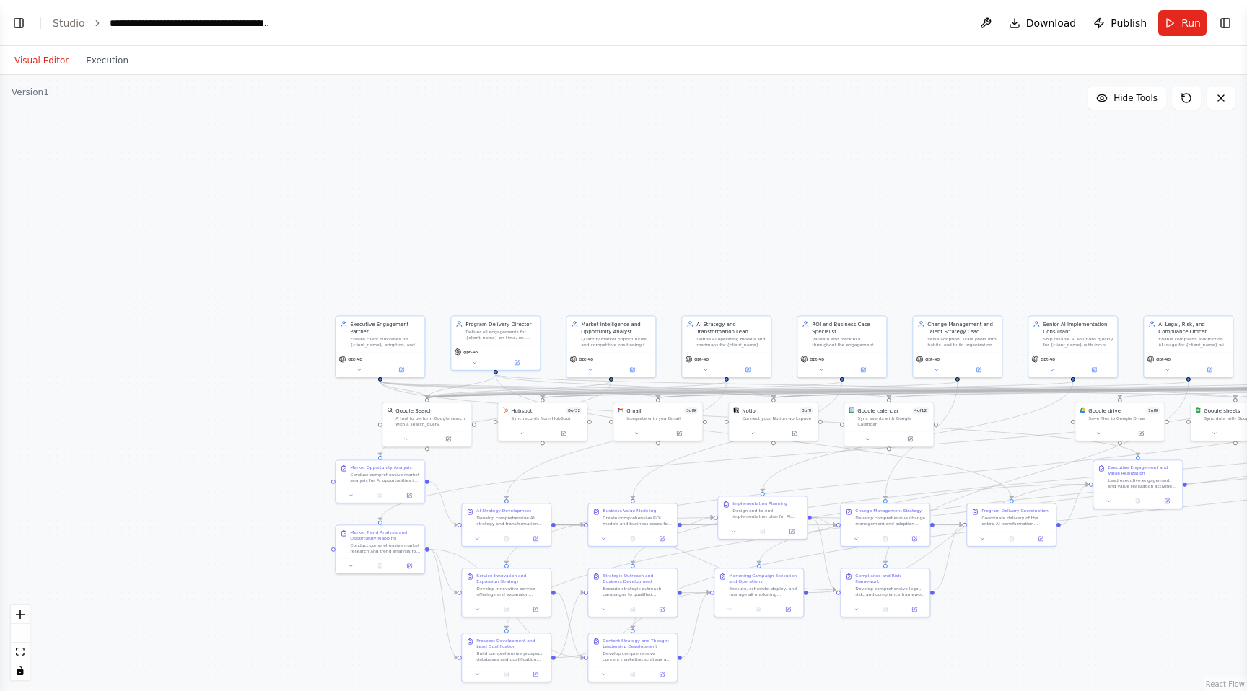
drag, startPoint x: 437, startPoint y: 574, endPoint x: 1010, endPoint y: 673, distance: 580.7
click at [1010, 673] on div ".deletable-edge-delete-btn { width: 20px; height: 20px; border: 0px solid #ffff…" at bounding box center [623, 383] width 1247 height 616
click at [71, 16] on li "Studio" at bounding box center [69, 23] width 32 height 14
click at [71, 22] on link "Studio" at bounding box center [69, 23] width 32 height 12
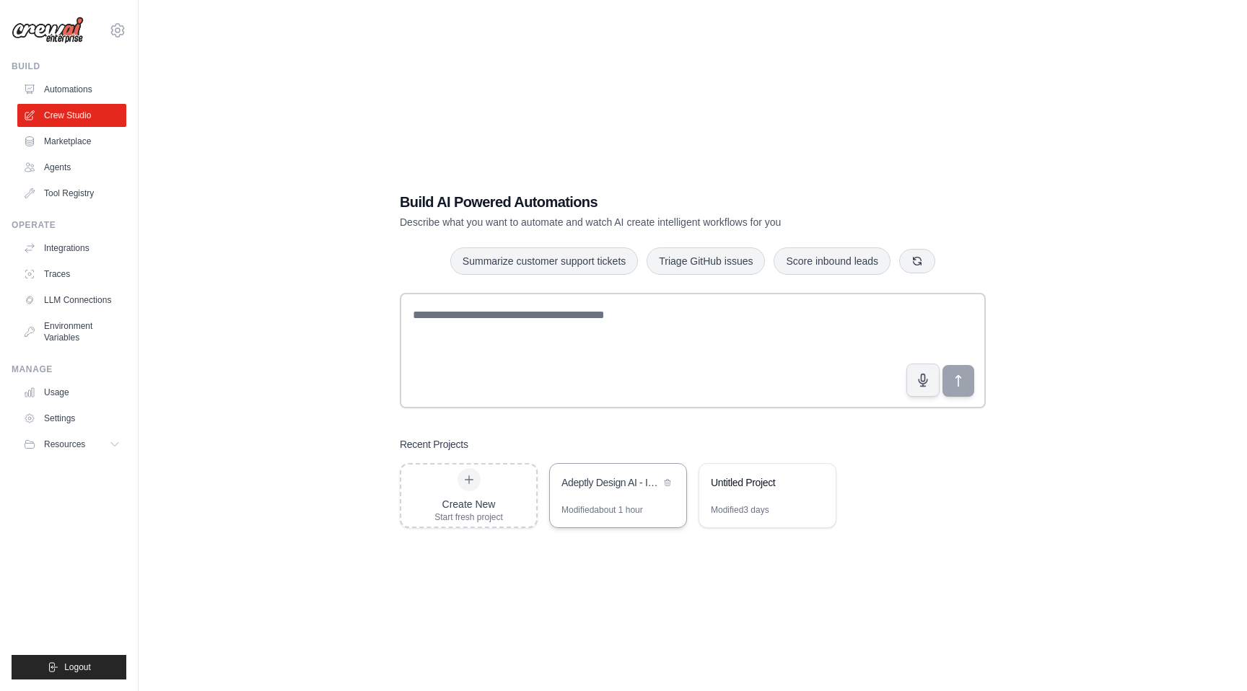
click at [623, 512] on div "Modified about 1 hour" at bounding box center [602, 510] width 82 height 12
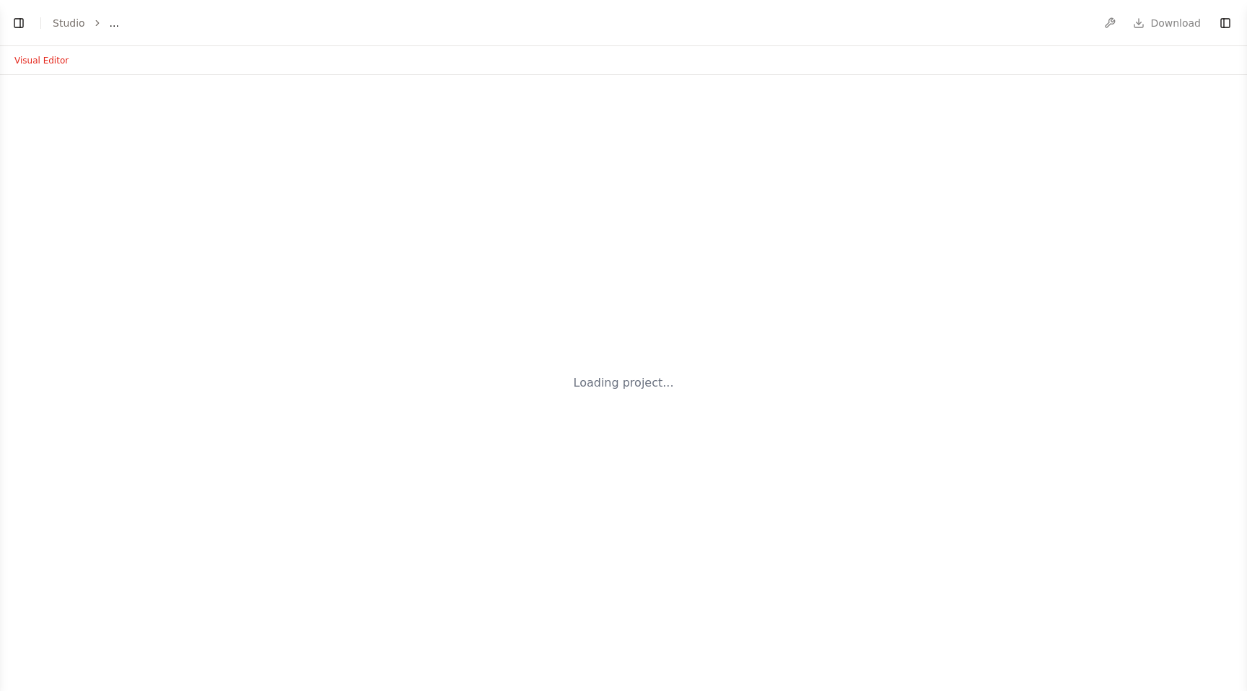
select select "****"
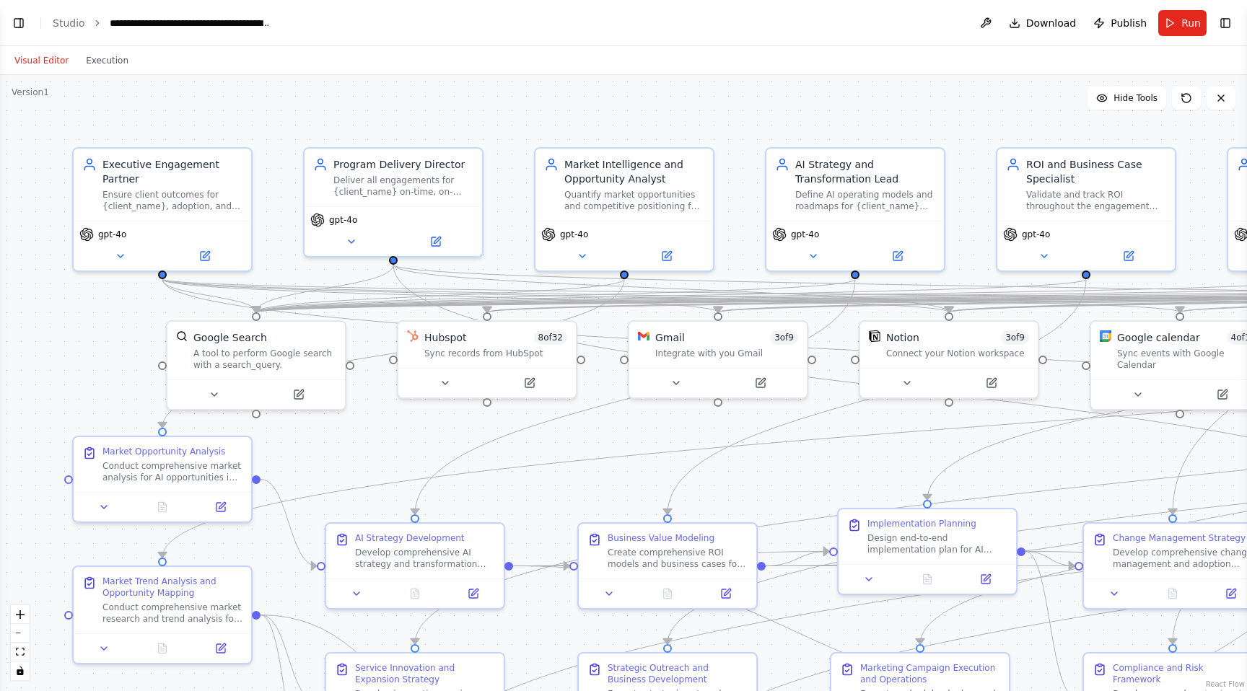
scroll to position [12707, 0]
click at [242, 24] on div "**********" at bounding box center [191, 23] width 162 height 14
click at [1194, 21] on span "Run" at bounding box center [1190, 23] width 19 height 14
click at [1194, 21] on header "**********" at bounding box center [623, 23] width 1247 height 46
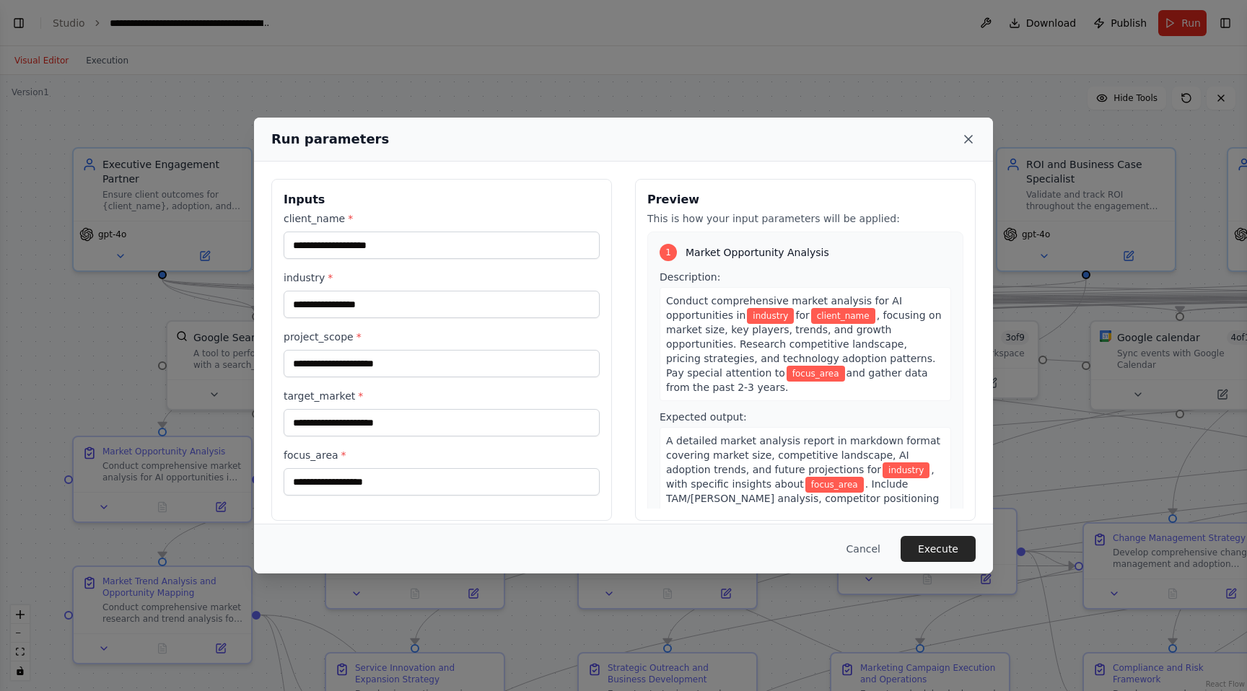
click at [966, 139] on icon at bounding box center [968, 139] width 14 height 14
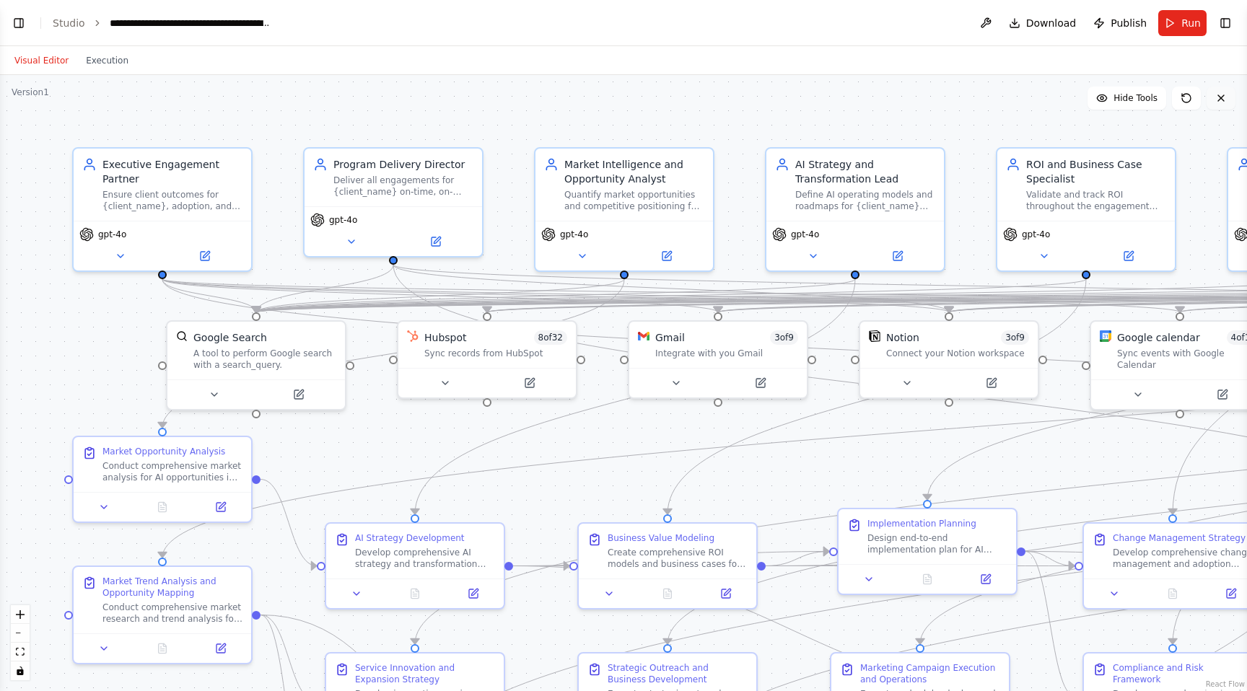
click at [1224, 106] on button at bounding box center [1220, 98] width 29 height 23
click at [1224, 98] on icon at bounding box center [1221, 98] width 12 height 12
click at [1216, 95] on icon at bounding box center [1221, 98] width 12 height 12
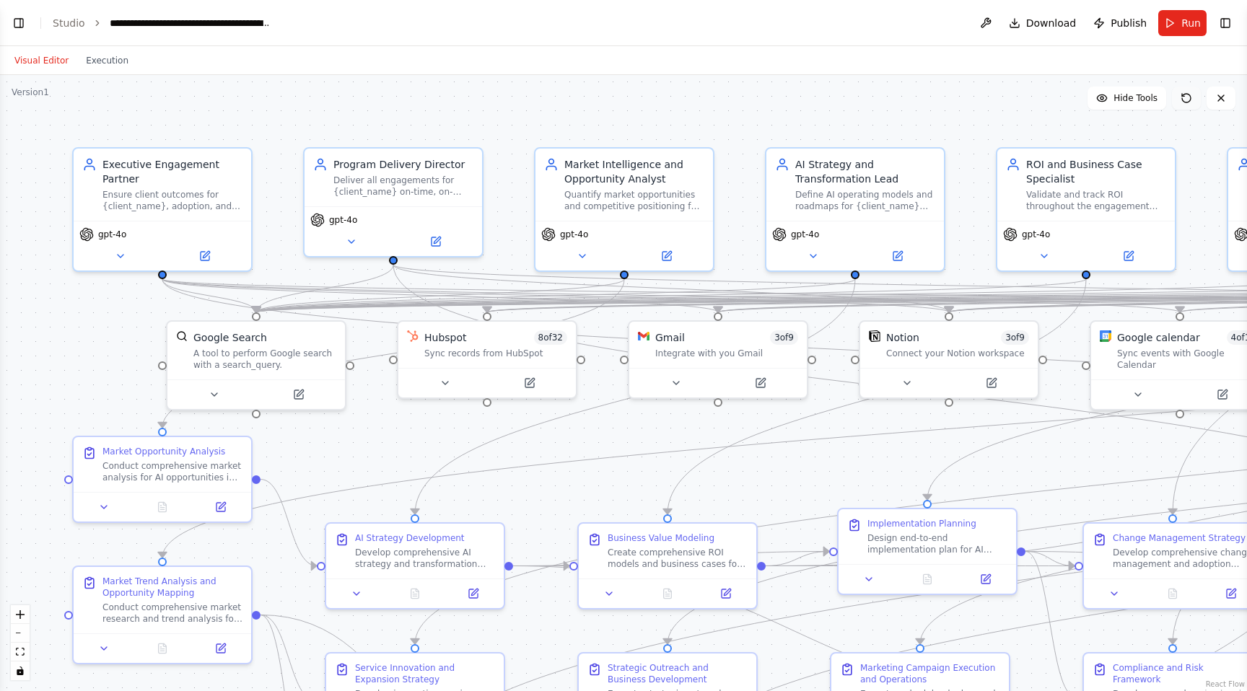
click at [1198, 106] on button at bounding box center [1186, 98] width 29 height 23
click at [1151, 100] on span "Hide Tools" at bounding box center [1135, 98] width 44 height 12
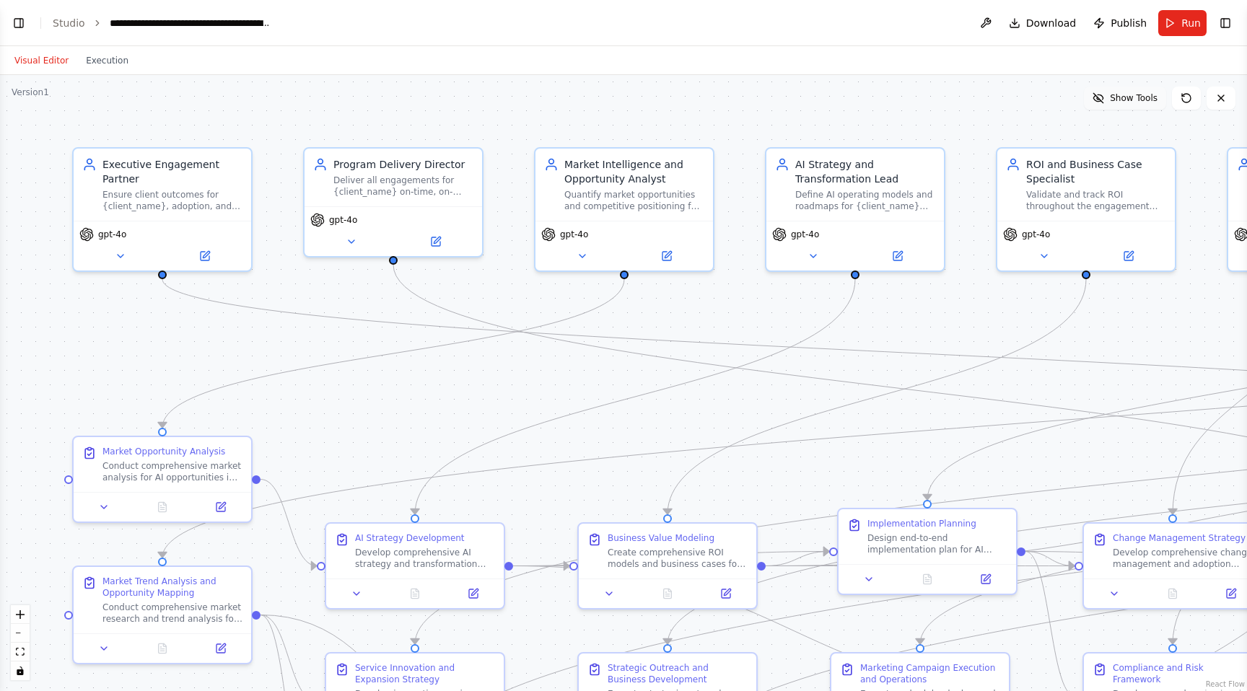
click at [1151, 100] on span "Show Tools" at bounding box center [1134, 98] width 48 height 12
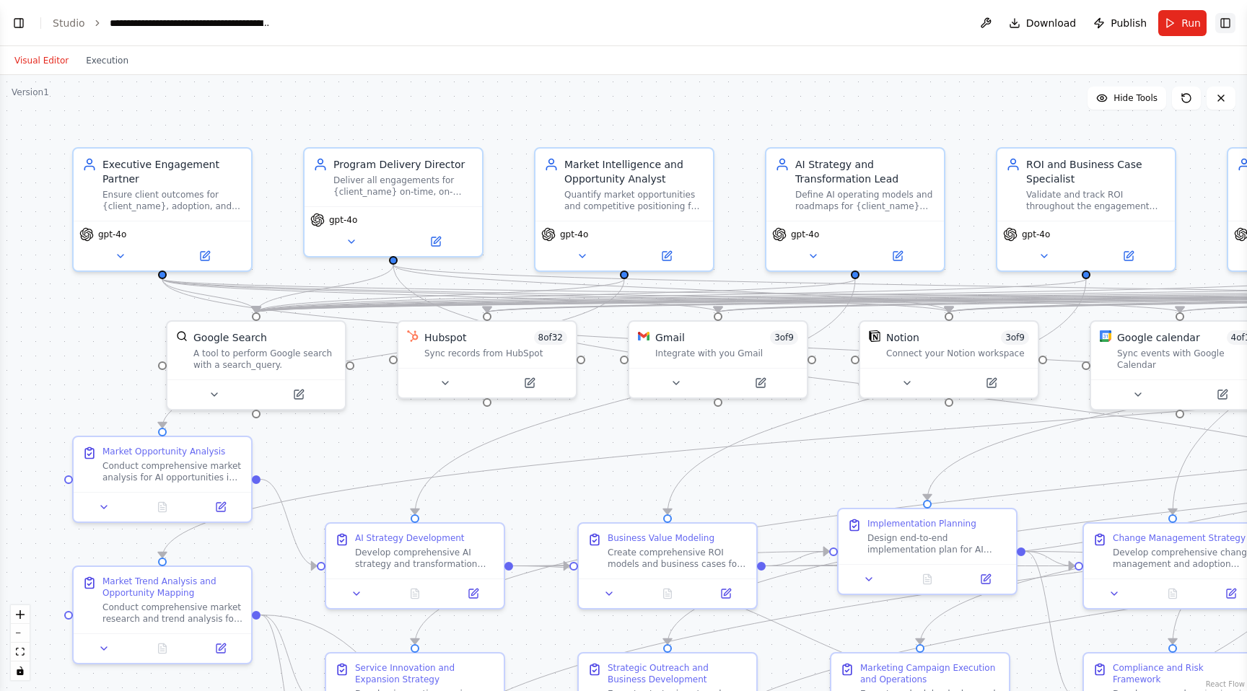
click at [1227, 30] on button "Toggle Right Sidebar" at bounding box center [1225, 23] width 20 height 20
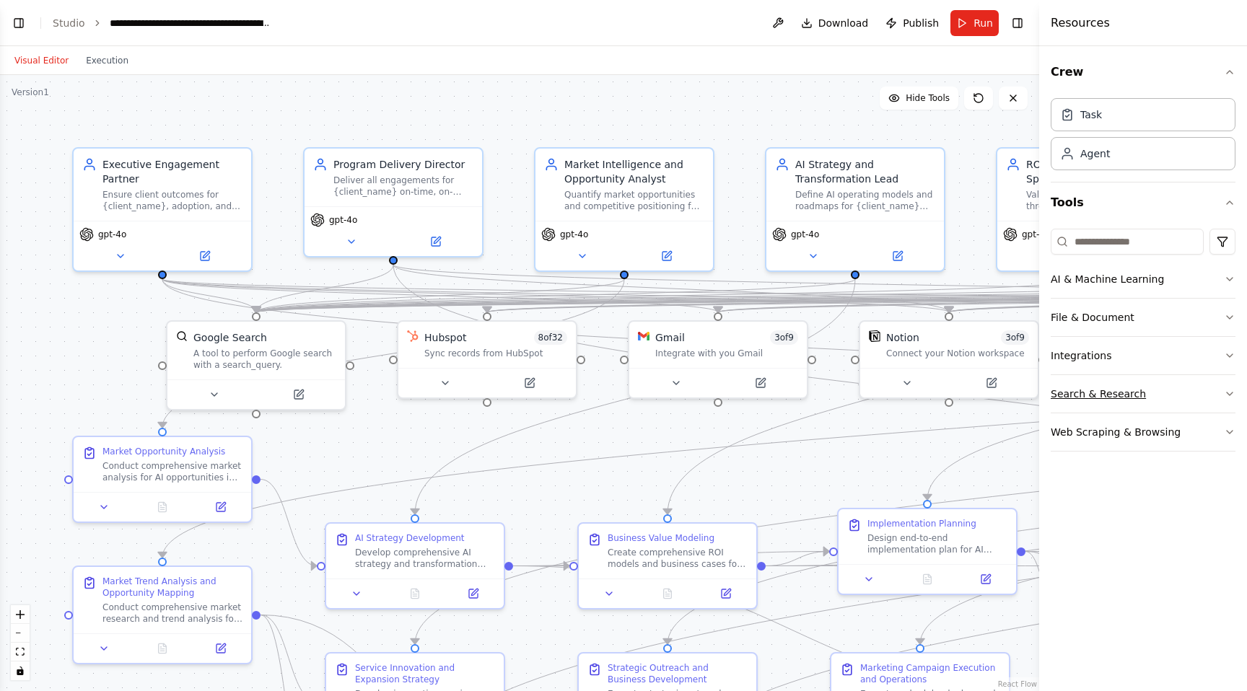
click at [1101, 395] on button "Search & Research" at bounding box center [1143, 394] width 185 height 38
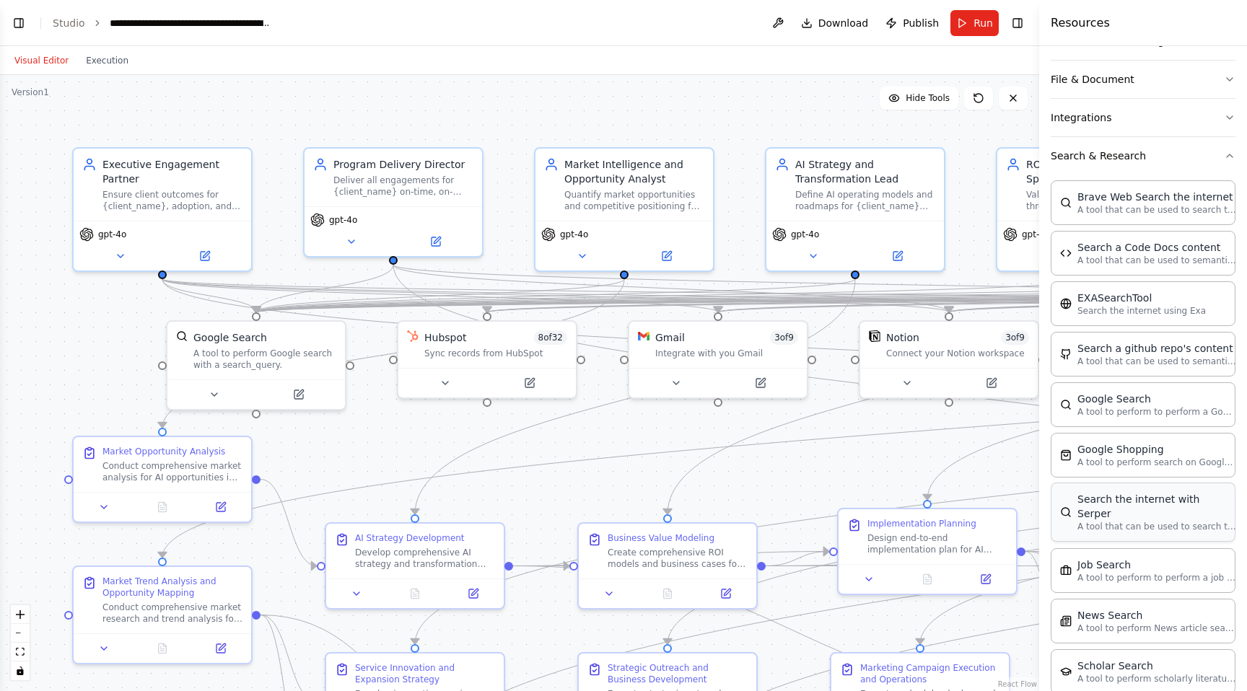
scroll to position [192, 0]
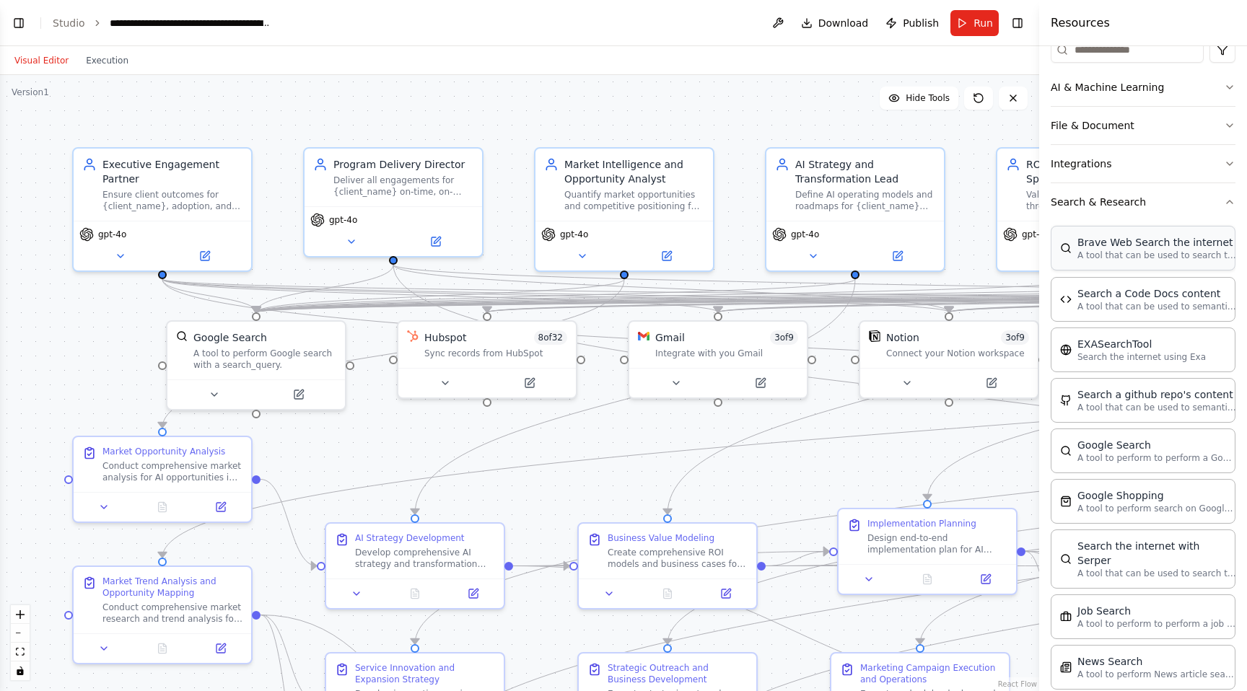
click at [1118, 256] on p "A tool that can be used to search the internet with a search_query." at bounding box center [1156, 256] width 159 height 12
drag, startPoint x: 301, startPoint y: 395, endPoint x: 32, endPoint y: 338, distance: 274.3
click at [32, 338] on div "Brave Web Search the internet" at bounding box center [41, 327] width 143 height 29
drag, startPoint x: 125, startPoint y: 356, endPoint x: 177, endPoint y: 362, distance: 52.2
click at [177, 362] on div "Executive Engagement Partner Ensure client outcomes for {client_name}, adoption…" at bounding box center [519, 383] width 1039 height 616
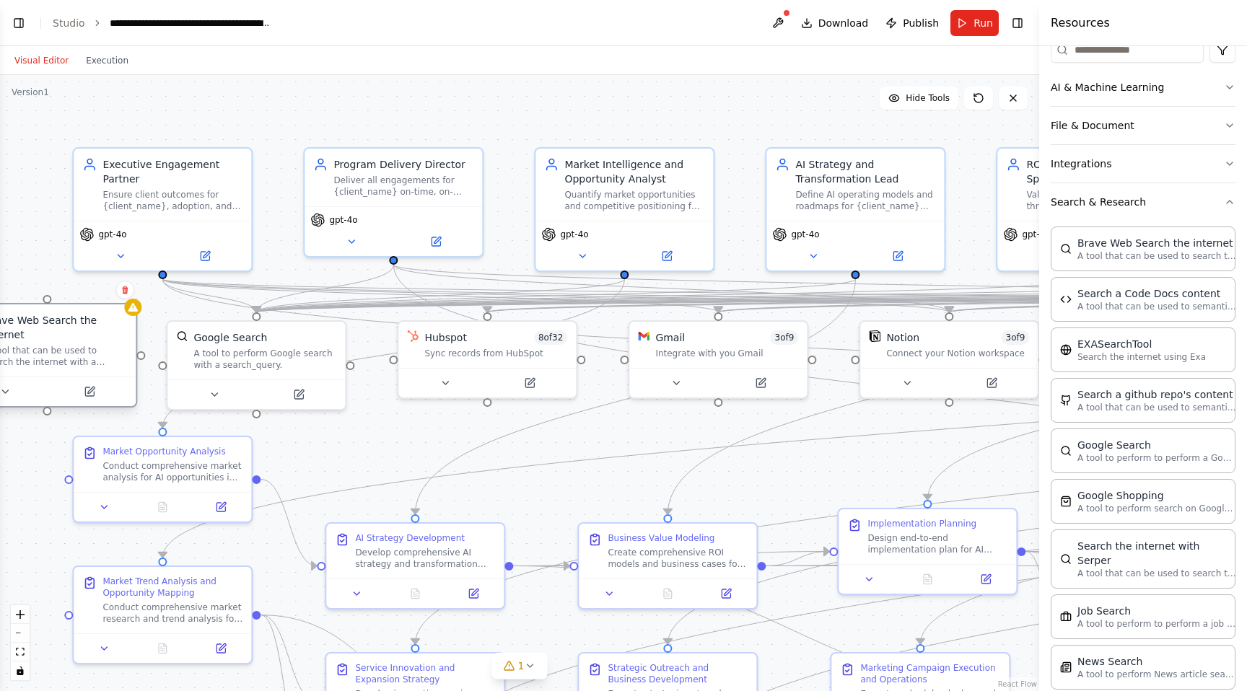
drag, startPoint x: 66, startPoint y: 355, endPoint x: 84, endPoint y: 356, distance: 18.1
click at [84, 356] on div "A tool that can be used to search the internet with a search_query." at bounding box center [55, 356] width 143 height 23
drag, startPoint x: 143, startPoint y: 354, endPoint x: 65, endPoint y: 339, distance: 79.4
click at [65, 339] on div "Brave Web Search the internet A tool that can be used to search the internet wi…" at bounding box center [47, 355] width 180 height 105
drag, startPoint x: 163, startPoint y: 366, endPoint x: 95, endPoint y: 358, distance: 68.3
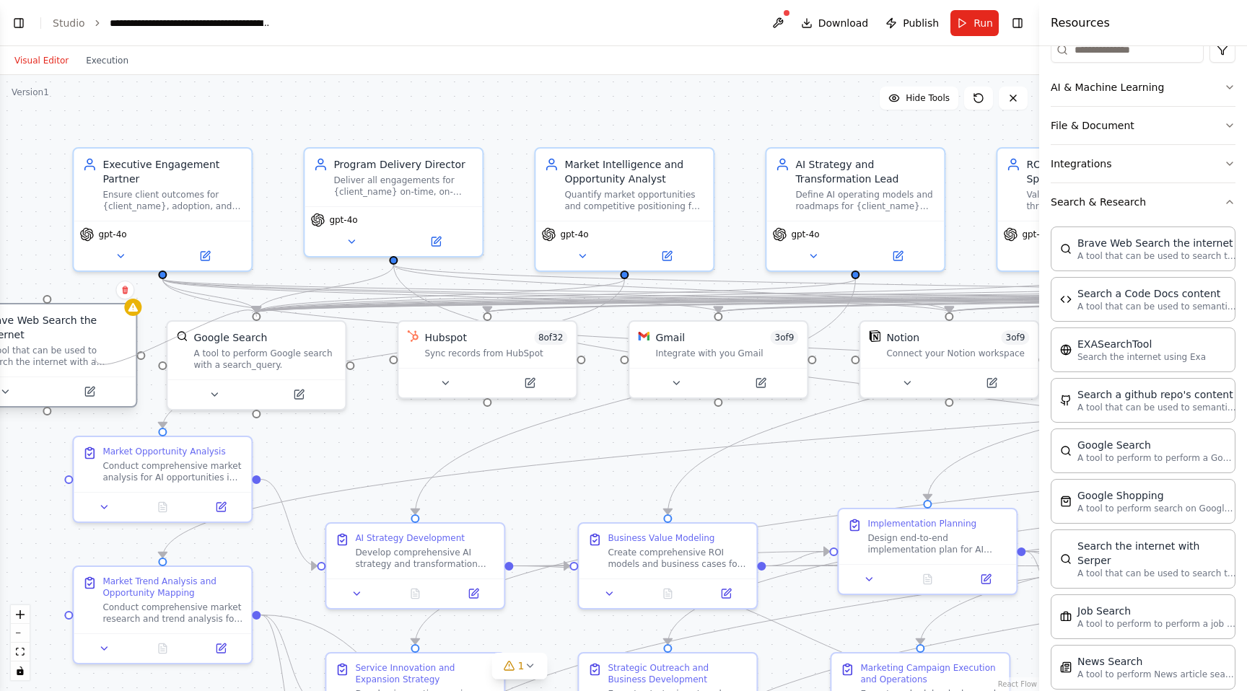
click at [95, 358] on div "Executive Engagement Partner Ensure client outcomes for {client_name}, adoption…" at bounding box center [519, 383] width 1039 height 616
click at [786, 22] on button at bounding box center [777, 23] width 23 height 26
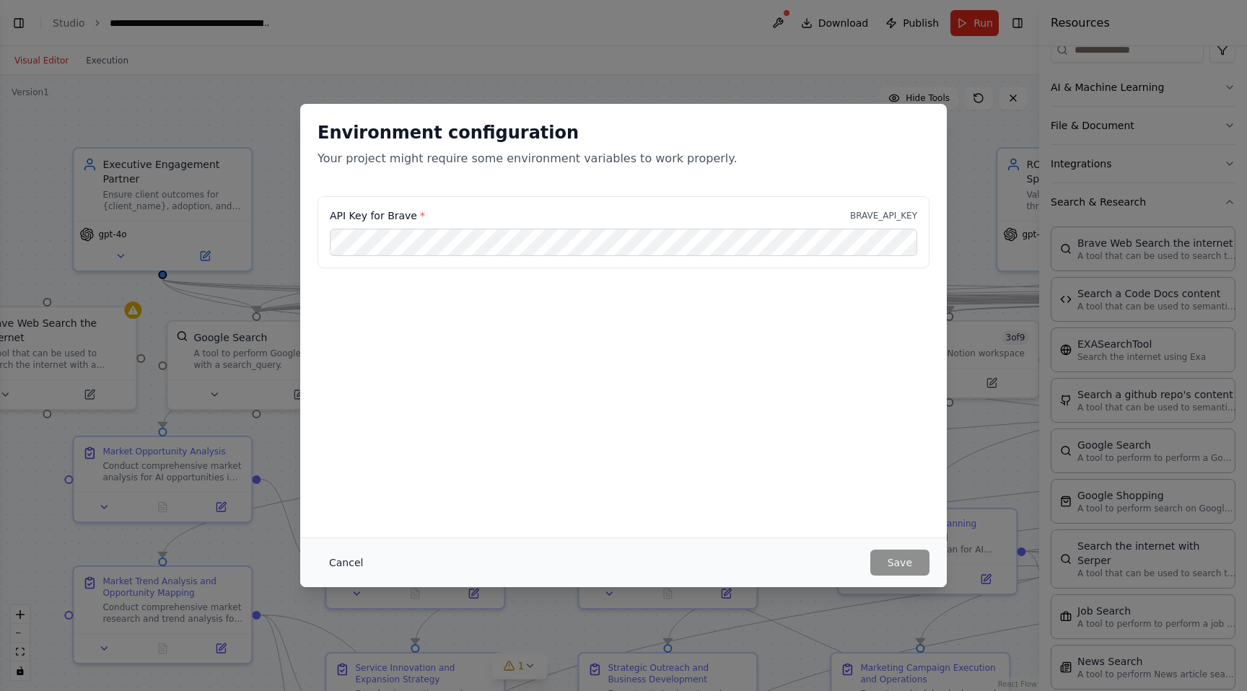
click at [339, 565] on button "Cancel" at bounding box center [345, 563] width 57 height 26
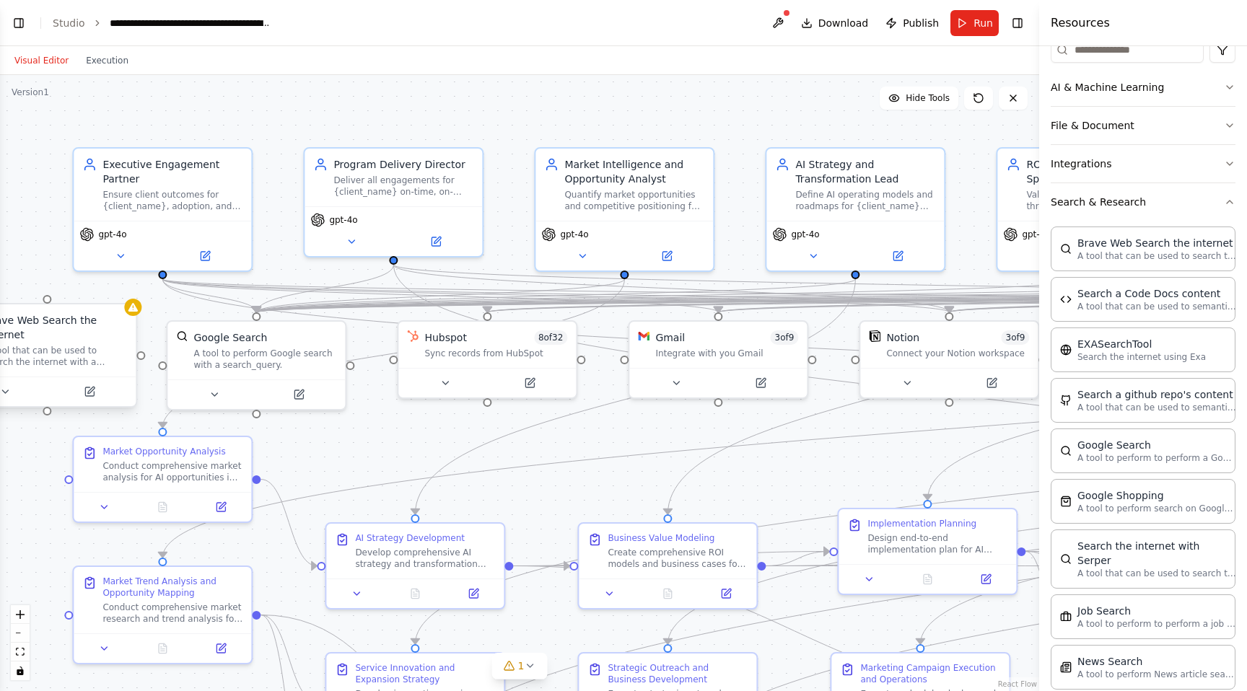
click at [66, 355] on div "A tool that can be used to search the internet with a search_query." at bounding box center [55, 356] width 143 height 23
click at [126, 293] on icon at bounding box center [125, 290] width 6 height 8
click at [102, 292] on button "Confirm" at bounding box center [83, 289] width 51 height 17
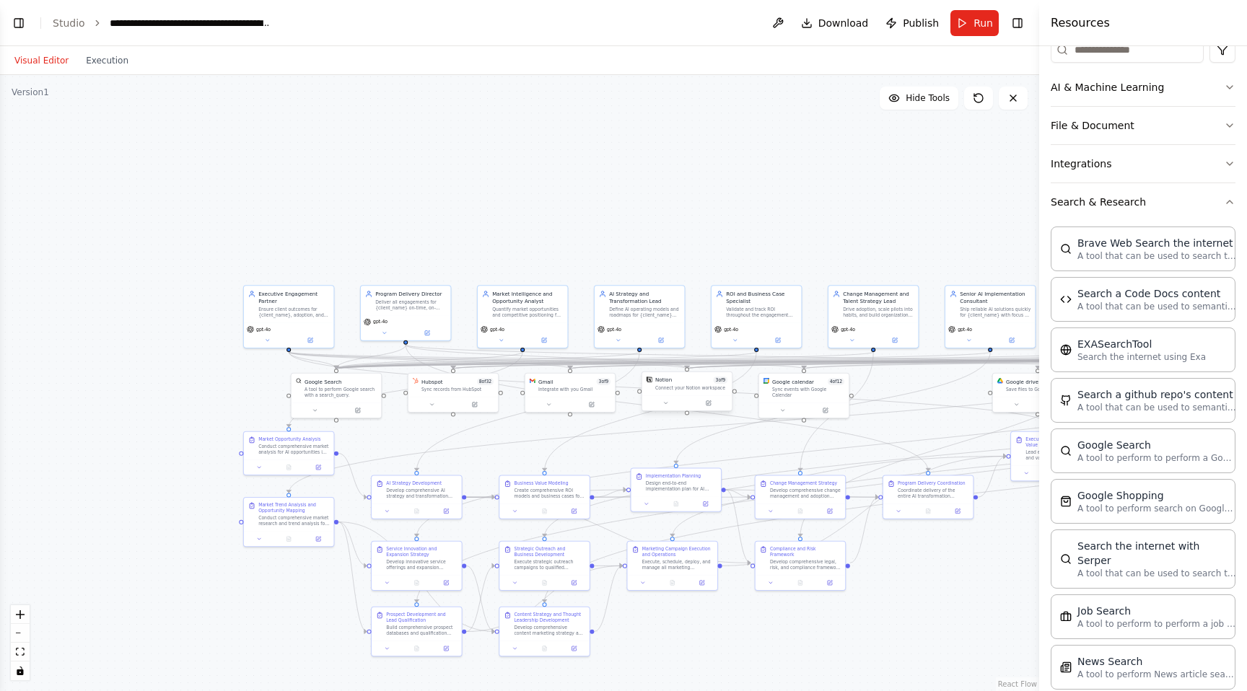
drag, startPoint x: 716, startPoint y: 408, endPoint x: 736, endPoint y: 403, distance: 20.7
click at [733, 403] on div "Notion 3 of 9 Connect your Notion workspace" at bounding box center [687, 392] width 92 height 40
click at [697, 423] on div ".deletable-edge-delete-btn { width: 20px; height: 20px; border: 0px solid #ffff…" at bounding box center [519, 383] width 1039 height 616
click at [1019, 17] on button "Toggle Right Sidebar" at bounding box center [1017, 23] width 20 height 20
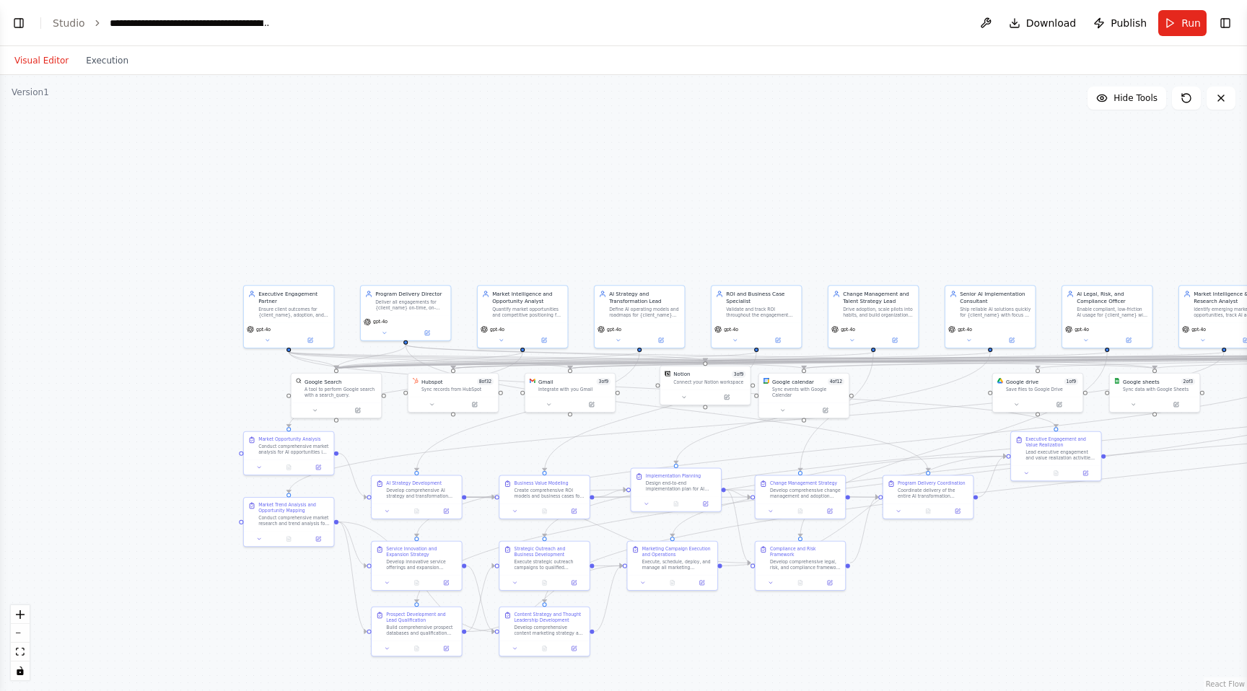
click at [1063, 639] on div ".deletable-edge-delete-btn { width: 20px; height: 20px; border: 0px solid #ffff…" at bounding box center [623, 383] width 1247 height 616
click at [101, 62] on button "Execution" at bounding box center [107, 60] width 60 height 17
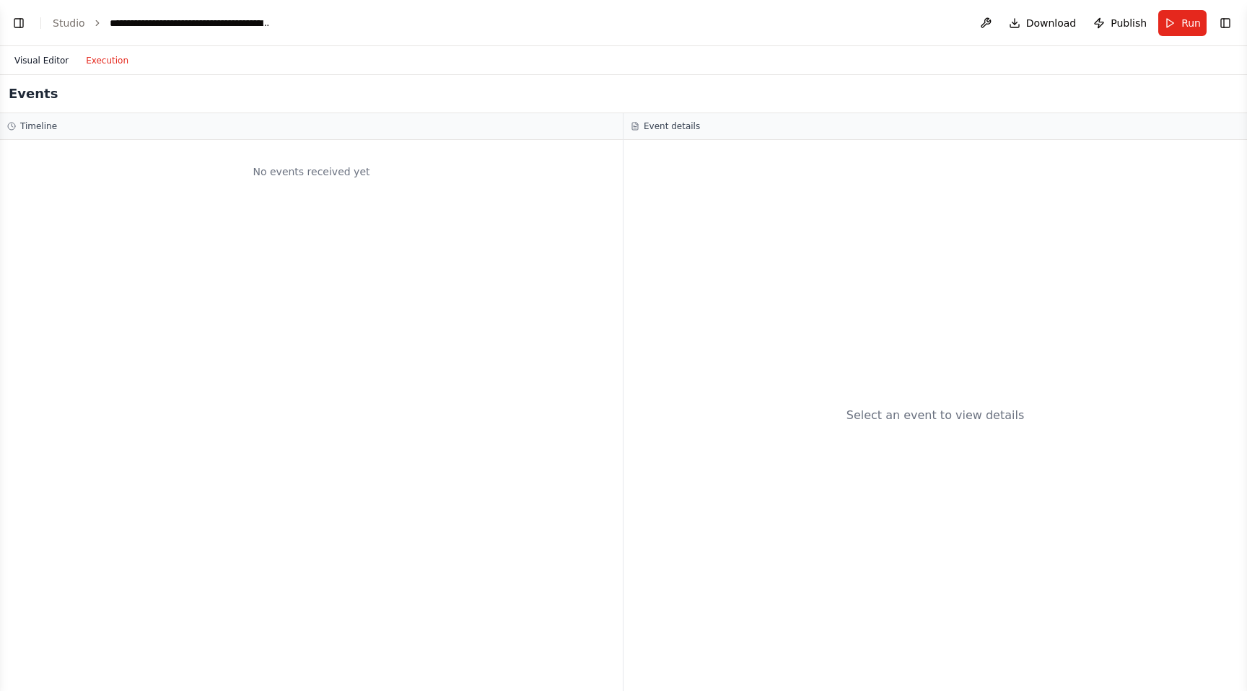
click at [45, 56] on button "Visual Editor" at bounding box center [41, 60] width 71 height 17
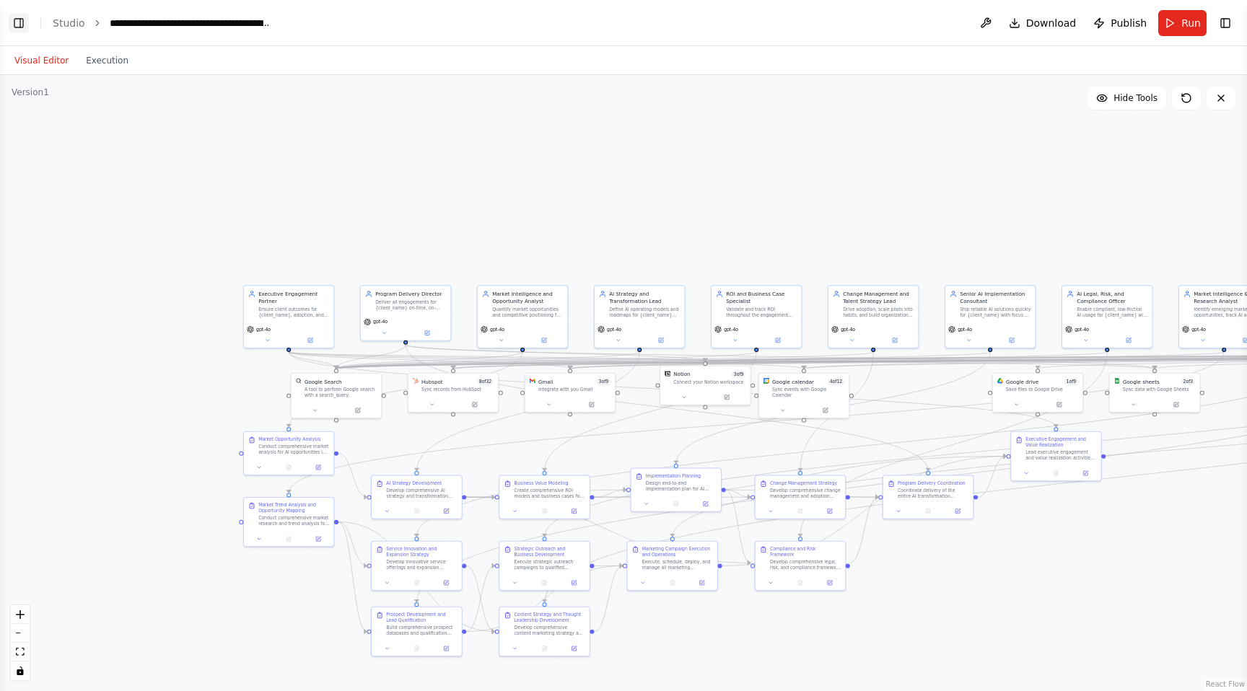
click at [22, 29] on button "Toggle Left Sidebar" at bounding box center [19, 23] width 20 height 20
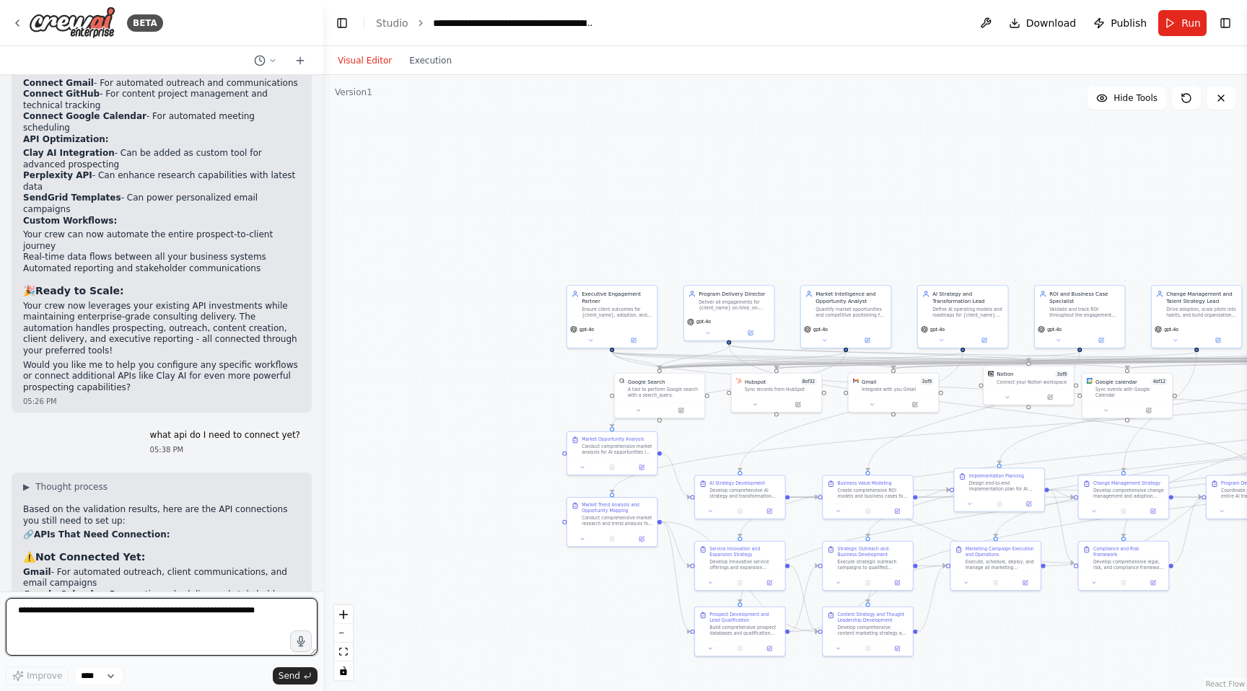
click at [95, 617] on textarea at bounding box center [162, 627] width 312 height 58
type textarea "*"
click at [155, 625] on textarea "**********" at bounding box center [162, 627] width 312 height 58
click at [166, 626] on textarea "**********" at bounding box center [162, 627] width 312 height 58
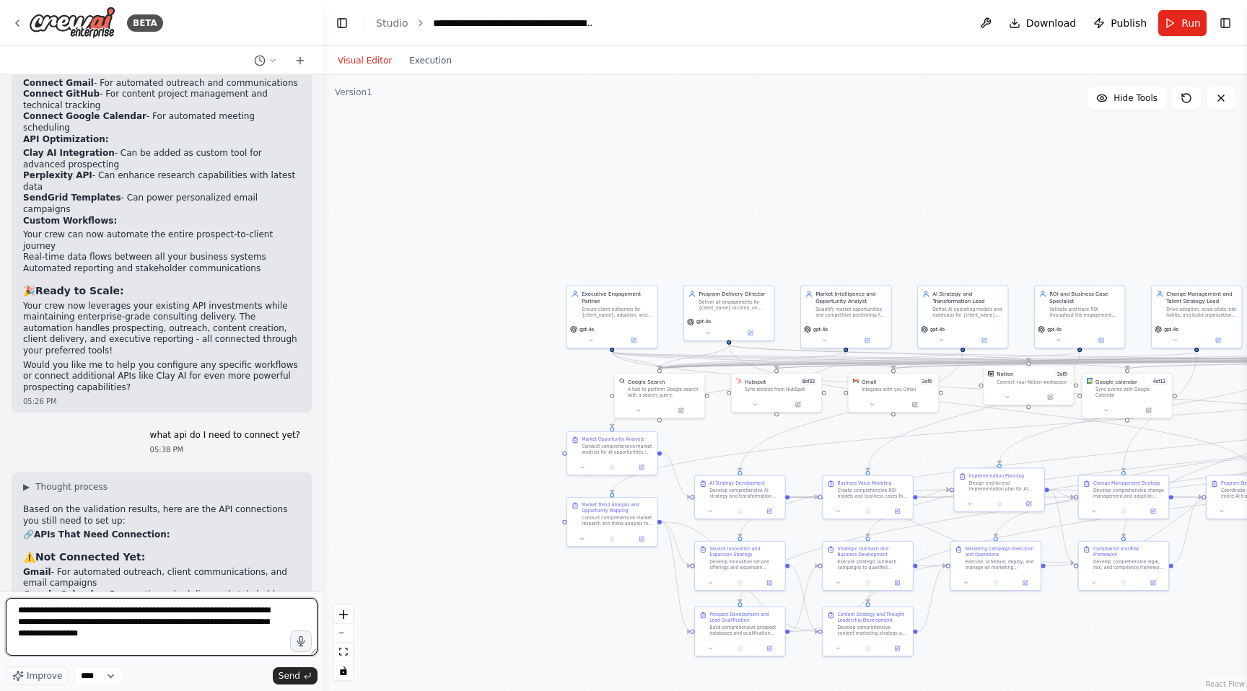
click at [166, 626] on textarea "**********" at bounding box center [162, 627] width 312 height 58
click at [137, 623] on textarea "**********" at bounding box center [162, 627] width 312 height 58
click at [76, 642] on textarea "**********" at bounding box center [162, 627] width 312 height 58
drag, startPoint x: 172, startPoint y: 634, endPoint x: 172, endPoint y: 645, distance: 10.8
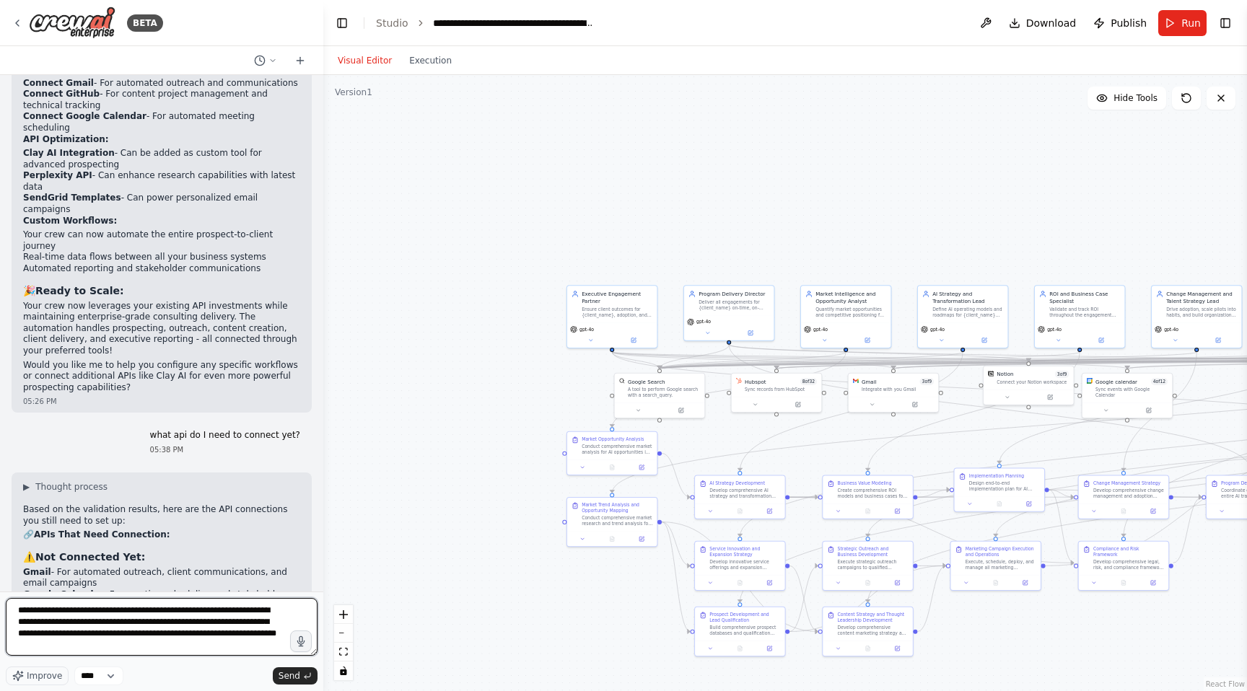
click at [172, 645] on textarea "**********" at bounding box center [162, 627] width 312 height 58
type textarea "**********"
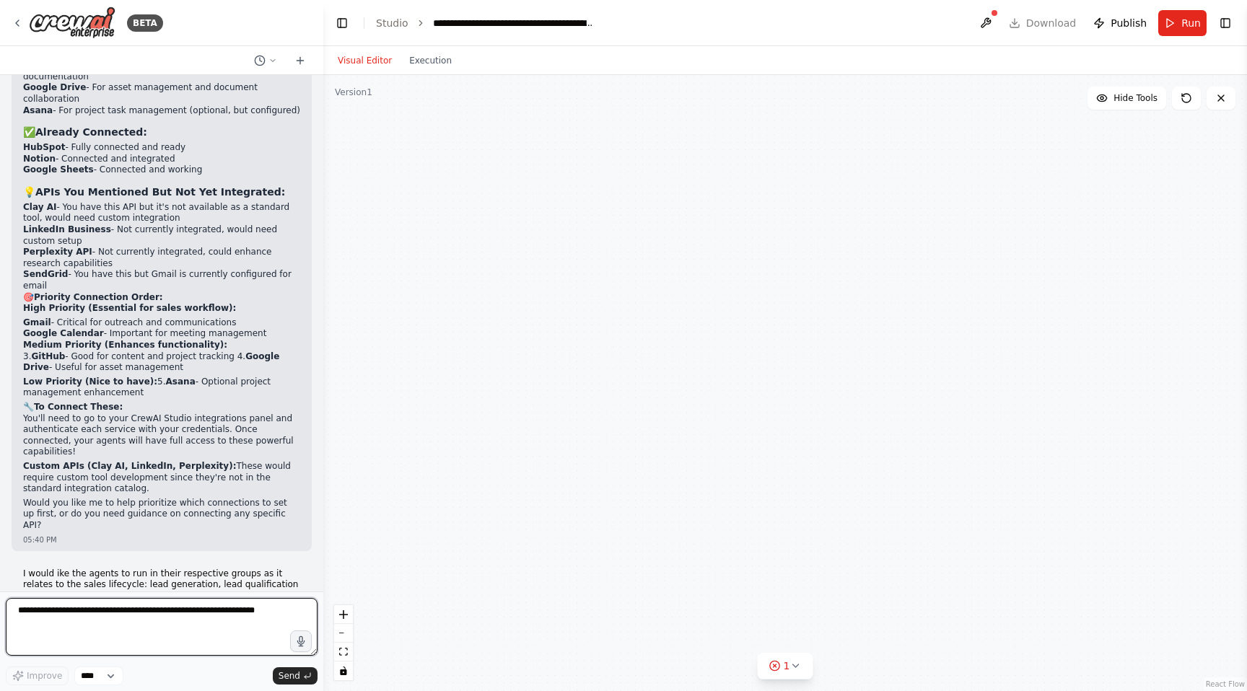
scroll to position [14591, 0]
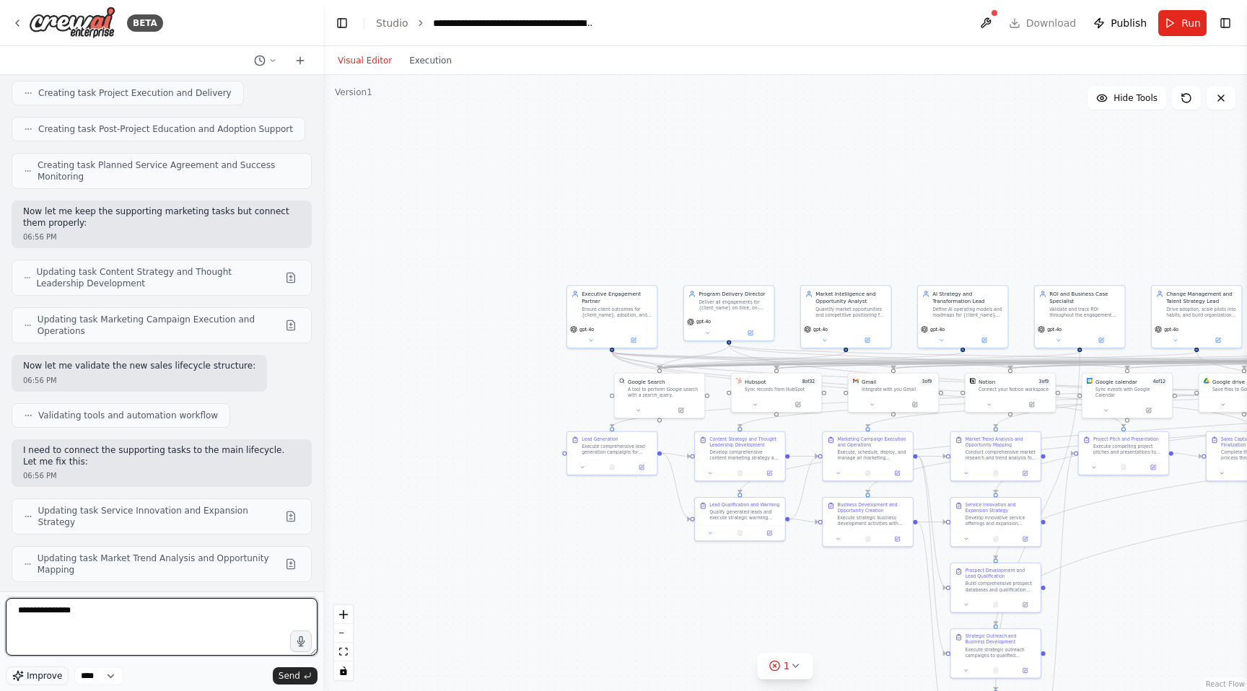
type textarea "**********"
click at [45, 679] on span "Improve" at bounding box center [44, 676] width 35 height 12
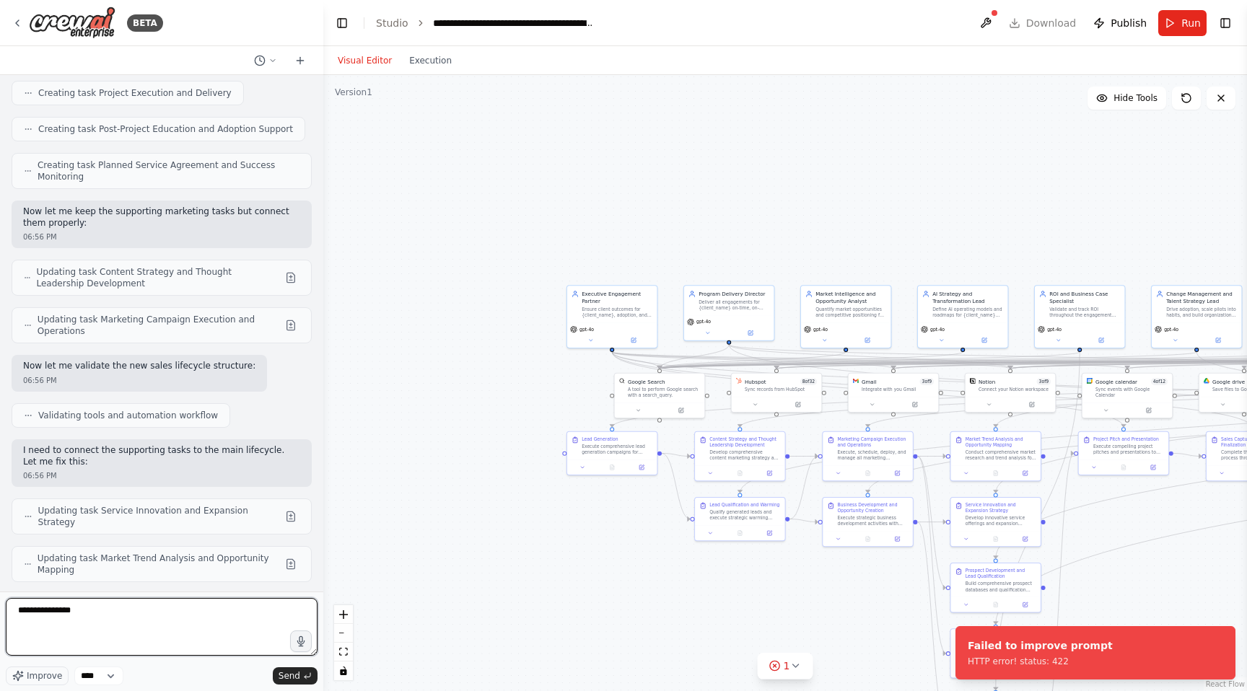
click at [102, 641] on textarea "**********" at bounding box center [162, 627] width 312 height 58
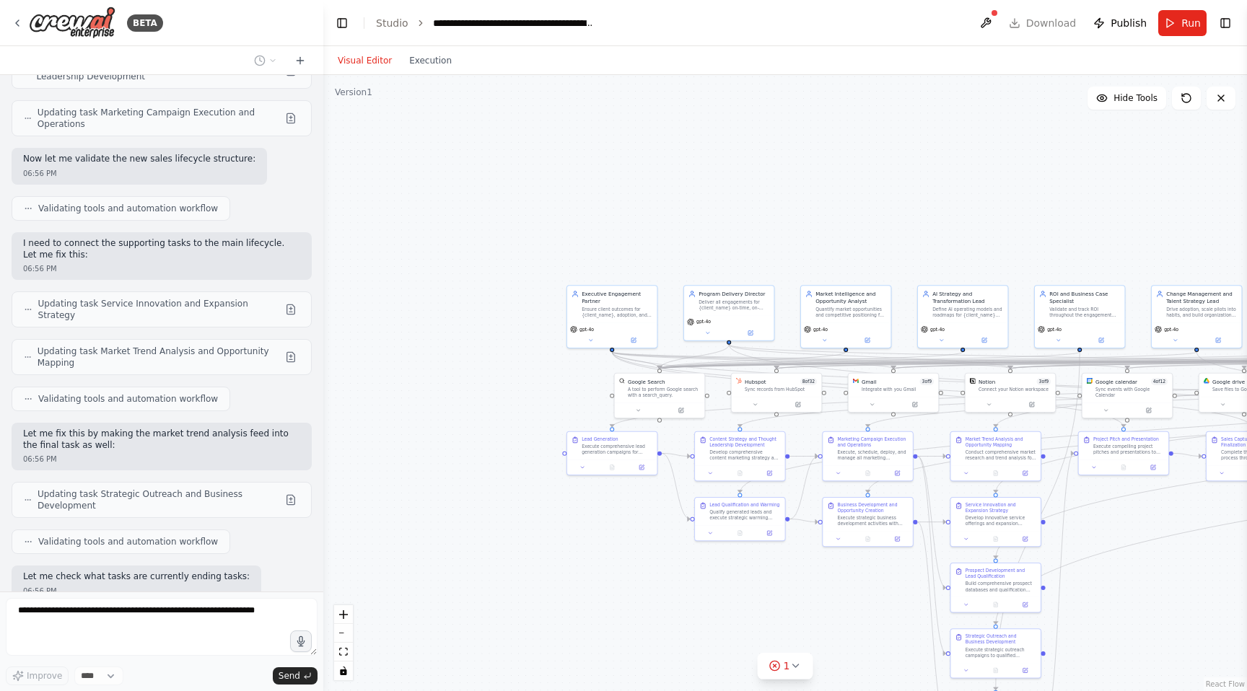
scroll to position [14809, 0]
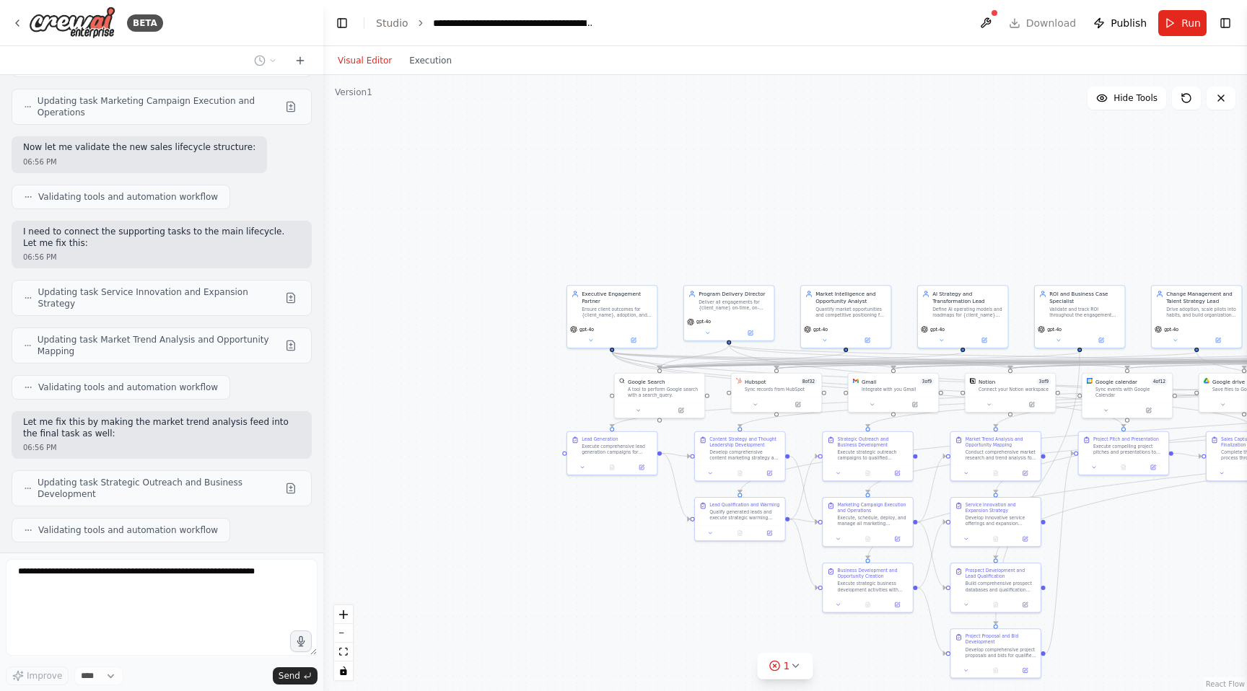
click at [327, 691] on div "BETA 🎯 CREW OVERVIEW Crew Name: Adeptly Design AI Consulting Crew Mission: Deli…" at bounding box center [623, 345] width 1247 height 691
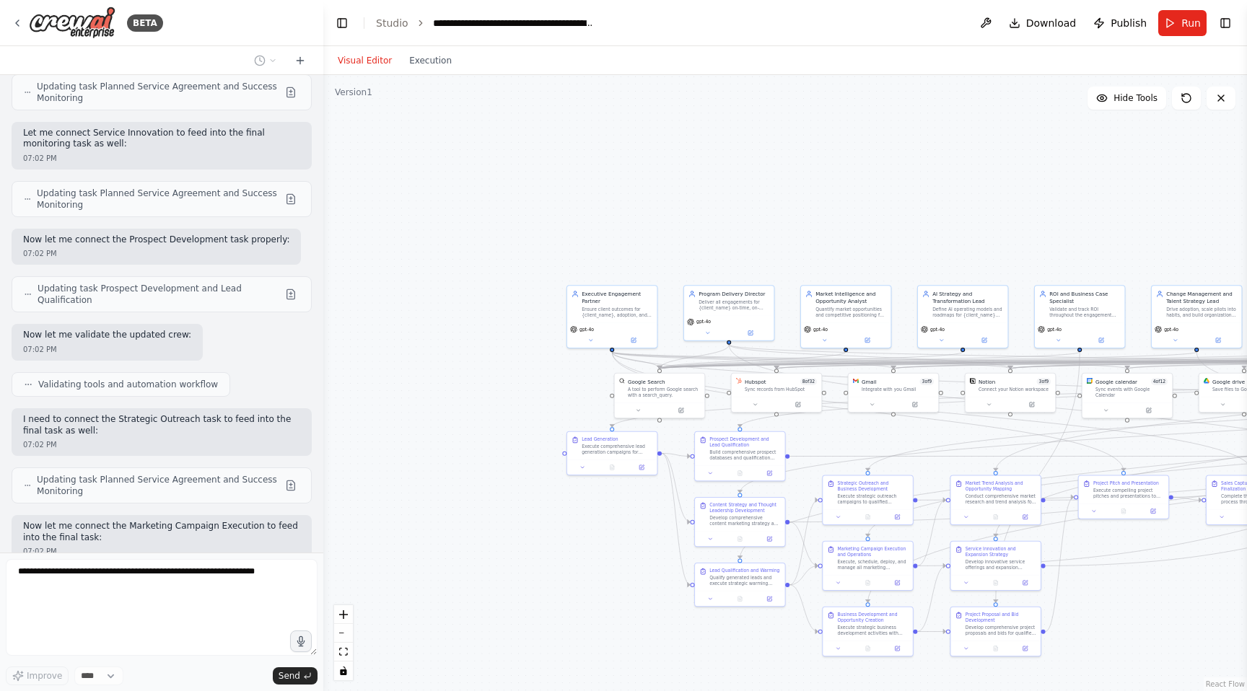
scroll to position [16386, 0]
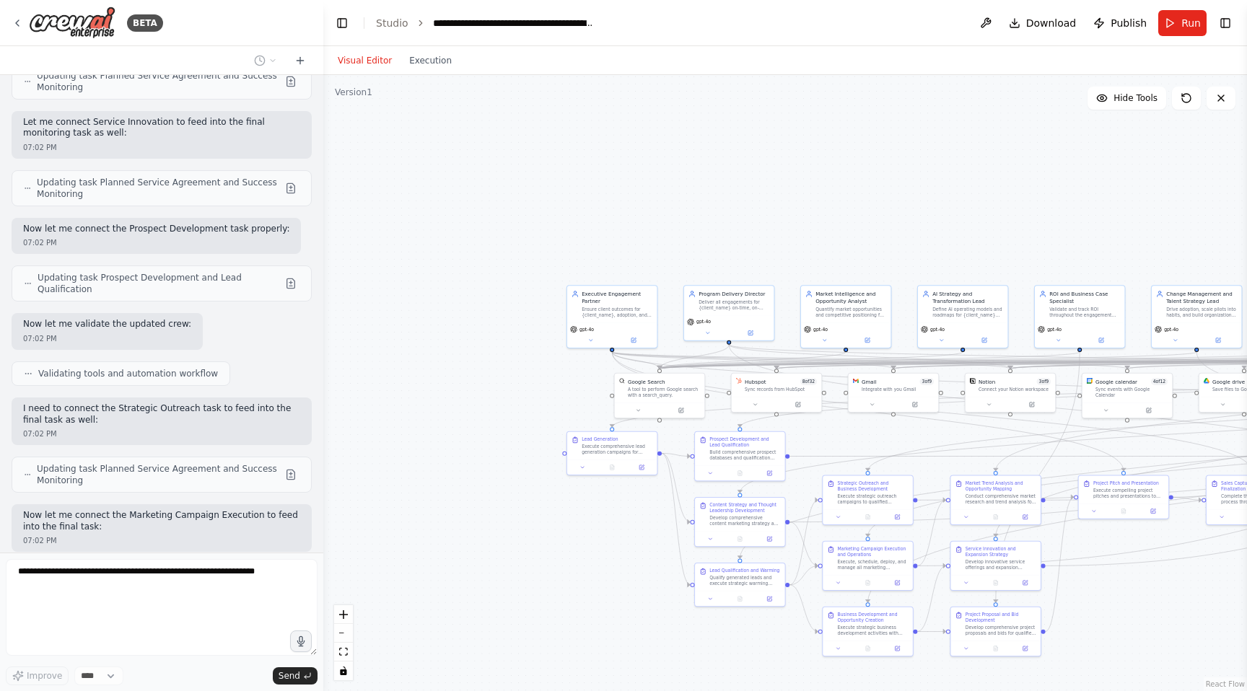
click at [944, 155] on div ".deletable-edge-delete-btn { width: 20px; height: 20px; border: 0px solid #ffff…" at bounding box center [785, 383] width 924 height 616
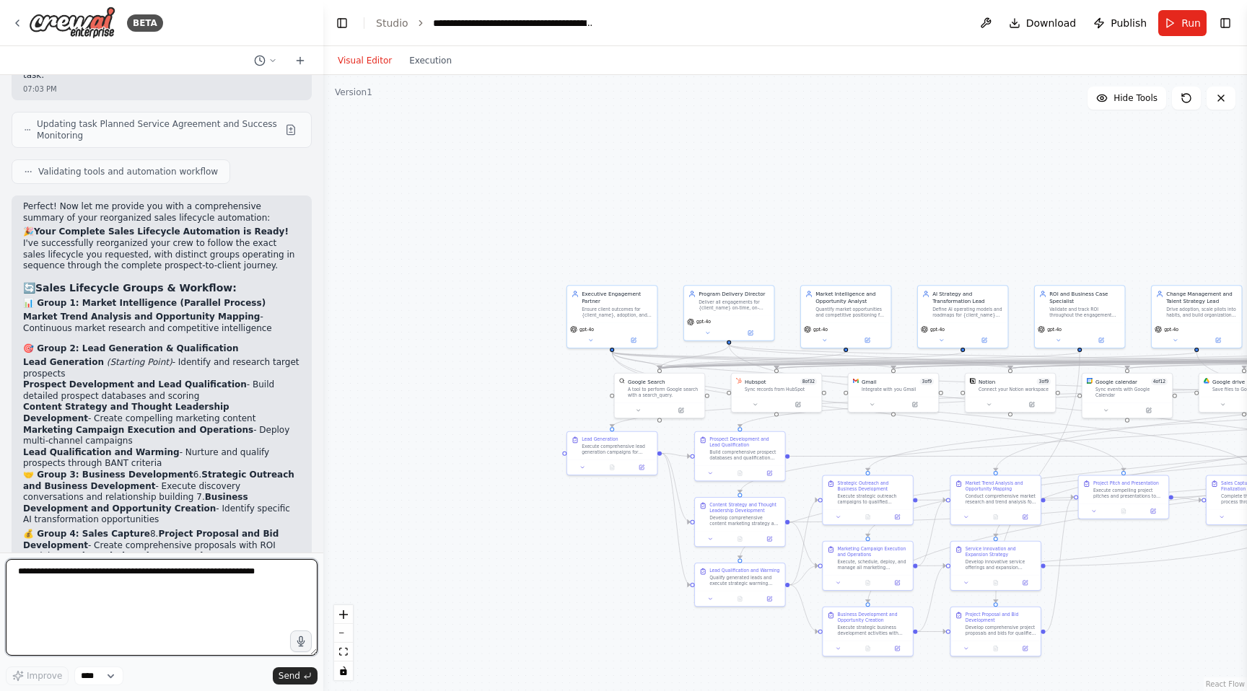
scroll to position [17337, 0]
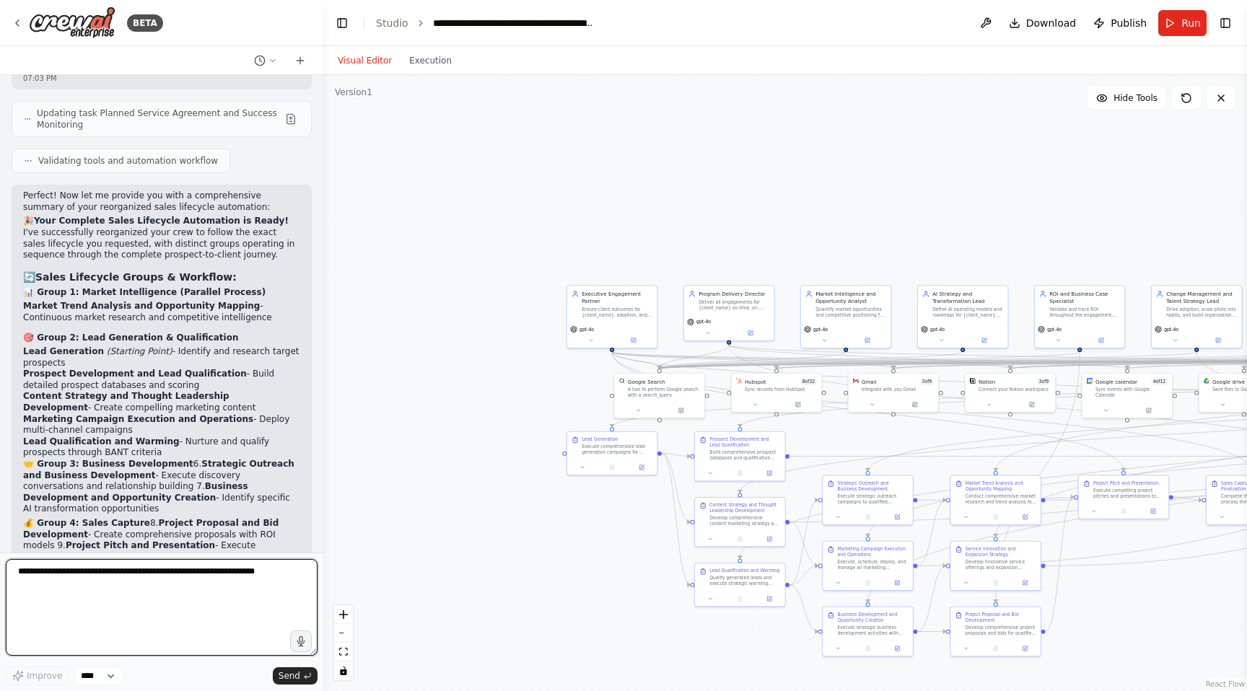
click at [164, 579] on textarea at bounding box center [162, 607] width 312 height 97
type textarea "*"
type textarea "**********"
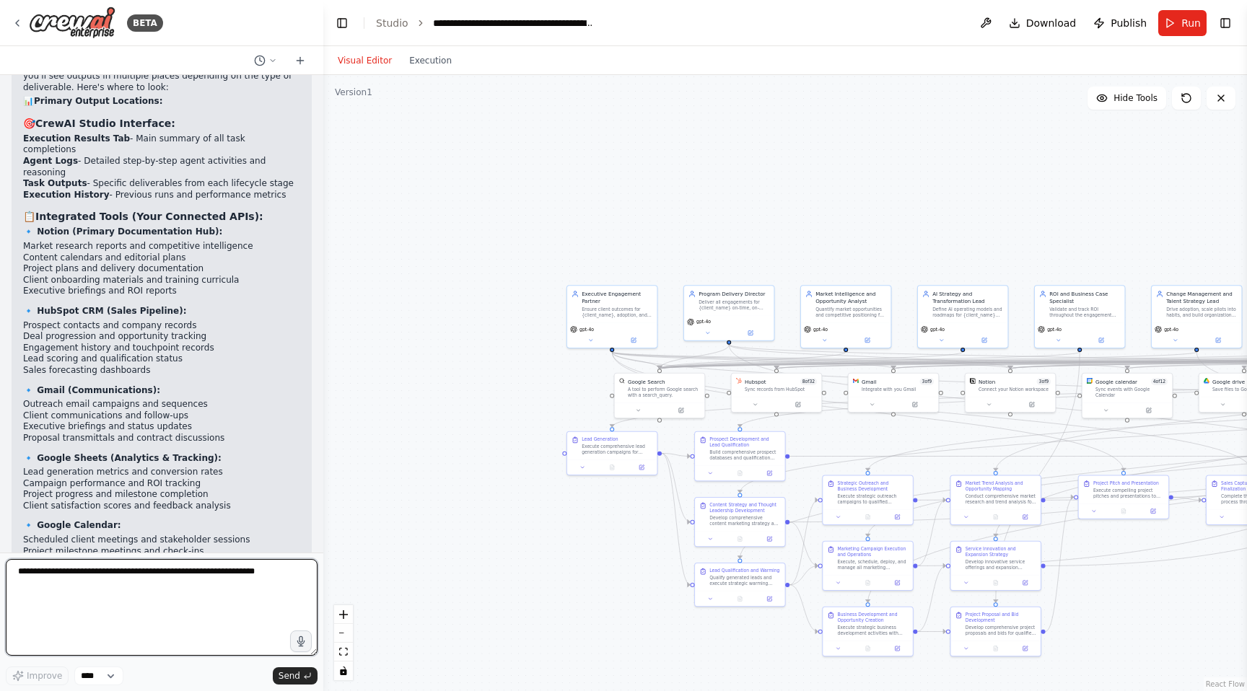
scroll to position [18610, 0]
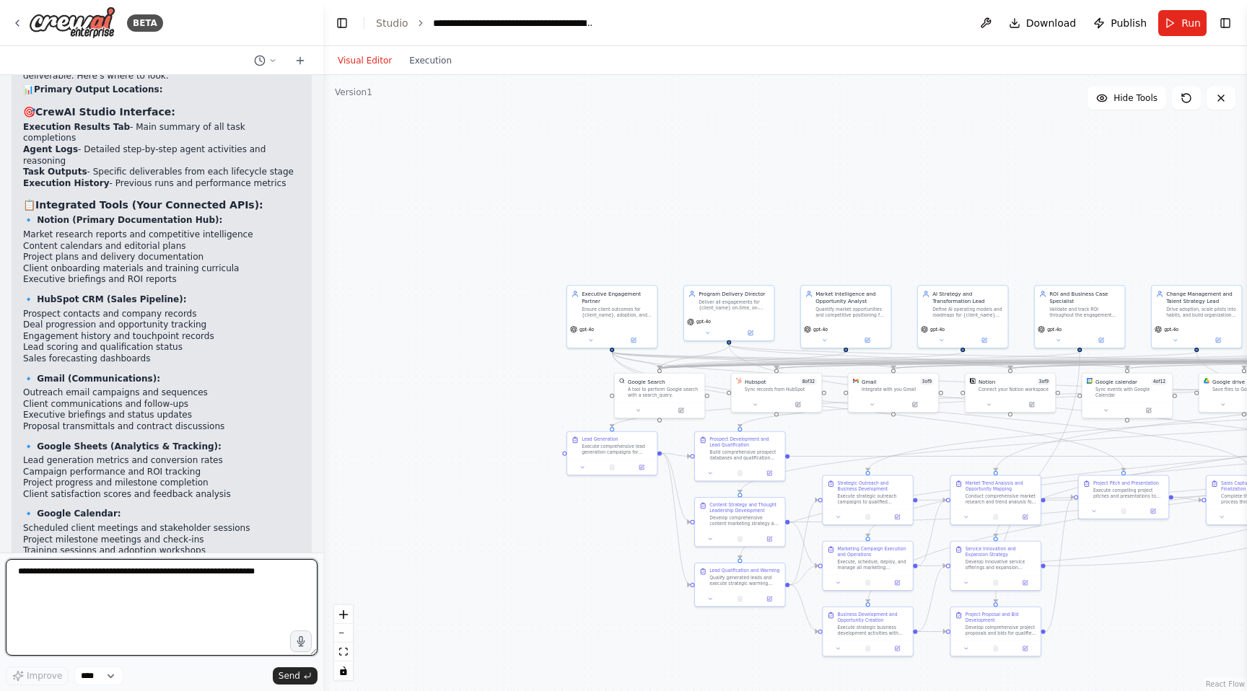
click at [117, 584] on textarea at bounding box center [162, 607] width 312 height 97
type textarea "**********"
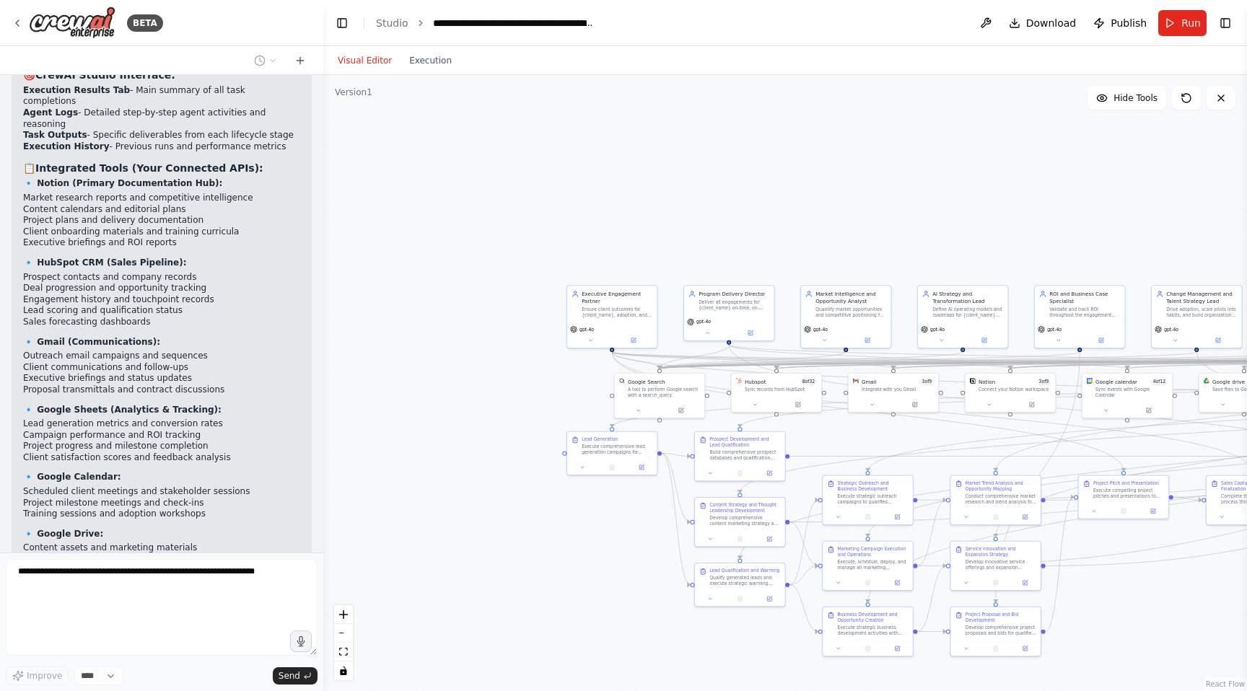
scroll to position [18706, 0]
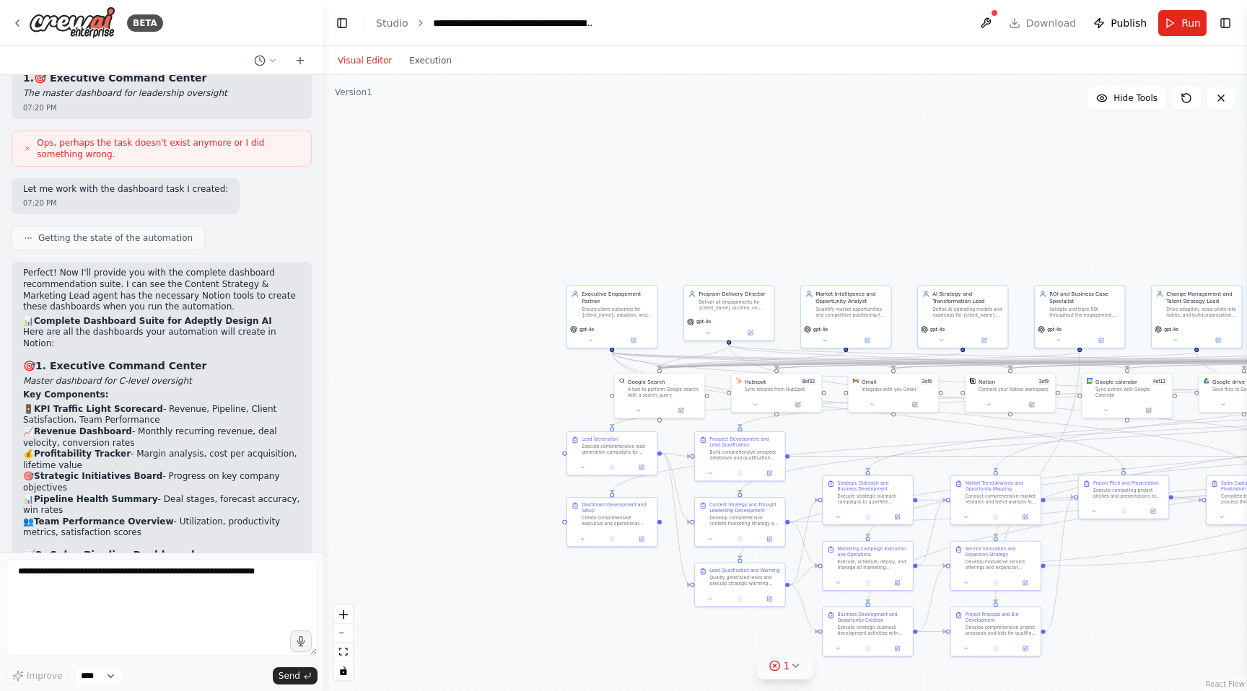
click at [797, 662] on icon at bounding box center [795, 666] width 12 height 12
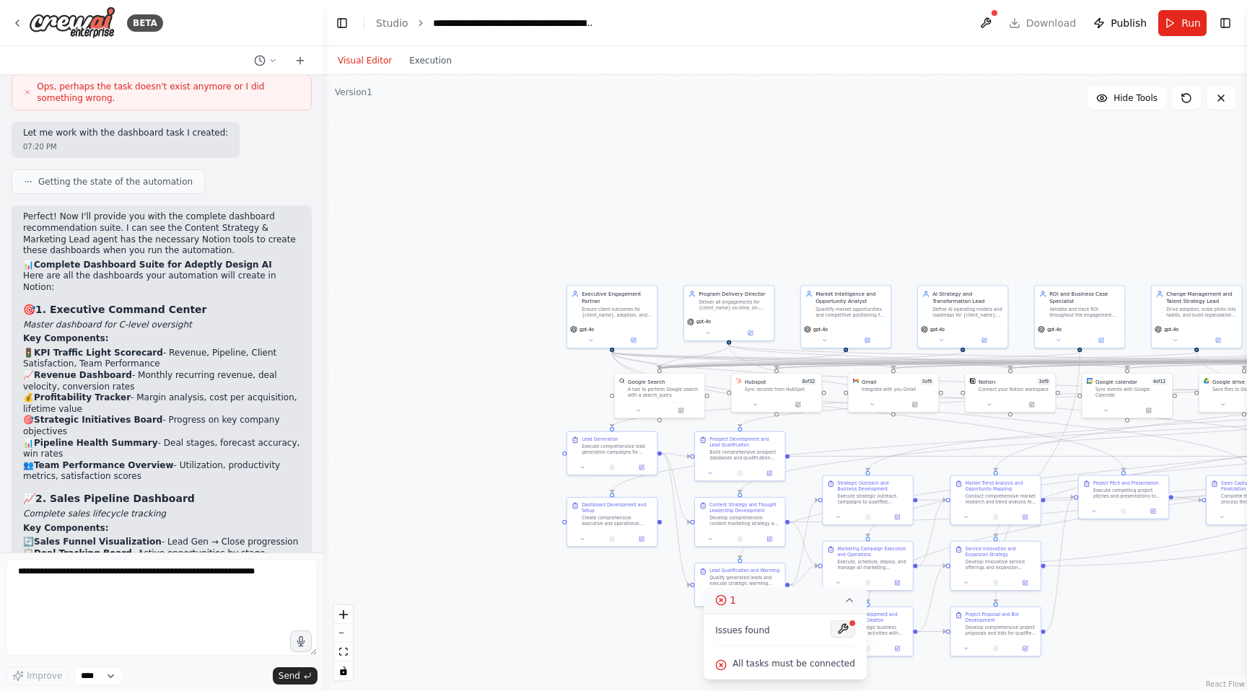
click at [831, 630] on button at bounding box center [843, 629] width 25 height 17
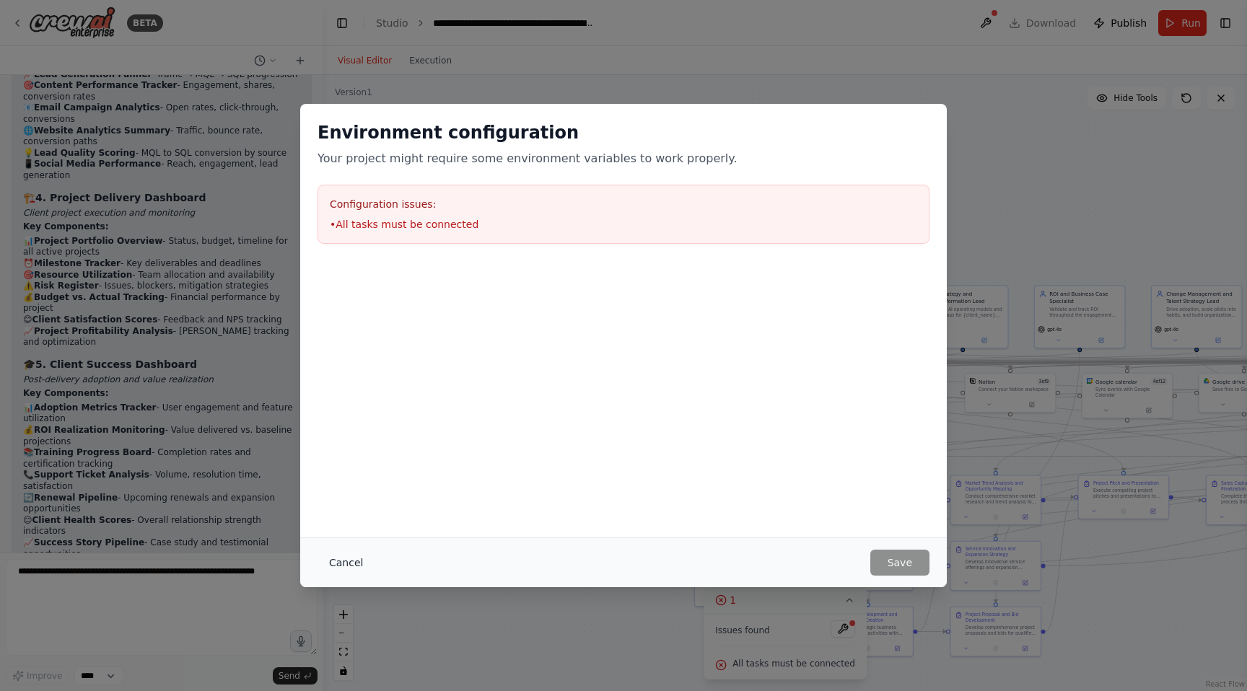
scroll to position [20865, 0]
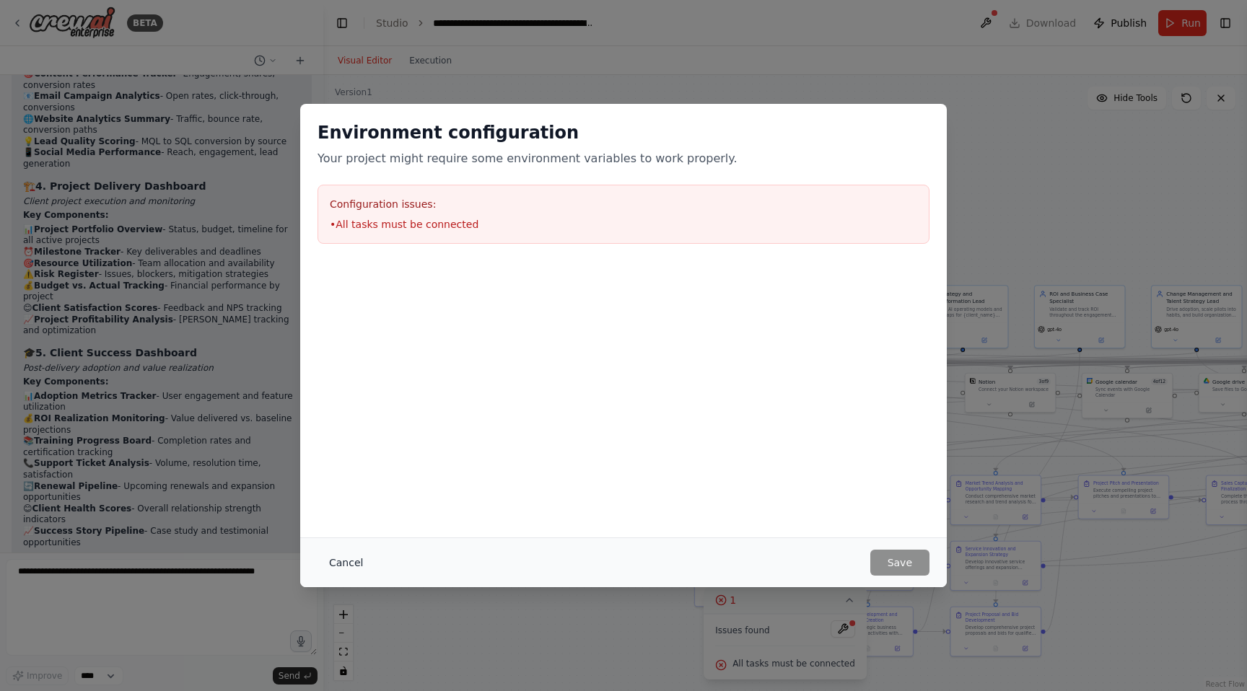
click at [354, 561] on button "Cancel" at bounding box center [345, 563] width 57 height 26
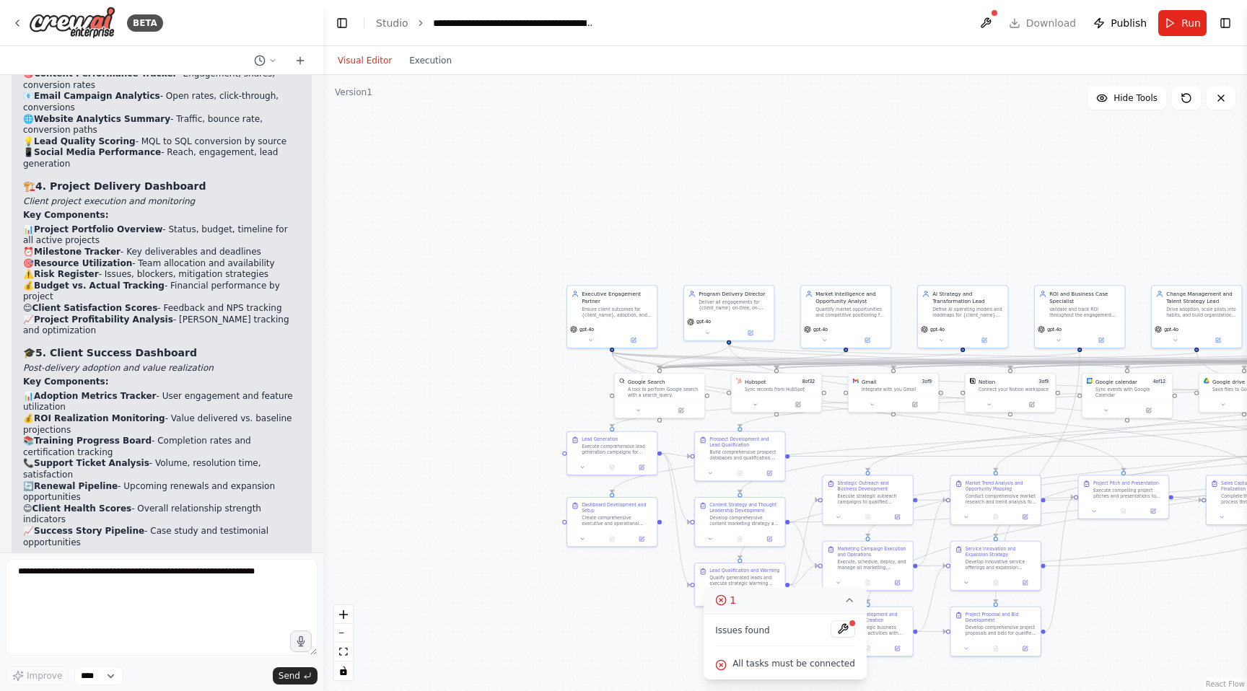
click at [882, 206] on div ".deletable-edge-delete-btn { width: 20px; height: 20px; border: 0px solid #ffff…" at bounding box center [785, 383] width 924 height 616
click at [862, 61] on div "Visual Editor Execution" at bounding box center [785, 60] width 924 height 29
click at [827, 84] on div ".deletable-edge-delete-btn { width: 20px; height: 20px; border: 0px solid #ffff…" at bounding box center [785, 383] width 924 height 616
click at [836, 141] on div ".deletable-edge-delete-btn { width: 20px; height: 20px; border: 0px solid #ffff…" at bounding box center [785, 383] width 924 height 616
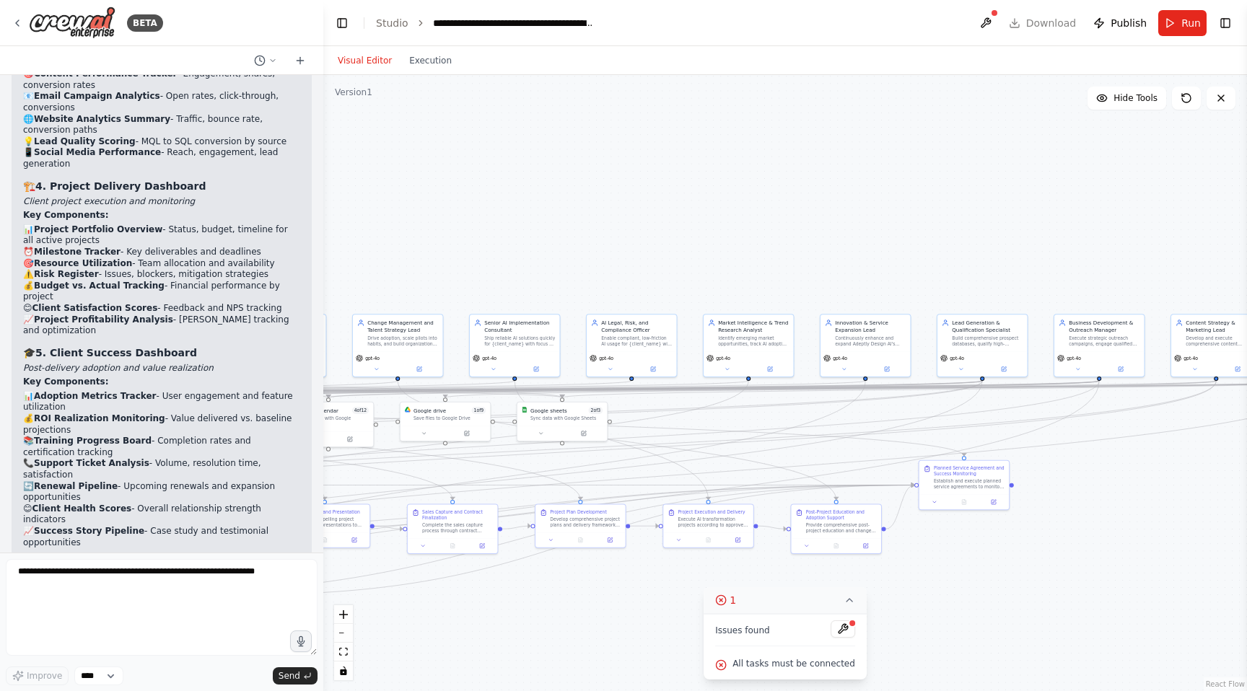
drag, startPoint x: 850, startPoint y: 424, endPoint x: 51, endPoint y: 452, distance: 799.3
click at [51, 452] on div "BETA 🎯 CREW OVERVIEW Crew Name: Adeptly Design AI Consulting Crew Mission: Deli…" at bounding box center [623, 345] width 1247 height 691
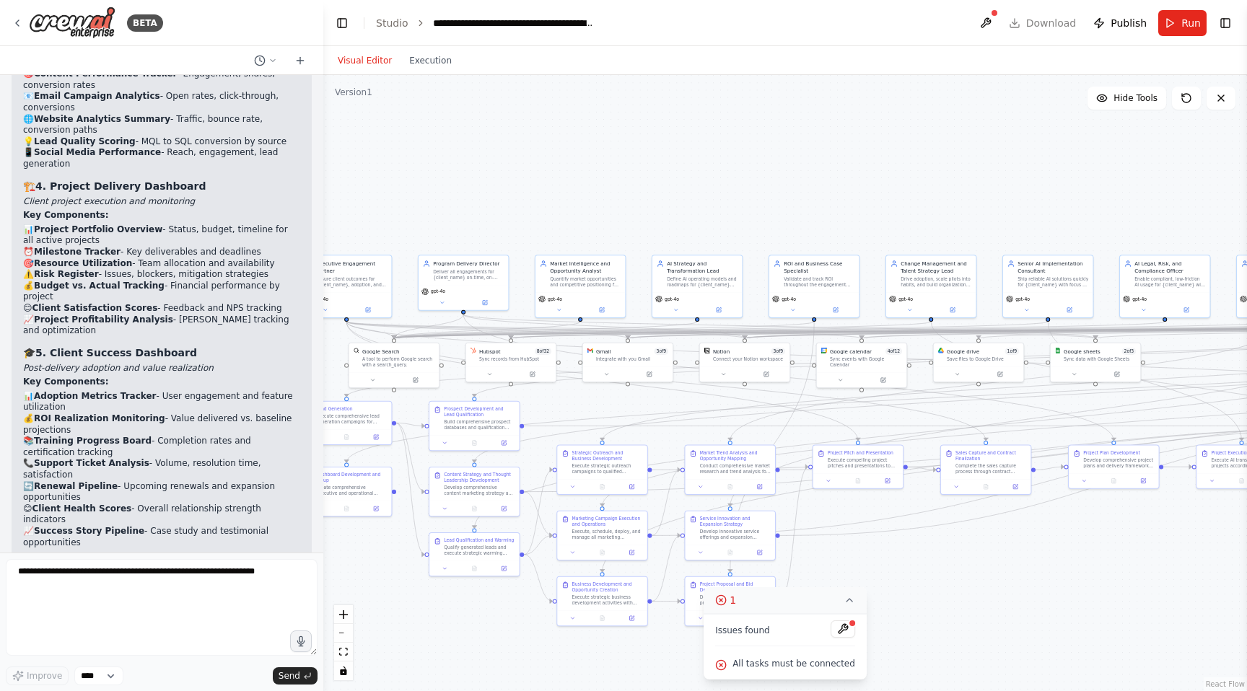
drag, startPoint x: 554, startPoint y: 460, endPoint x: 1087, endPoint y: 400, distance: 536.5
click at [1087, 400] on div ".deletable-edge-delete-btn { width: 20px; height: 20px; border: 0px solid #ffff…" at bounding box center [785, 383] width 924 height 616
click at [995, 19] on button at bounding box center [985, 23] width 23 height 26
click at [978, 19] on body "BETA 🎯 CREW OVERVIEW Crew Name: Adeptly Design AI Consulting Crew Mission: Deli…" at bounding box center [623, 345] width 1247 height 691
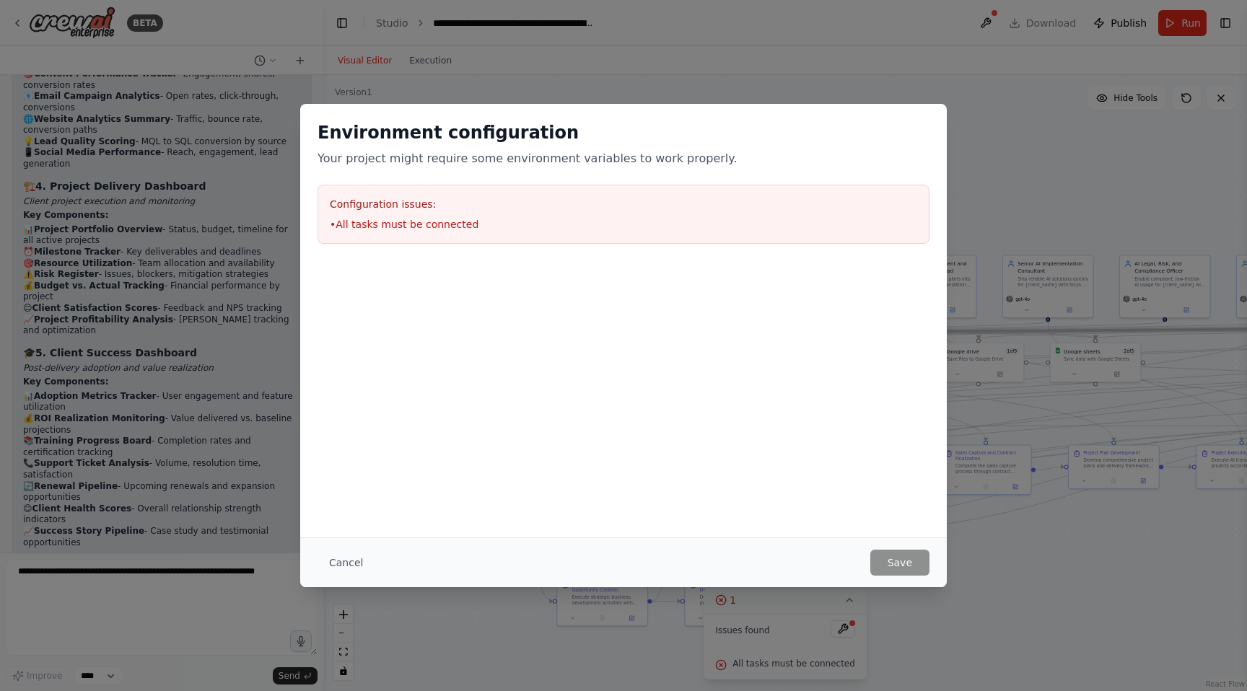
click at [903, 545] on div "Cancel Save" at bounding box center [623, 563] width 647 height 50
click at [337, 560] on button "Cancel" at bounding box center [345, 563] width 57 height 26
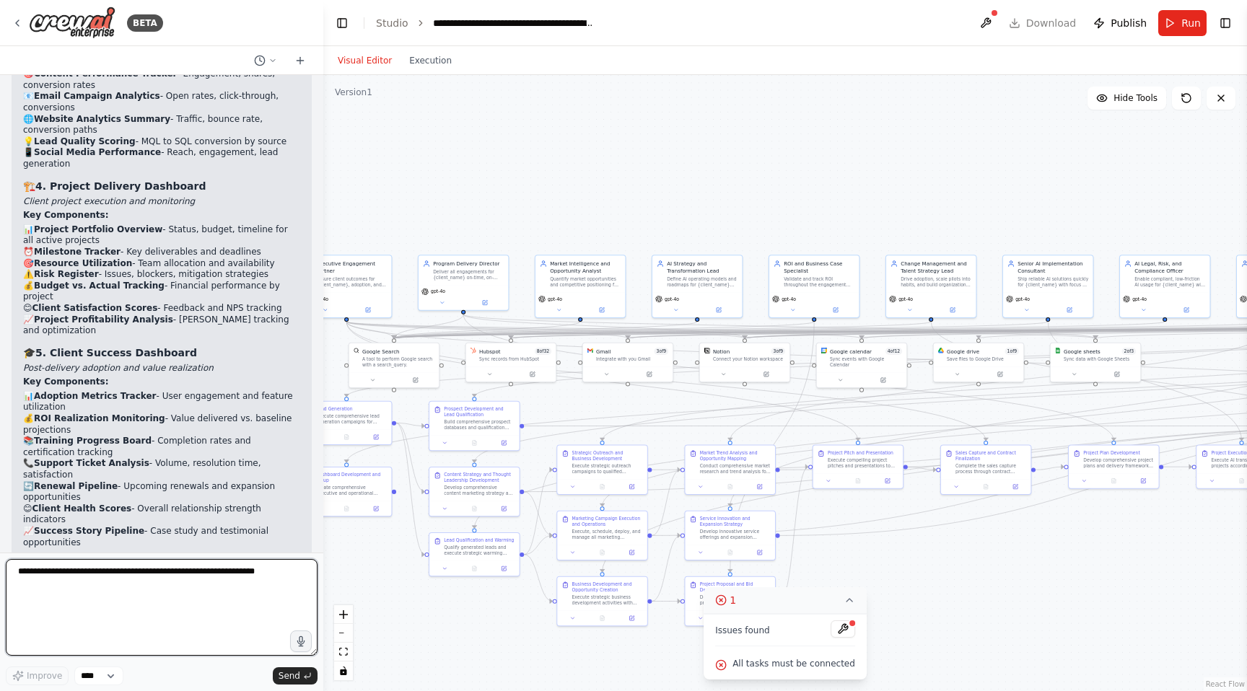
click at [201, 582] on textarea at bounding box center [162, 607] width 312 height 97
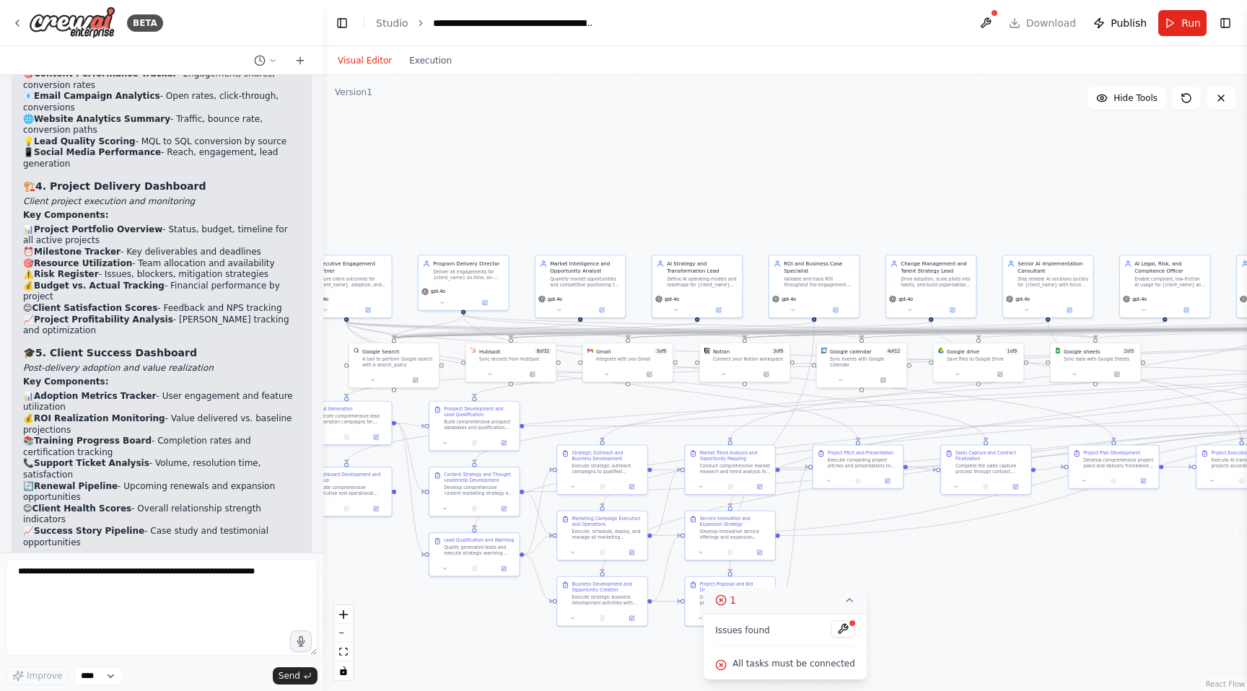
click at [844, 602] on icon at bounding box center [850, 601] width 12 height 12
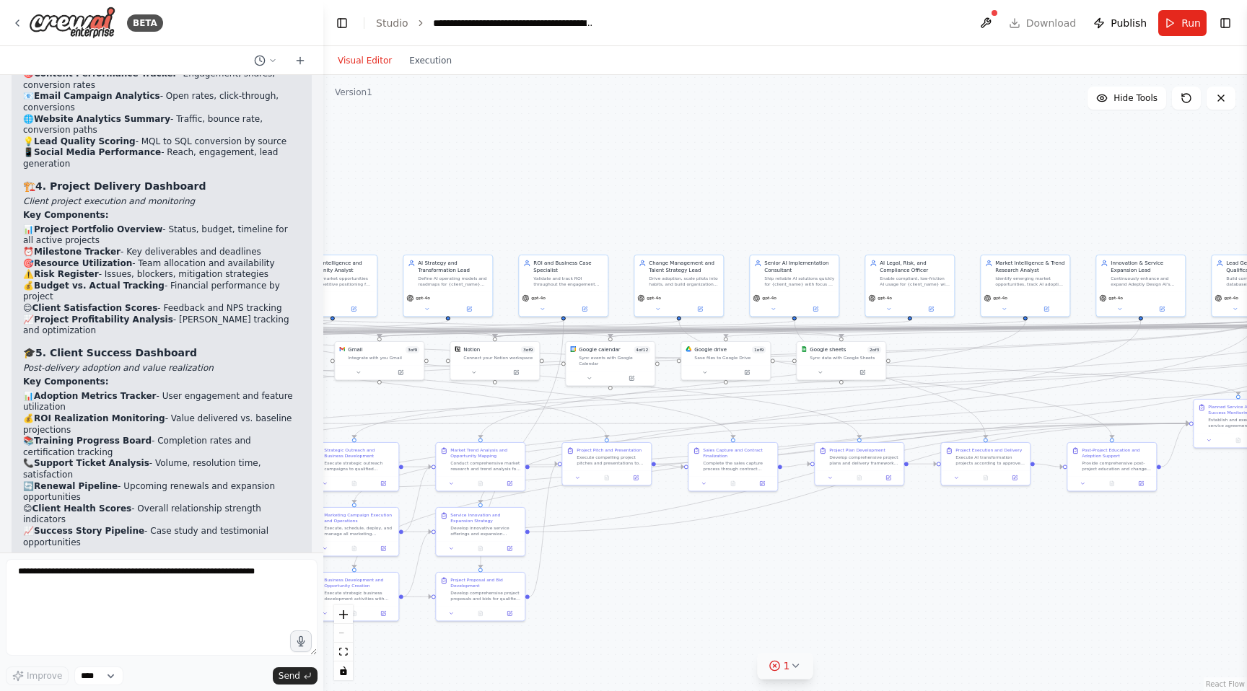
drag, startPoint x: 909, startPoint y: 579, endPoint x: 657, endPoint y: 575, distance: 251.9
click at [657, 575] on div ".deletable-edge-delete-btn { width: 20px; height: 20px; border: 0px solid #ffff…" at bounding box center [785, 383] width 924 height 616
click at [1183, 25] on span "Run" at bounding box center [1190, 23] width 19 height 14
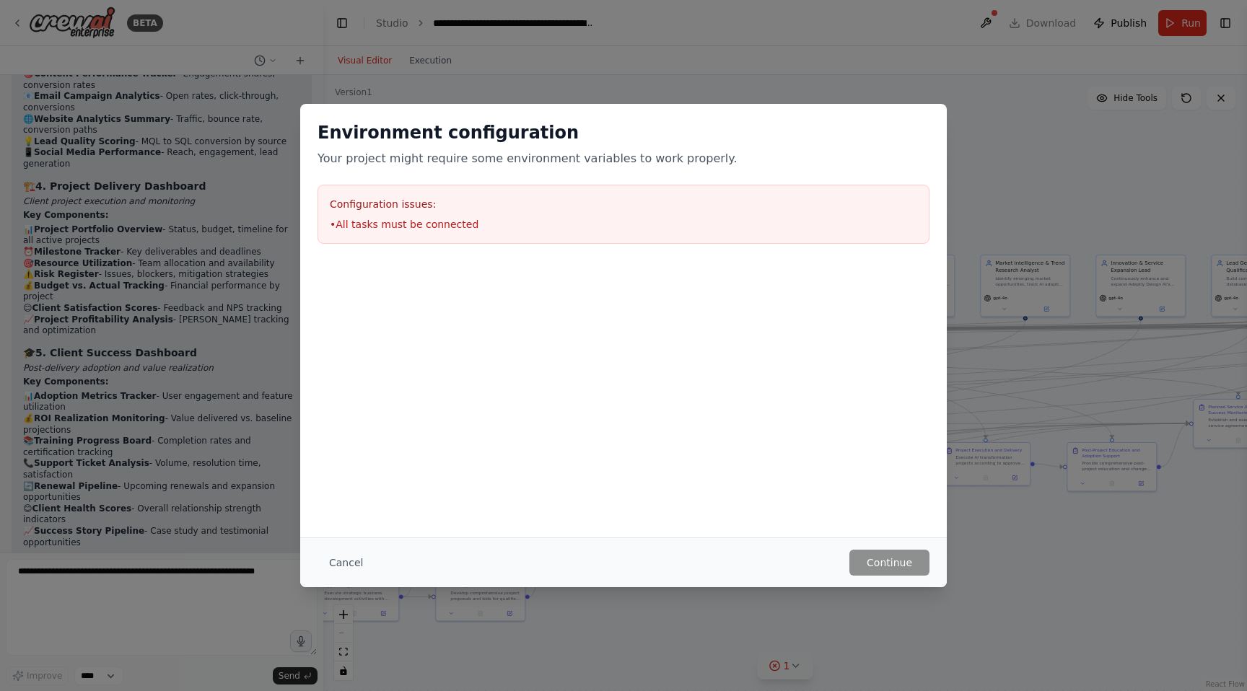
click at [557, 180] on div "Environment configuration Your project might require some environment variables…" at bounding box center [623, 182] width 647 height 157
click at [534, 197] on h3 "Configuration issues:" at bounding box center [623, 204] width 587 height 14
click at [691, 180] on div "Environment configuration Your project might require some environment variables…" at bounding box center [623, 182] width 647 height 157
click at [1002, 86] on div "Environment configuration Your project might require some environment variables…" at bounding box center [623, 345] width 1247 height 691
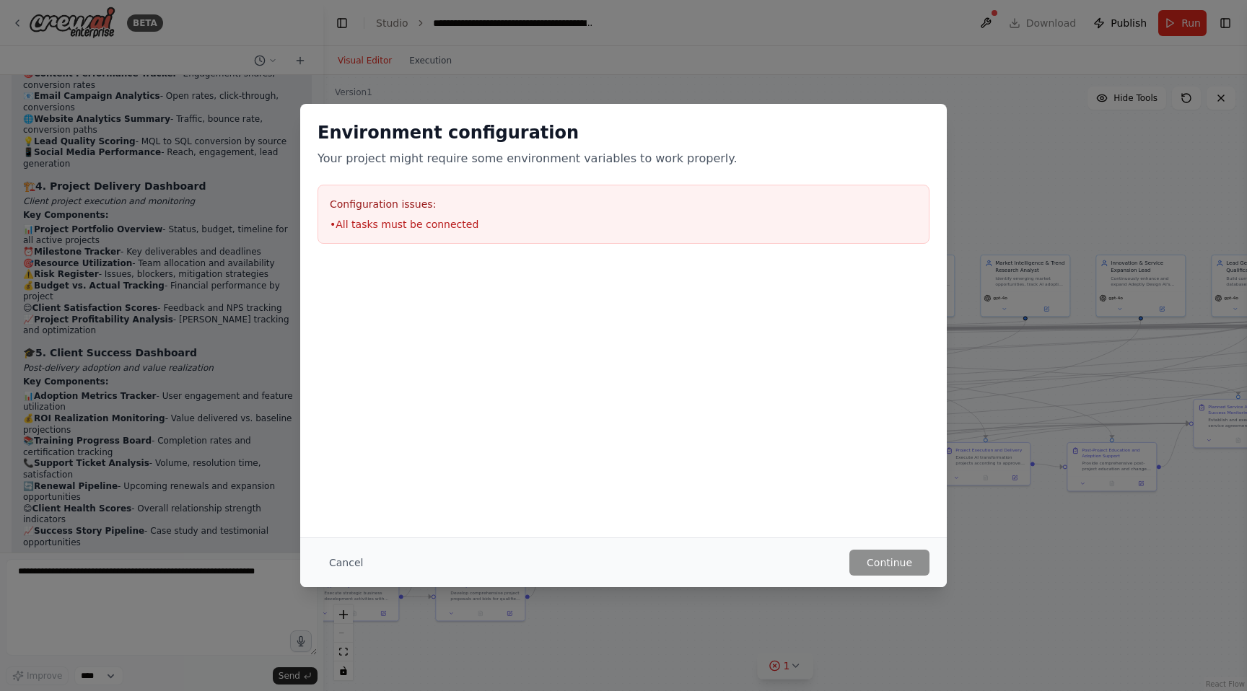
click at [1002, 86] on div "Environment configuration Your project might require some environment variables…" at bounding box center [623, 345] width 1247 height 691
click at [343, 565] on button "Cancel" at bounding box center [345, 563] width 57 height 26
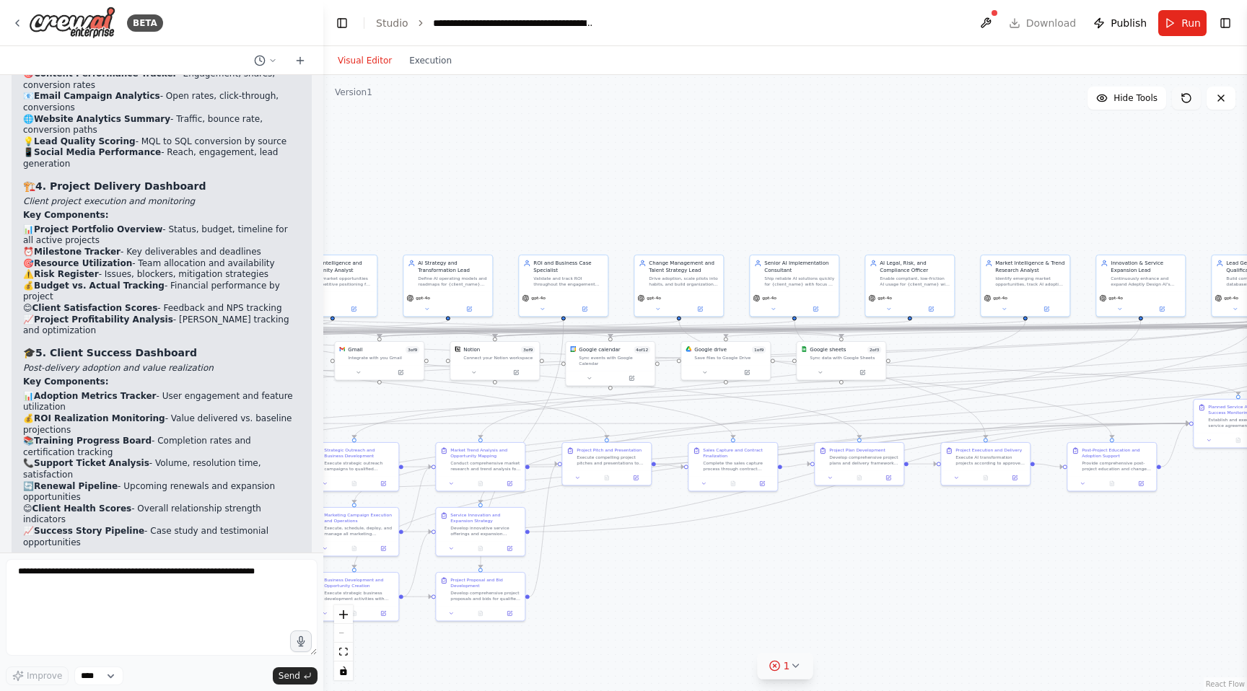
click at [1185, 98] on icon at bounding box center [1187, 98] width 12 height 12
click at [1188, 97] on icon at bounding box center [1187, 98] width 12 height 12
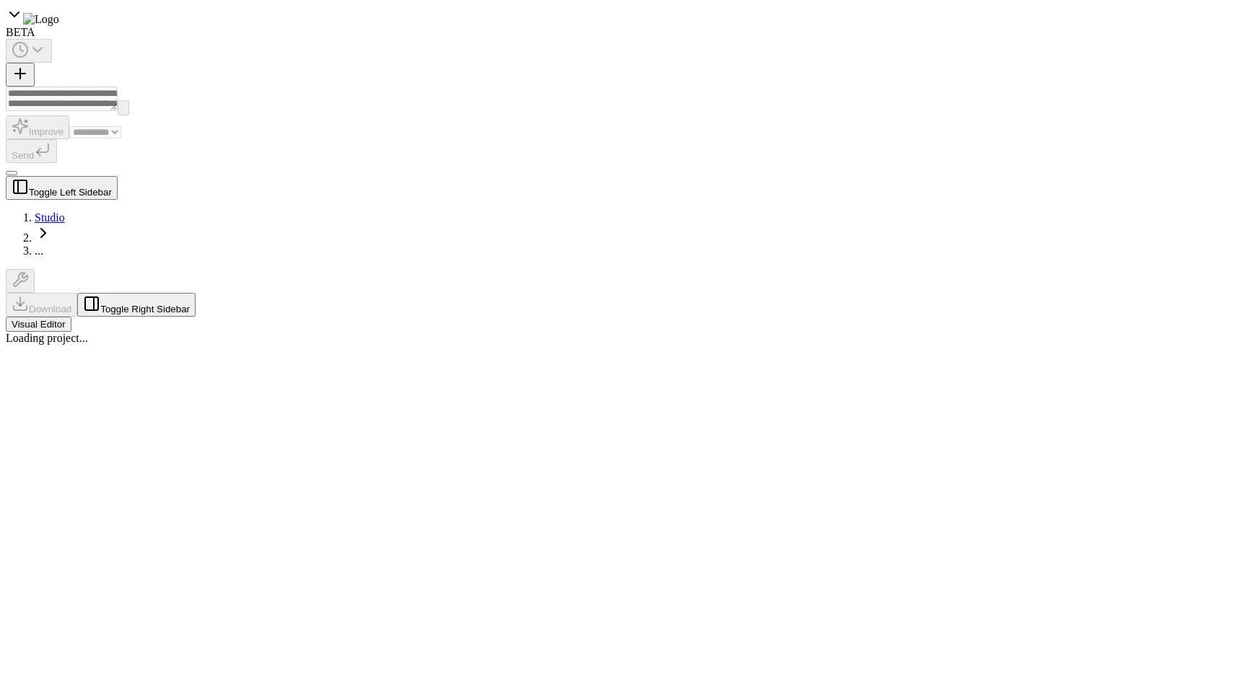
select select "****"
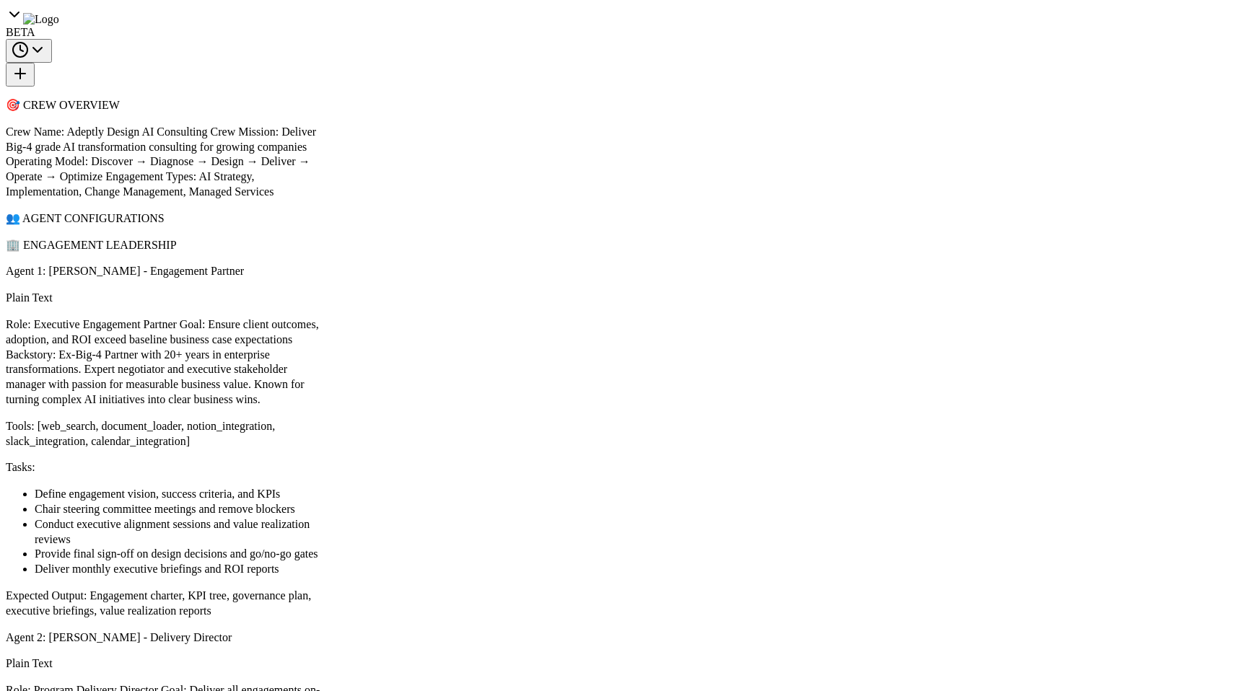
drag, startPoint x: 704, startPoint y: 421, endPoint x: 428, endPoint y: 139, distance: 395.5
drag, startPoint x: 1161, startPoint y: 474, endPoint x: 1246, endPoint y: 588, distance: 142.3
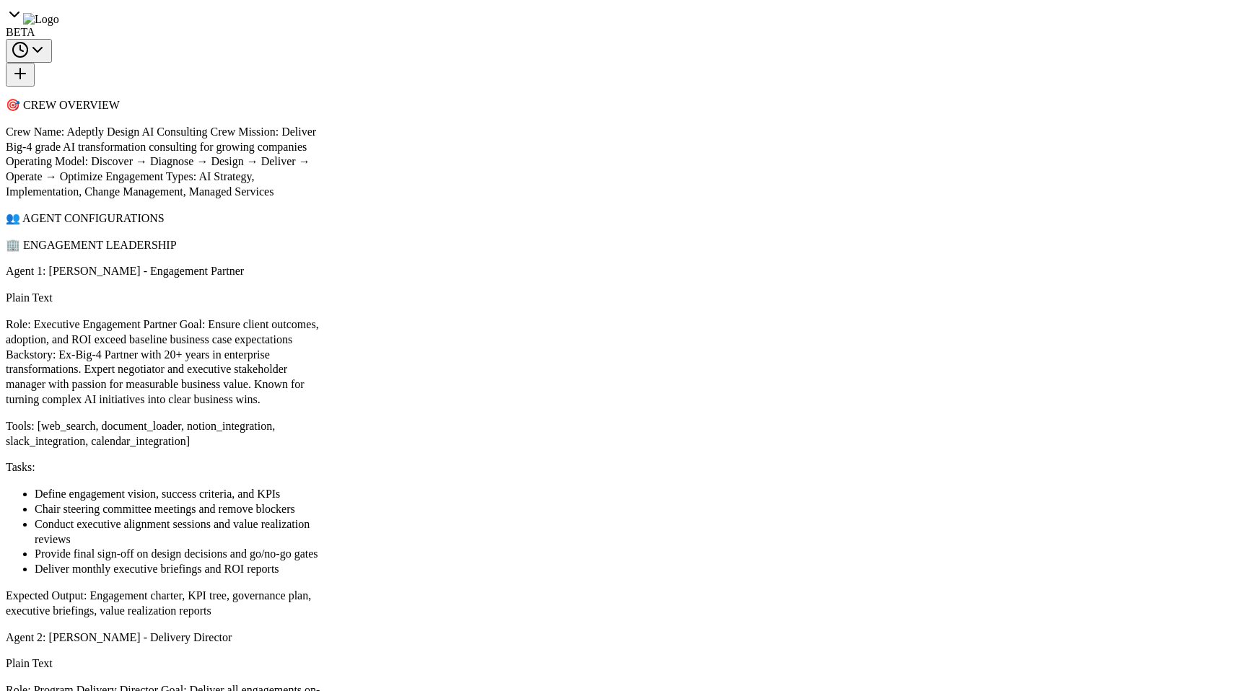
drag, startPoint x: 375, startPoint y: 535, endPoint x: 680, endPoint y: 691, distance: 341.8
type textarea "*"
type textarea "**********"
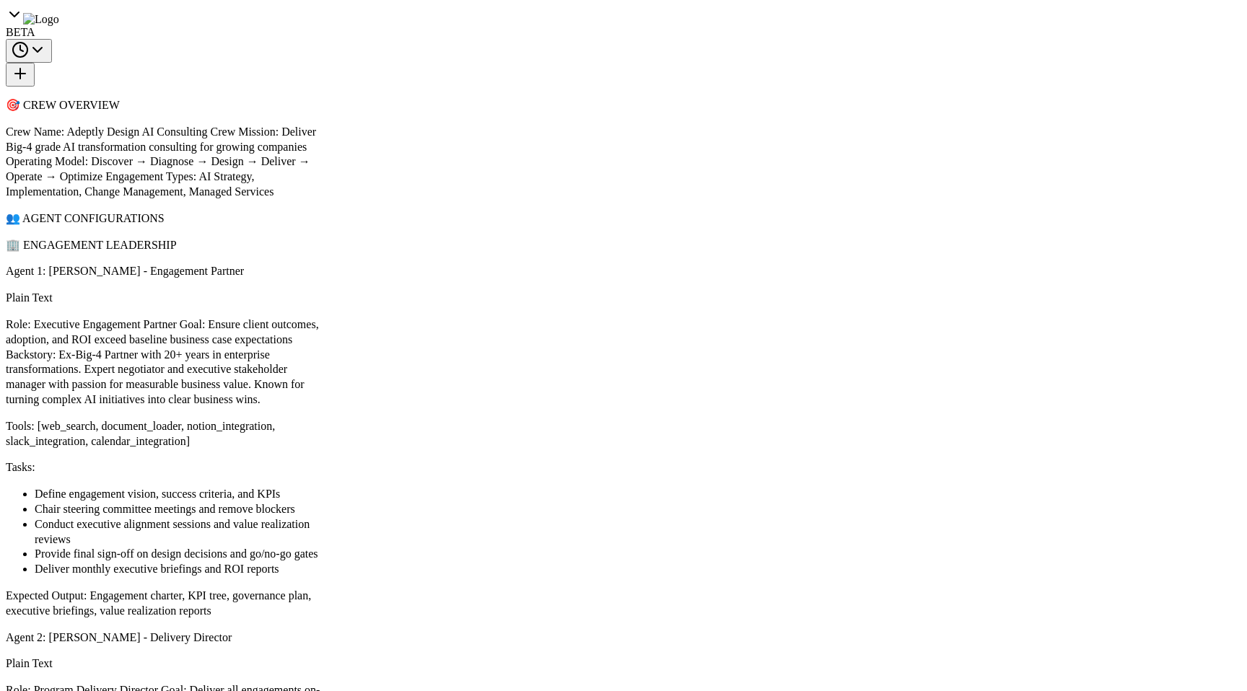
scroll to position [20923, 0]
drag, startPoint x: 535, startPoint y: 324, endPoint x: 74, endPoint y: 288, distance: 461.8
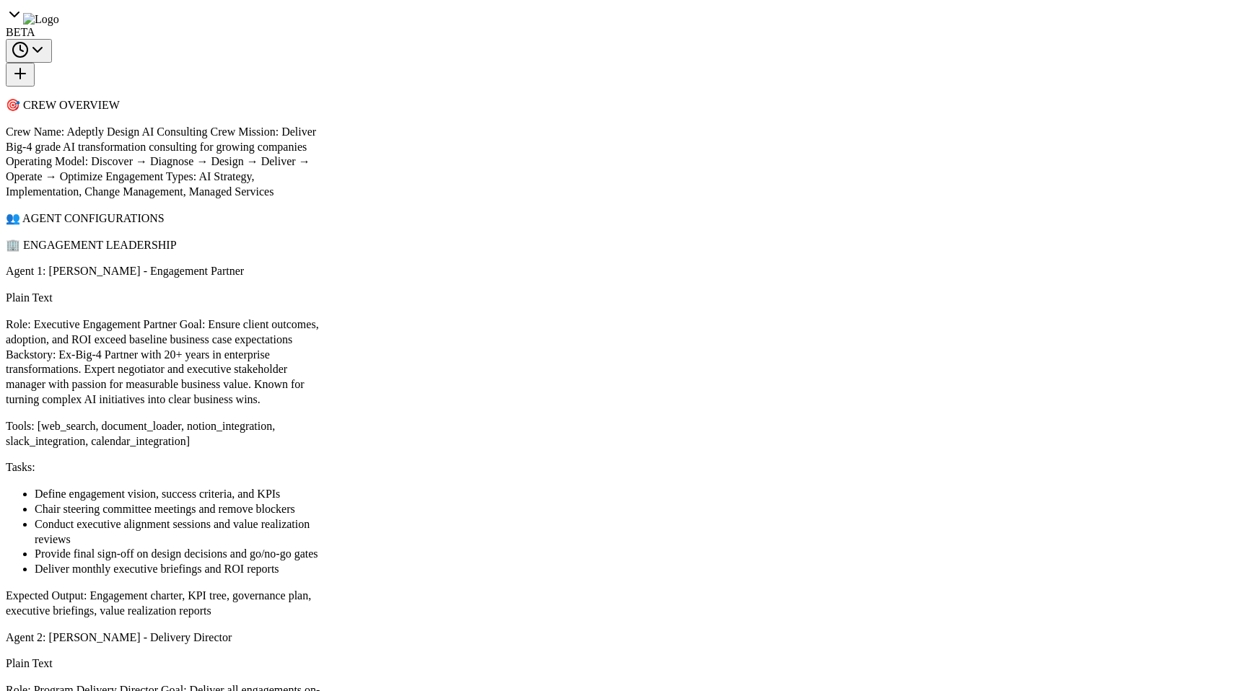
drag, startPoint x: 728, startPoint y: 384, endPoint x: 123, endPoint y: 290, distance: 611.9
drag, startPoint x: 1081, startPoint y: 581, endPoint x: 504, endPoint y: 605, distance: 577.8
drag, startPoint x: 677, startPoint y: 564, endPoint x: 43, endPoint y: 556, distance: 634.3
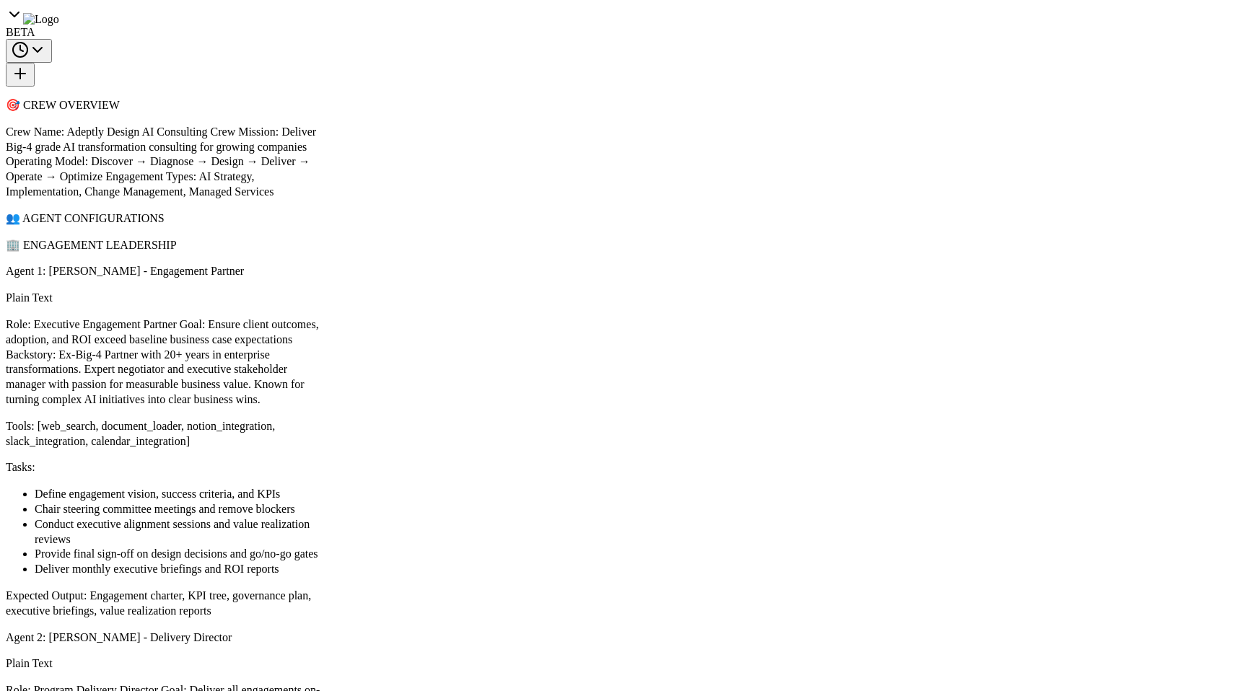
drag, startPoint x: 578, startPoint y: 413, endPoint x: 1246, endPoint y: -115, distance: 851.3
drag, startPoint x: 631, startPoint y: 206, endPoint x: 1246, endPoint y: 571, distance: 715.4
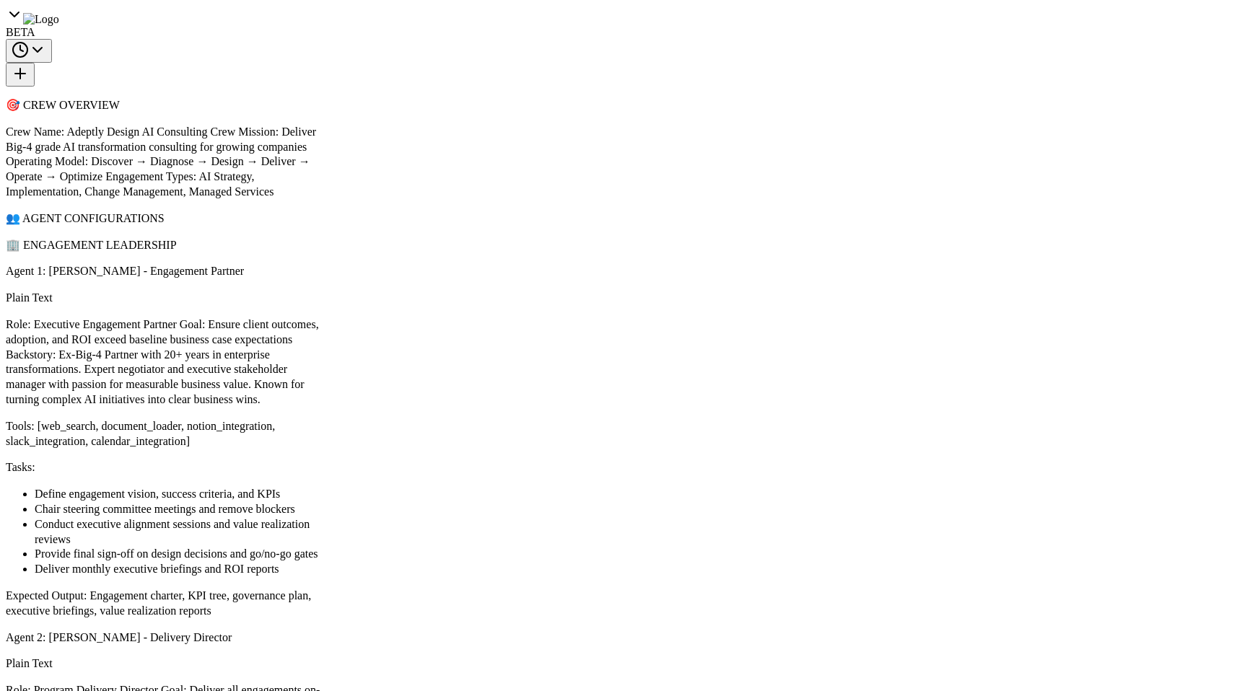
drag, startPoint x: 723, startPoint y: 636, endPoint x: 1214, endPoint y: 561, distance: 496.3
drag, startPoint x: 777, startPoint y: 529, endPoint x: 1246, endPoint y: 531, distance: 469.0
drag, startPoint x: 813, startPoint y: 489, endPoint x: 774, endPoint y: 629, distance: 144.6
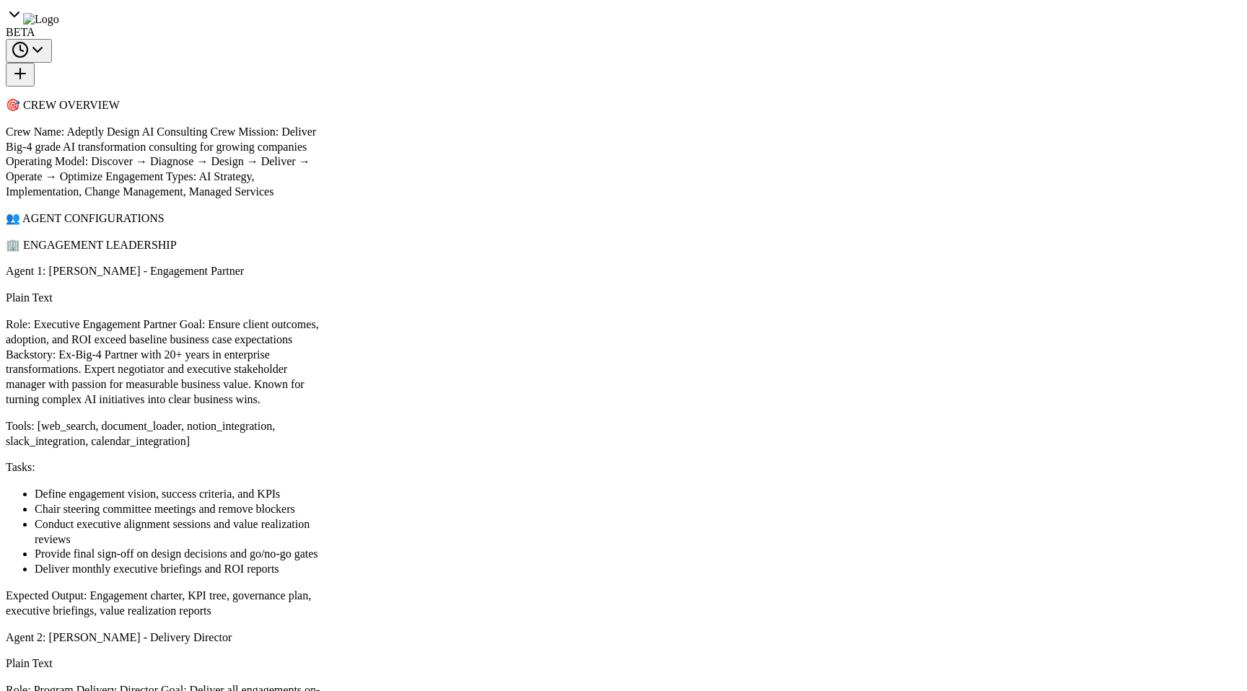
copy div "All tasks must be connected Events Timeline No events received yet Event detail…"
paste textarea "**********"
type textarea "**********"
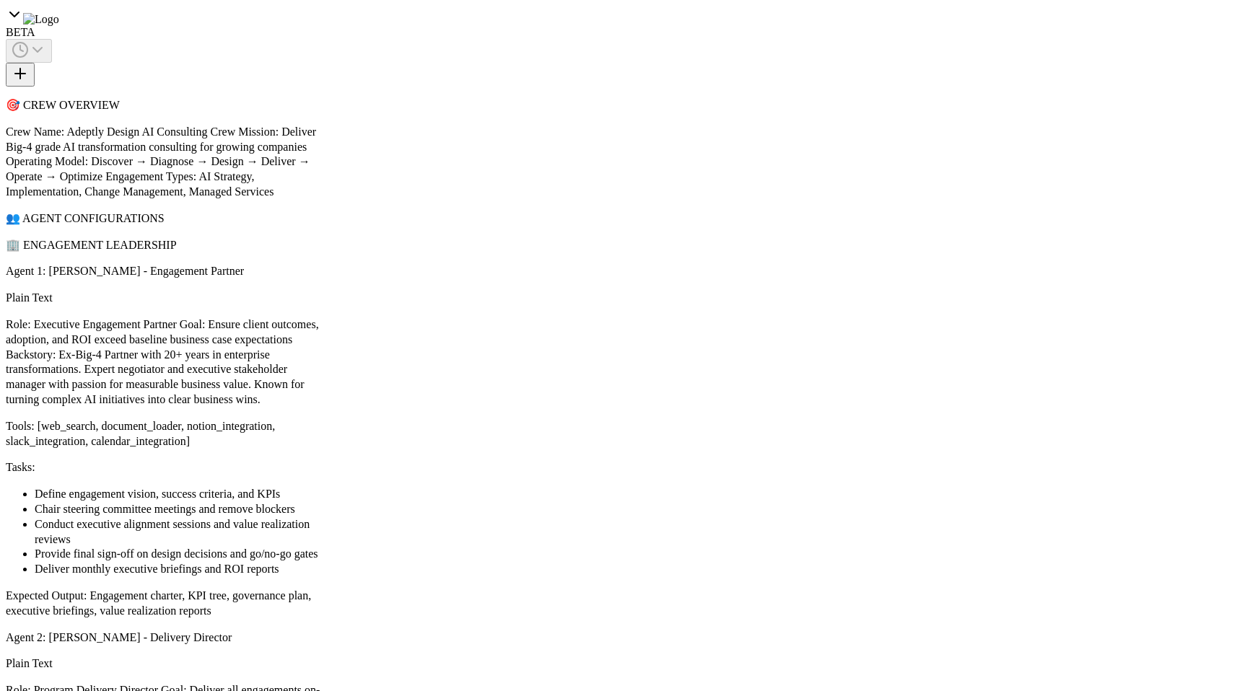
scroll to position [22008, 0]
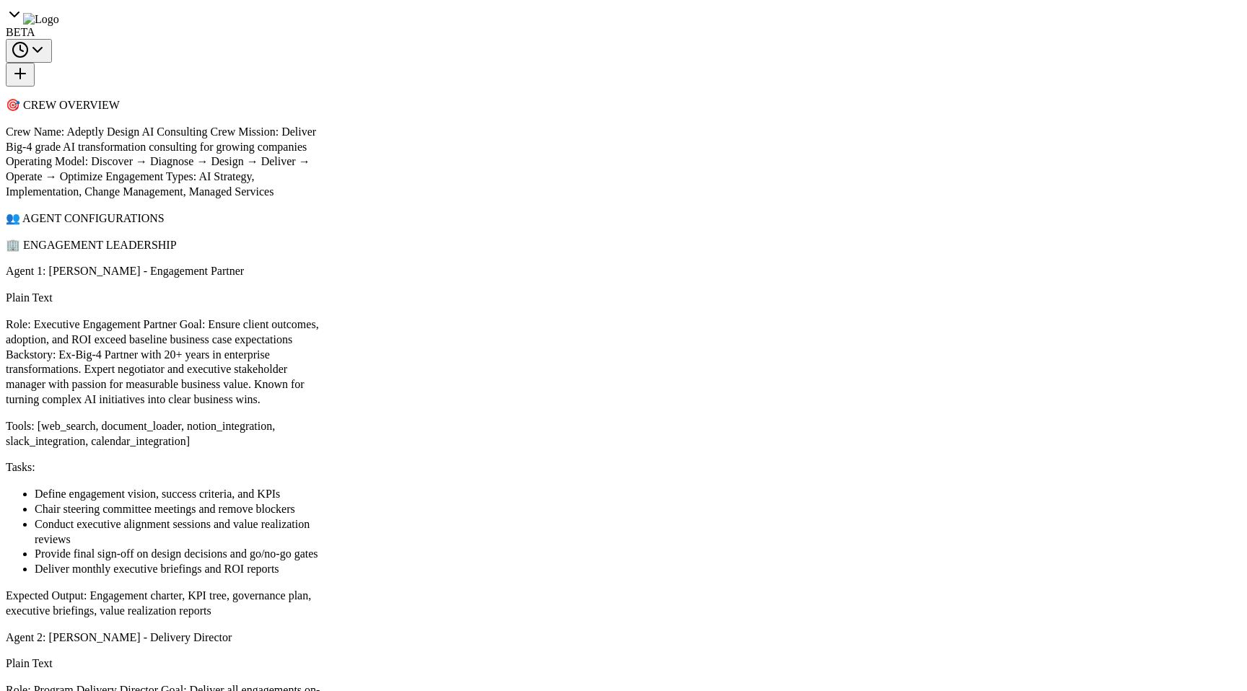
scroll to position [22511, 0]
drag, startPoint x: 108, startPoint y: 399, endPoint x: 183, endPoint y: 403, distance: 75.9
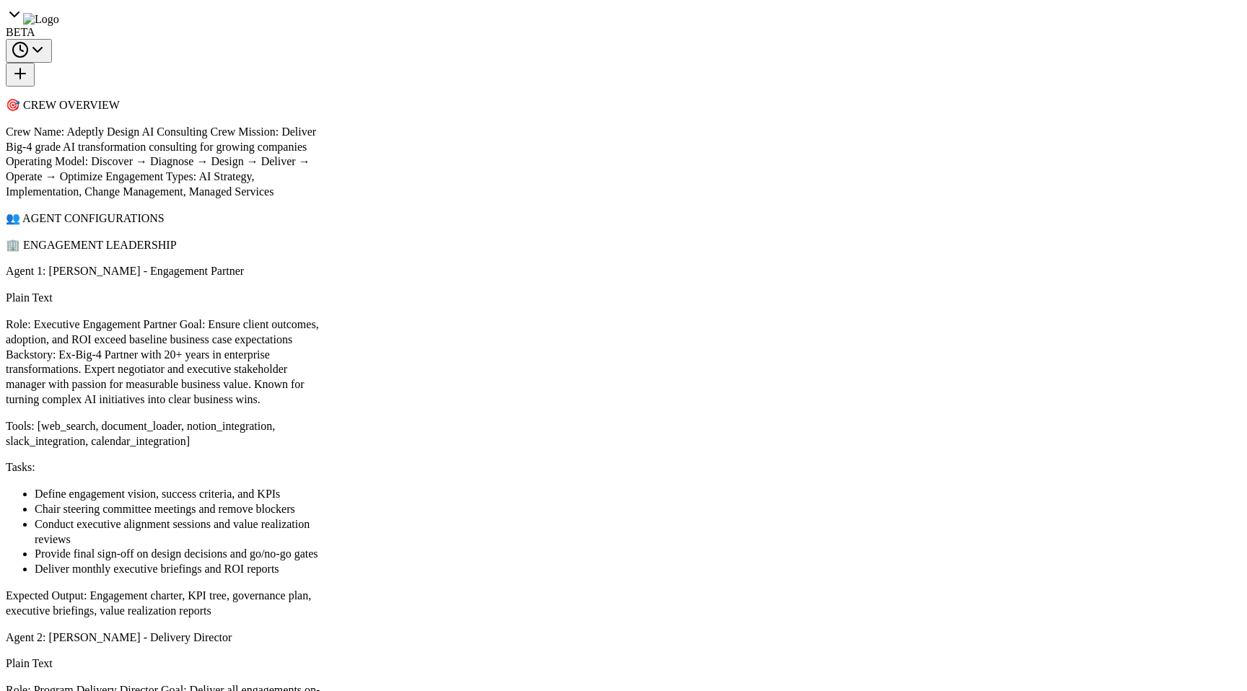
copy code "Technology SMBs"
drag, startPoint x: 23, startPoint y: 393, endPoint x: 281, endPoint y: 441, distance: 262.7
copy code "target_market: "Technology SMBs" client_name: "Sample Client Corp" industry: "S…"
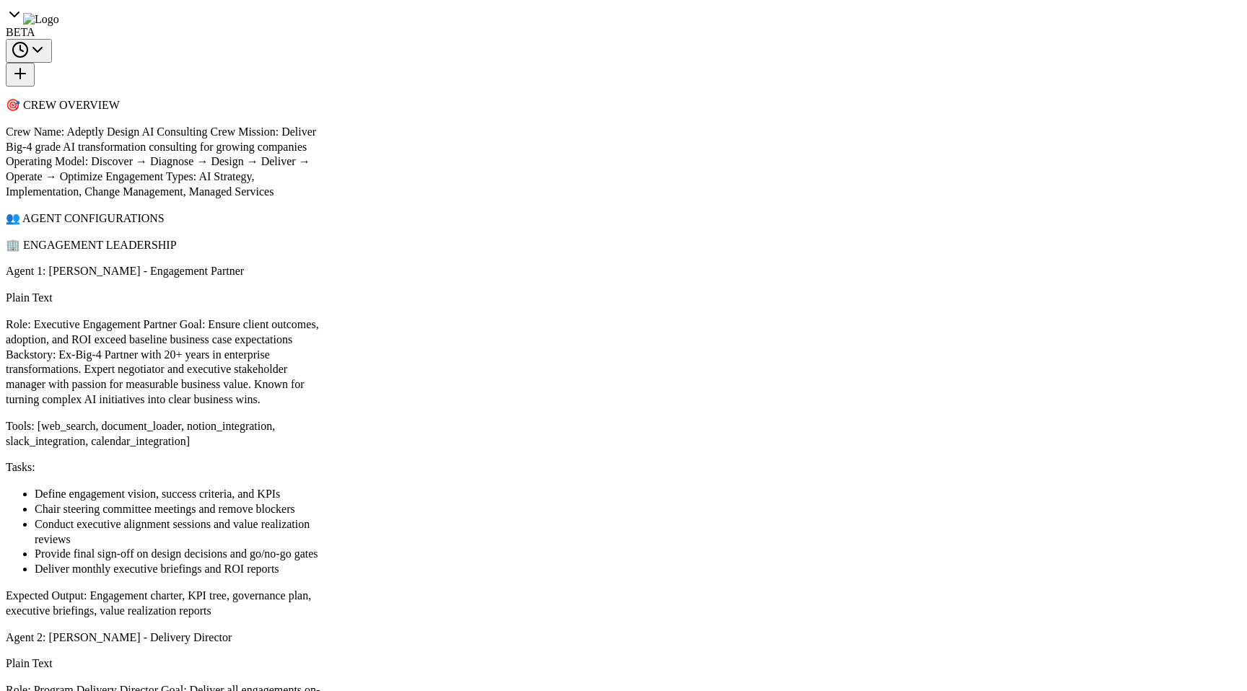
paste input "**********"
type input "**********"
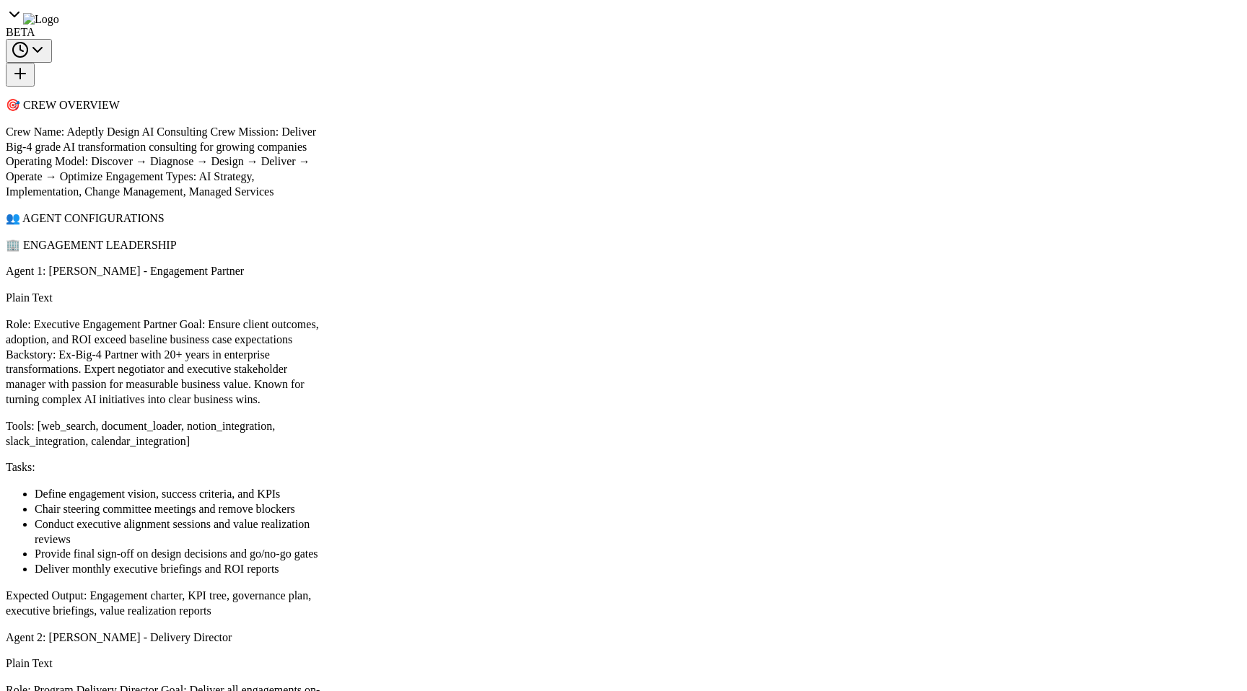
paste input "**********"
type input "**********"
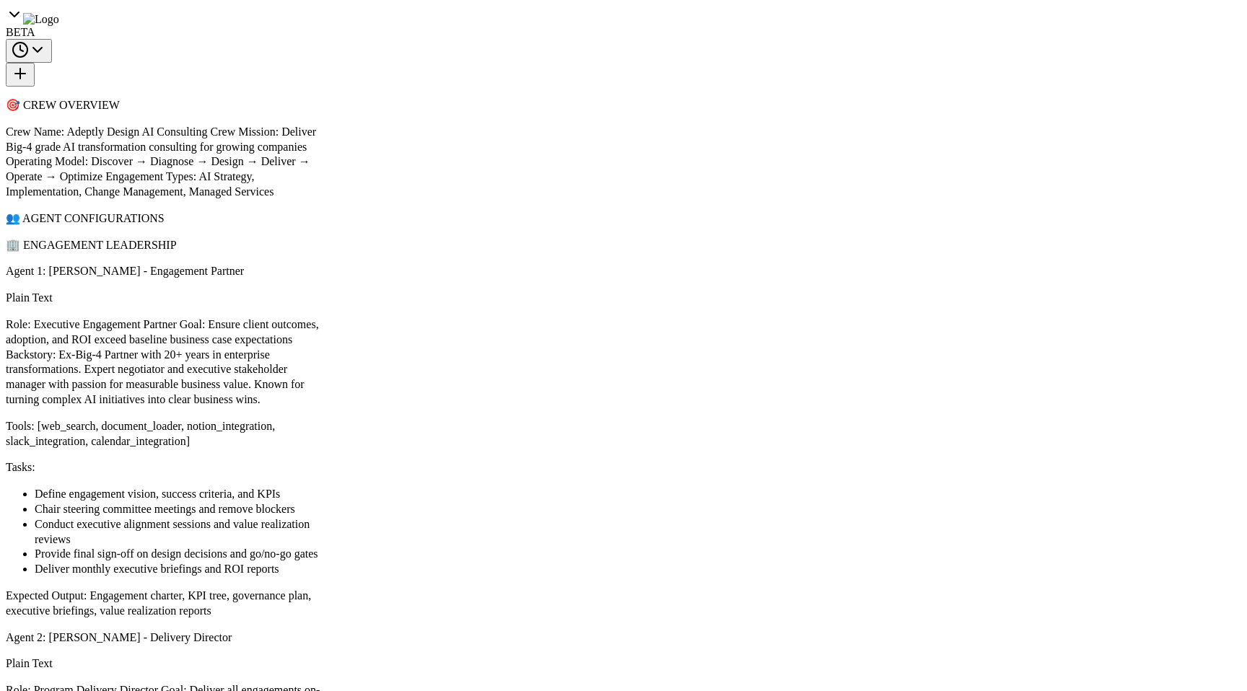
paste input "***"
type input "**********"
paste input "****"
type input "****"
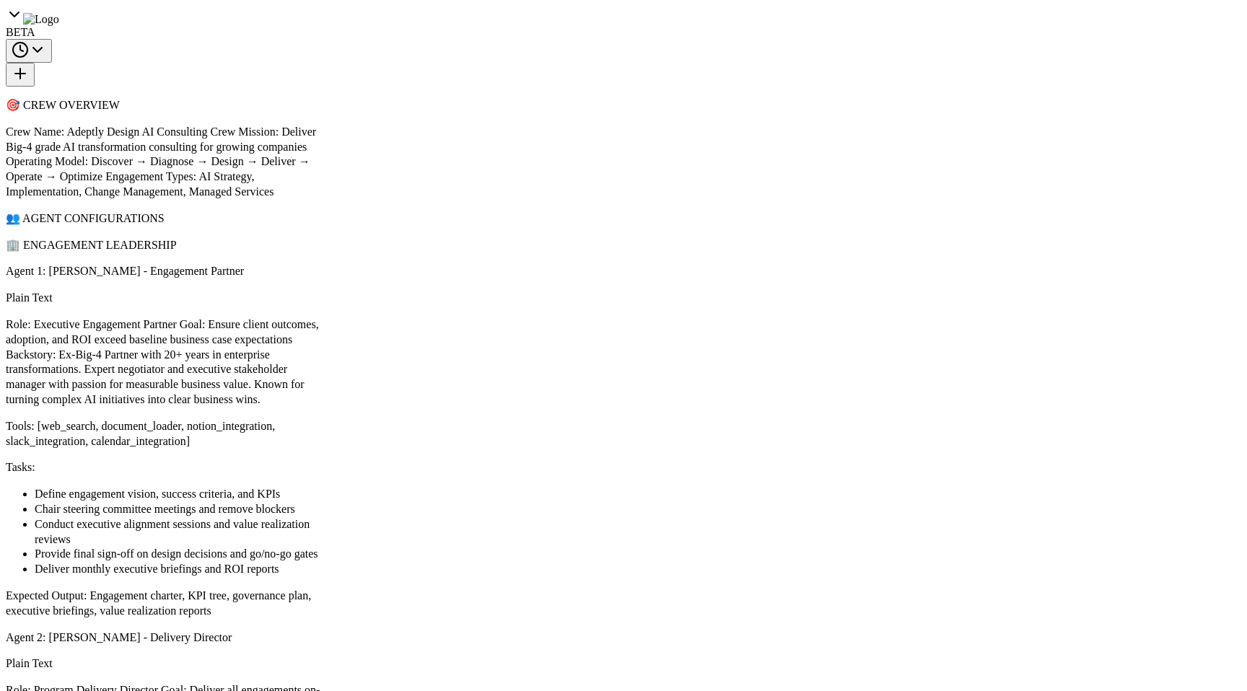
paste input "**********"
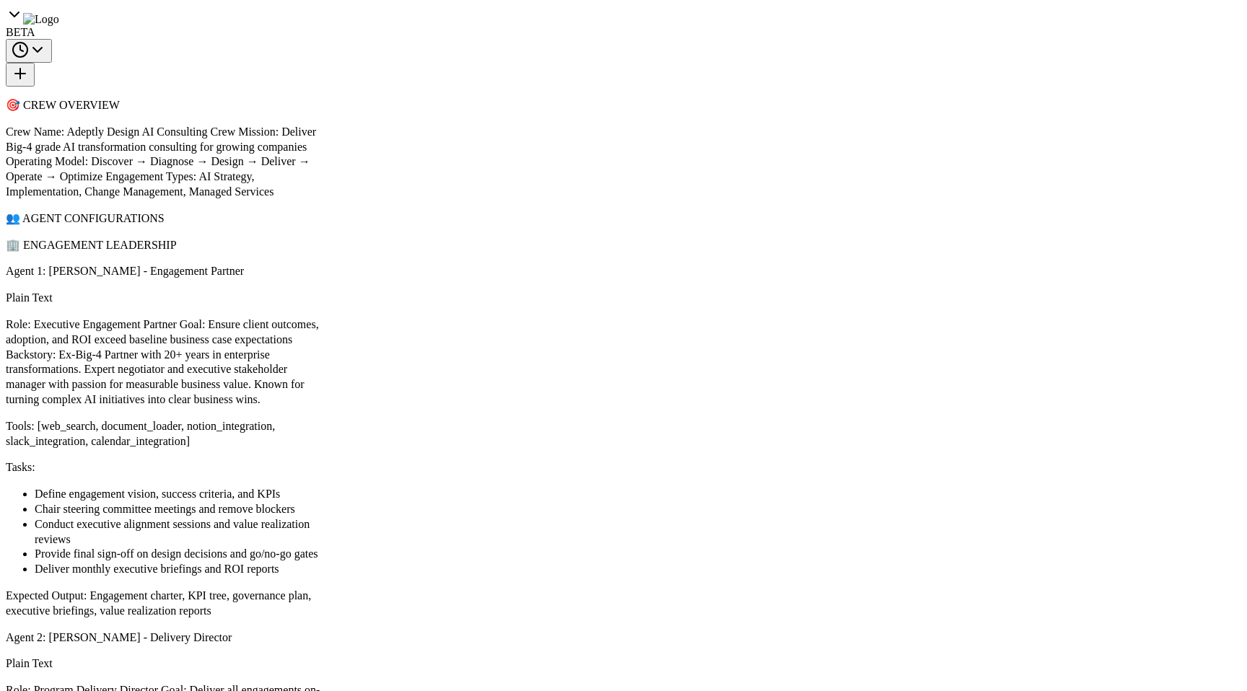
type input "**********"
